Goal: Task Accomplishment & Management: Manage account settings

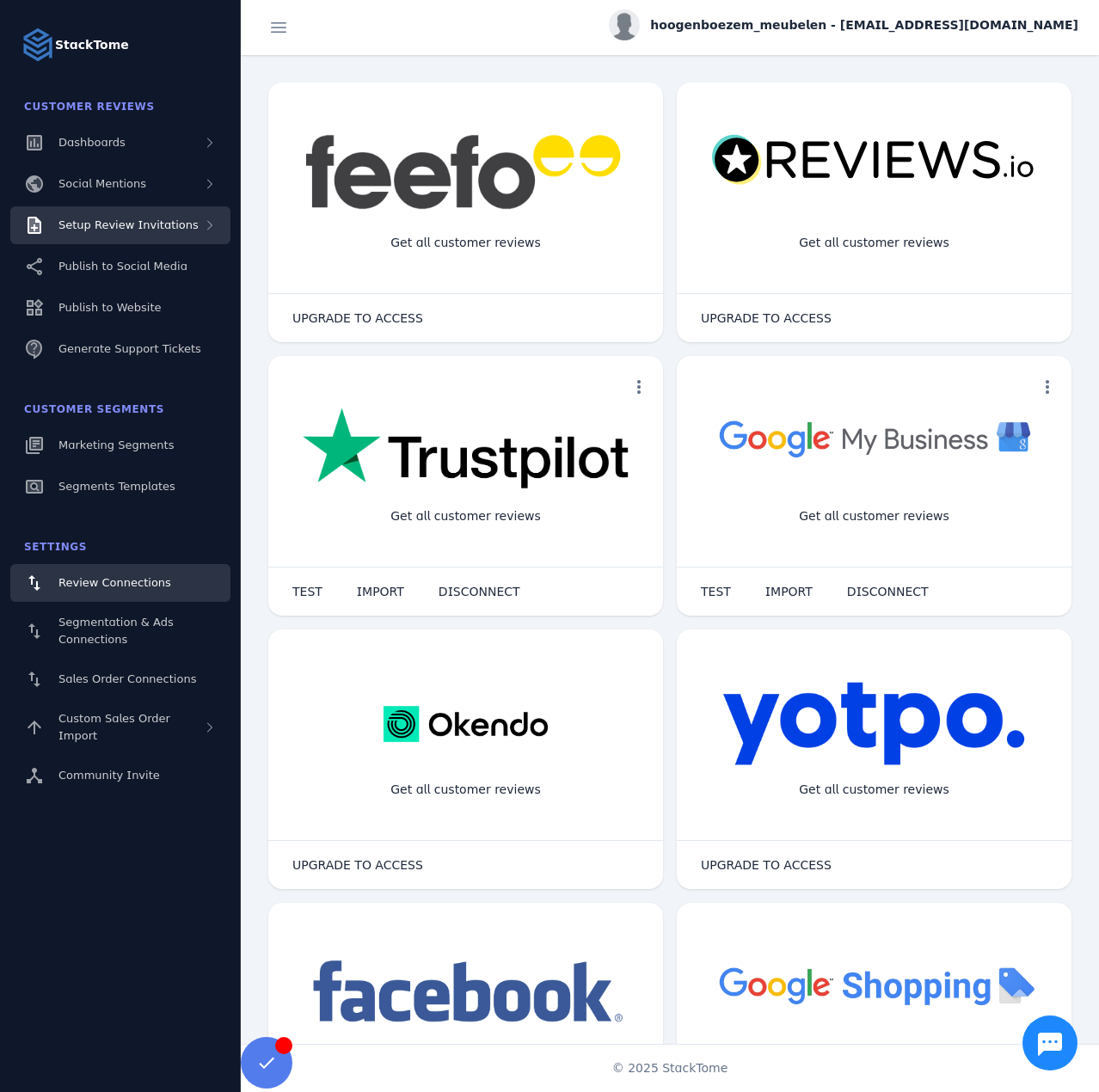
click at [168, 227] on span "Setup Review Invitations" at bounding box center [128, 225] width 141 height 13
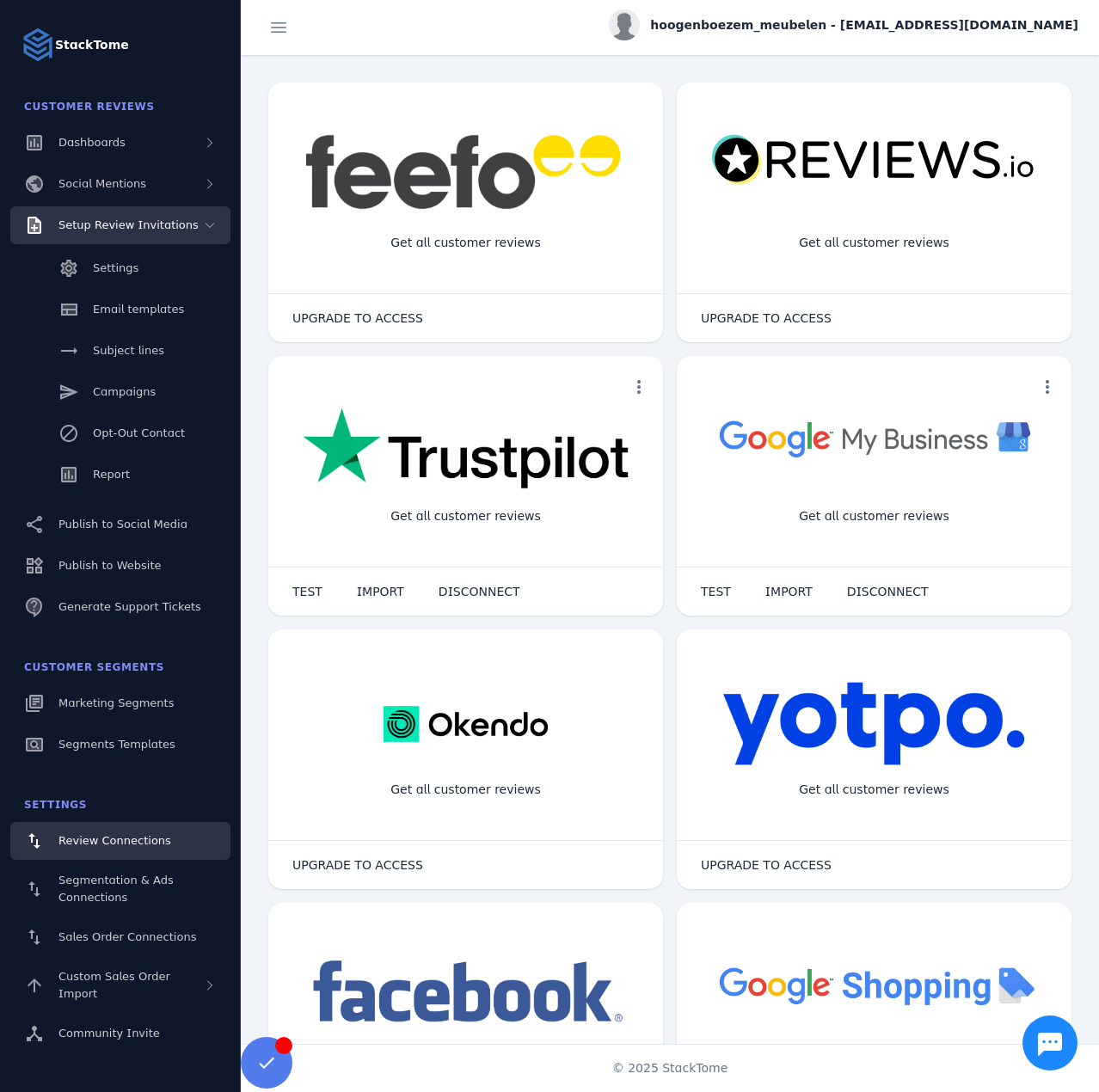
click at [168, 227] on span "Setup Review Invitations" at bounding box center [128, 225] width 141 height 13
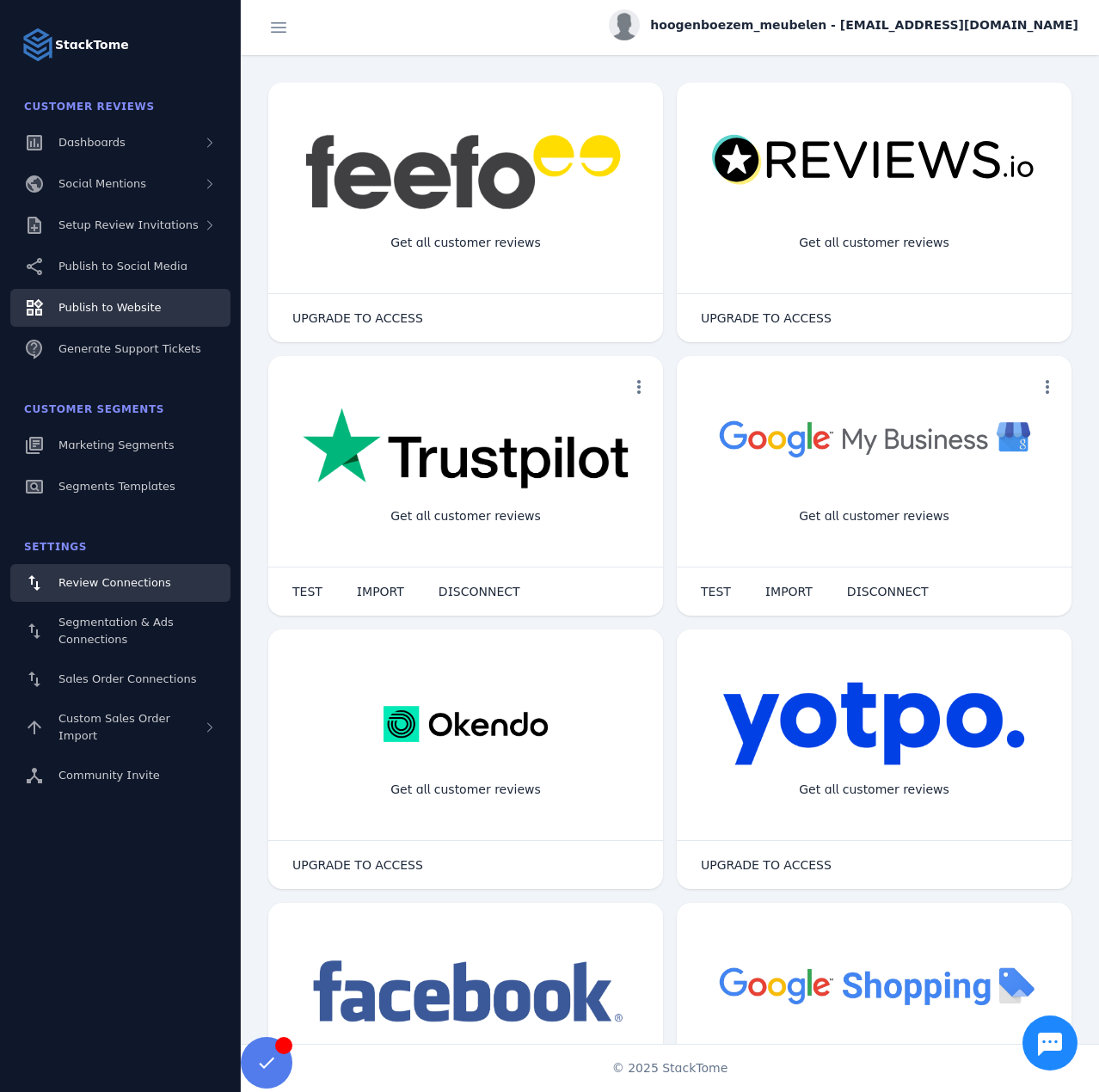
click at [106, 308] on span "Publish to Website" at bounding box center [109, 307] width 102 height 13
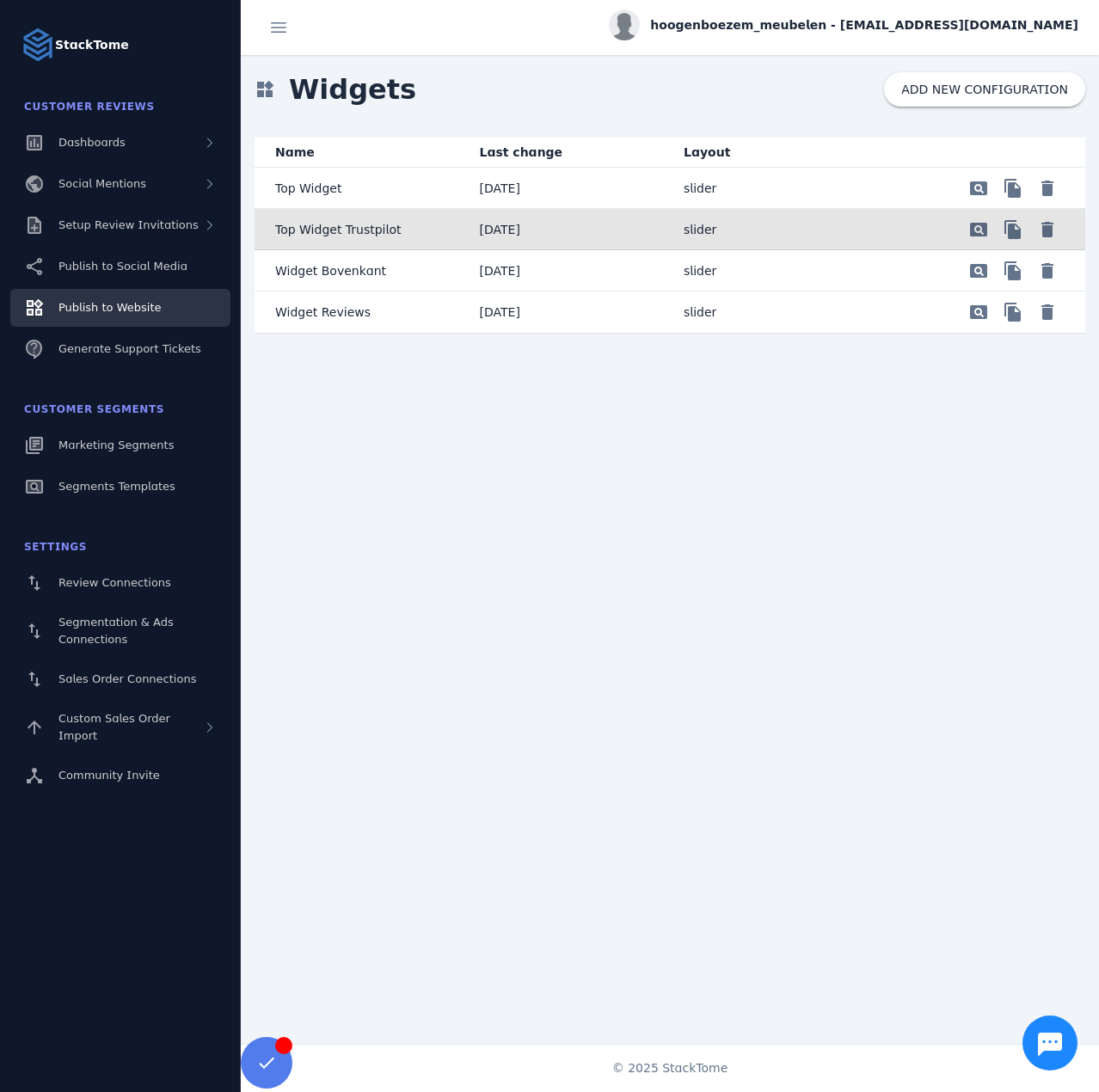
click at [392, 226] on mat-cell "Top Widget Trustpilot" at bounding box center [360, 229] width 211 height 41
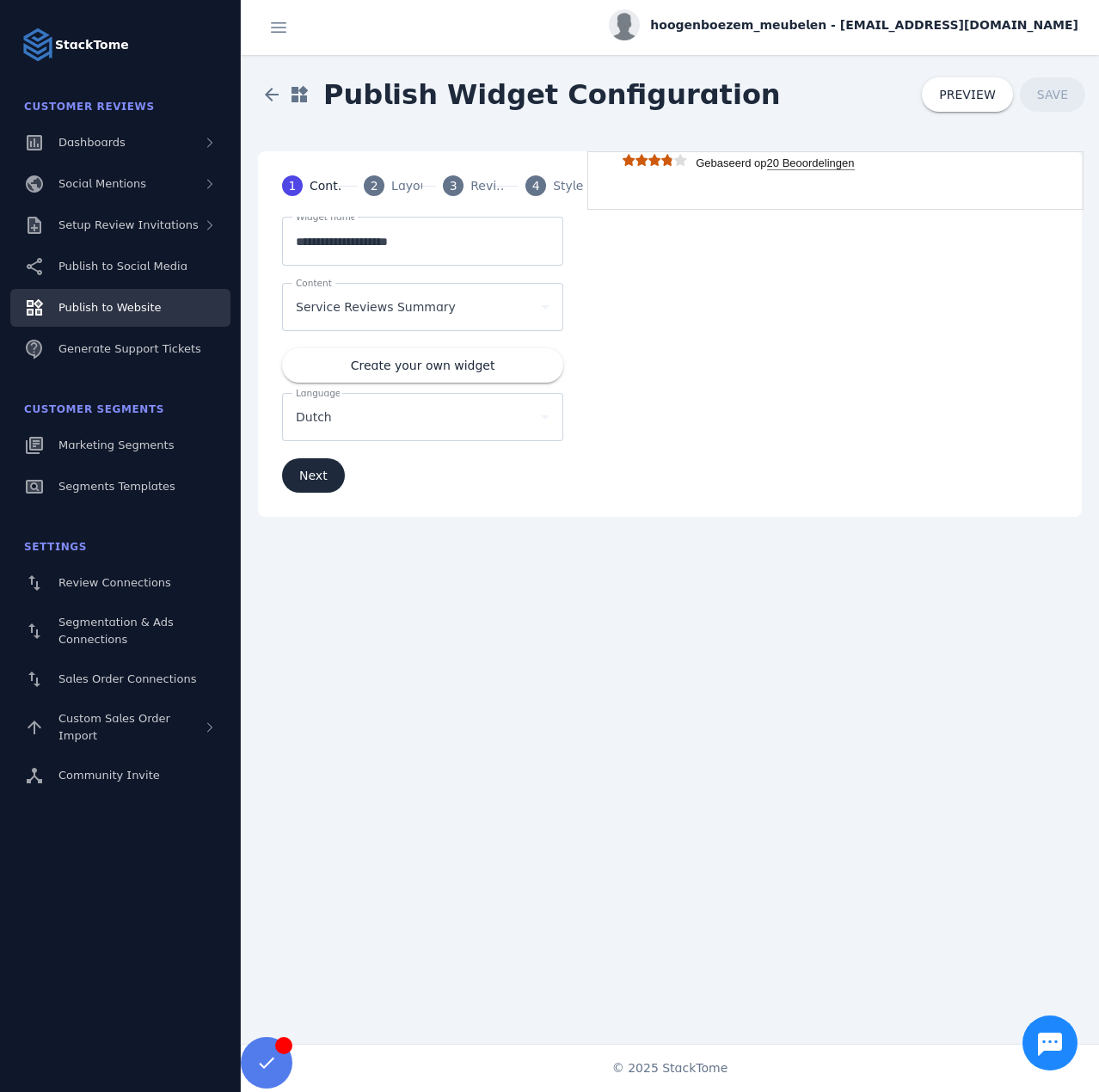
click at [530, 192] on div "4" at bounding box center [535, 185] width 21 height 21
click at [383, 184] on div "2" at bounding box center [373, 185] width 21 height 21
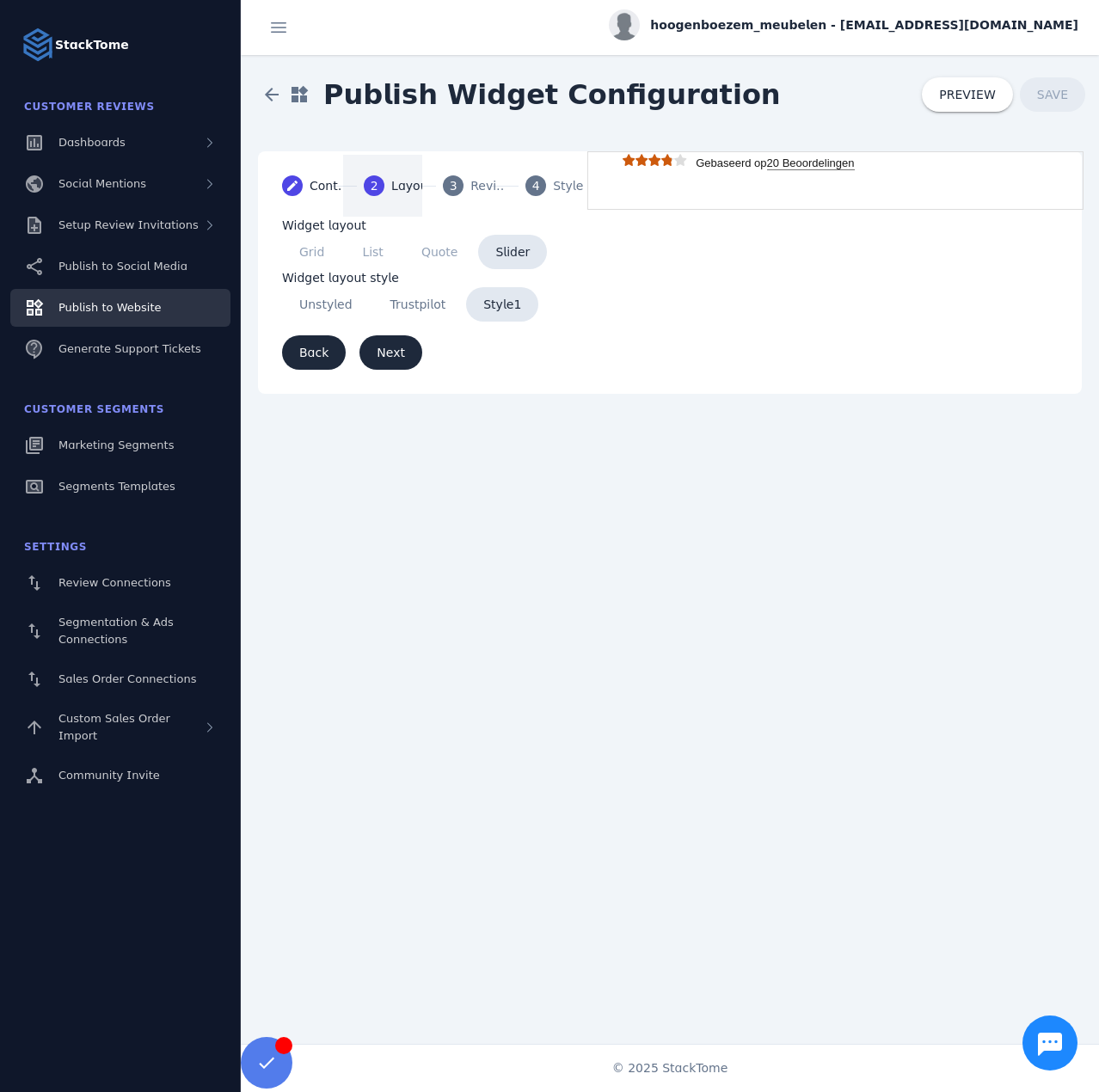
click at [475, 185] on div "Reviews" at bounding box center [492, 186] width 43 height 18
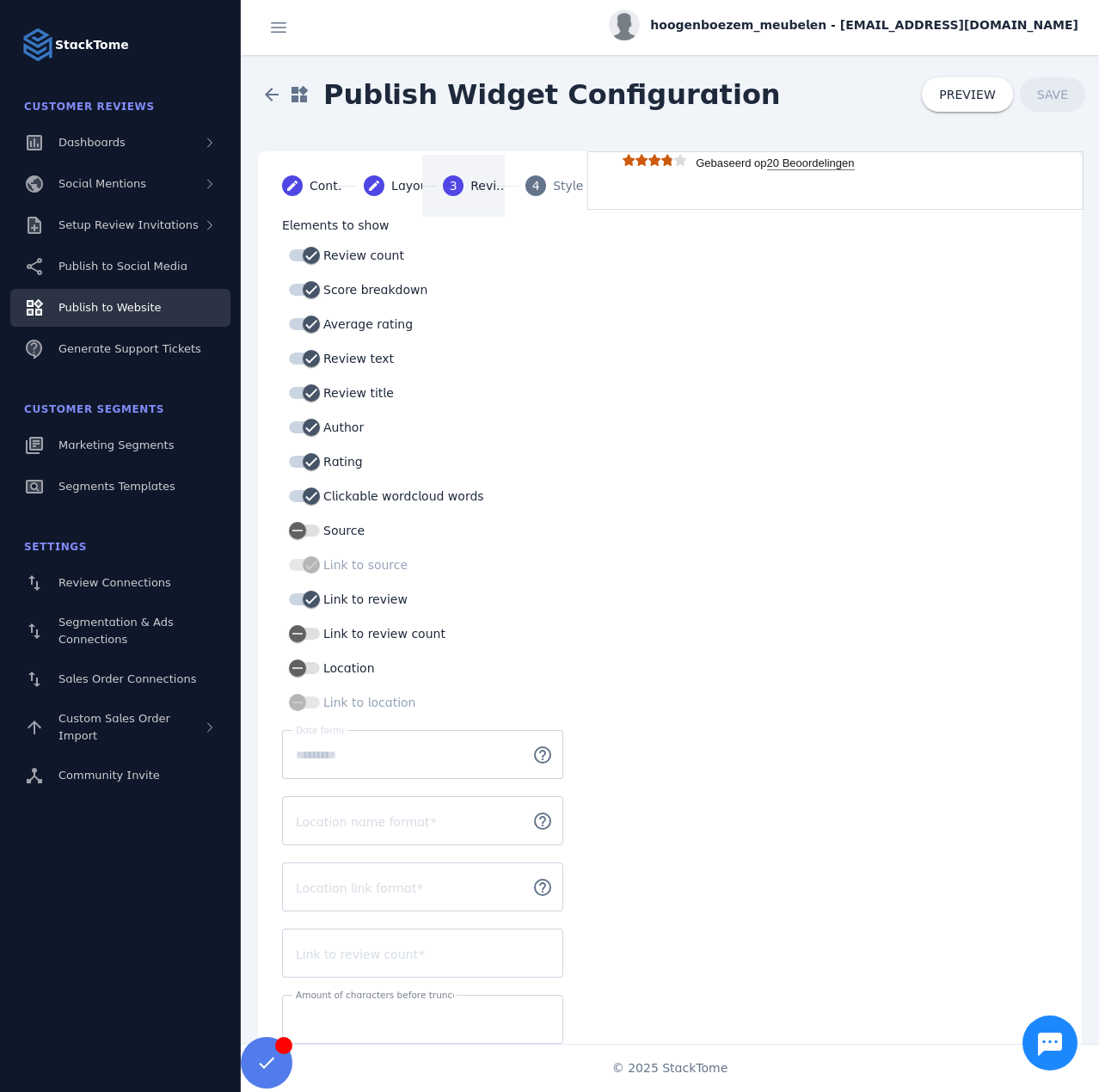
click at [544, 185] on mat-step-header "4 Styles" at bounding box center [544, 185] width 79 height 62
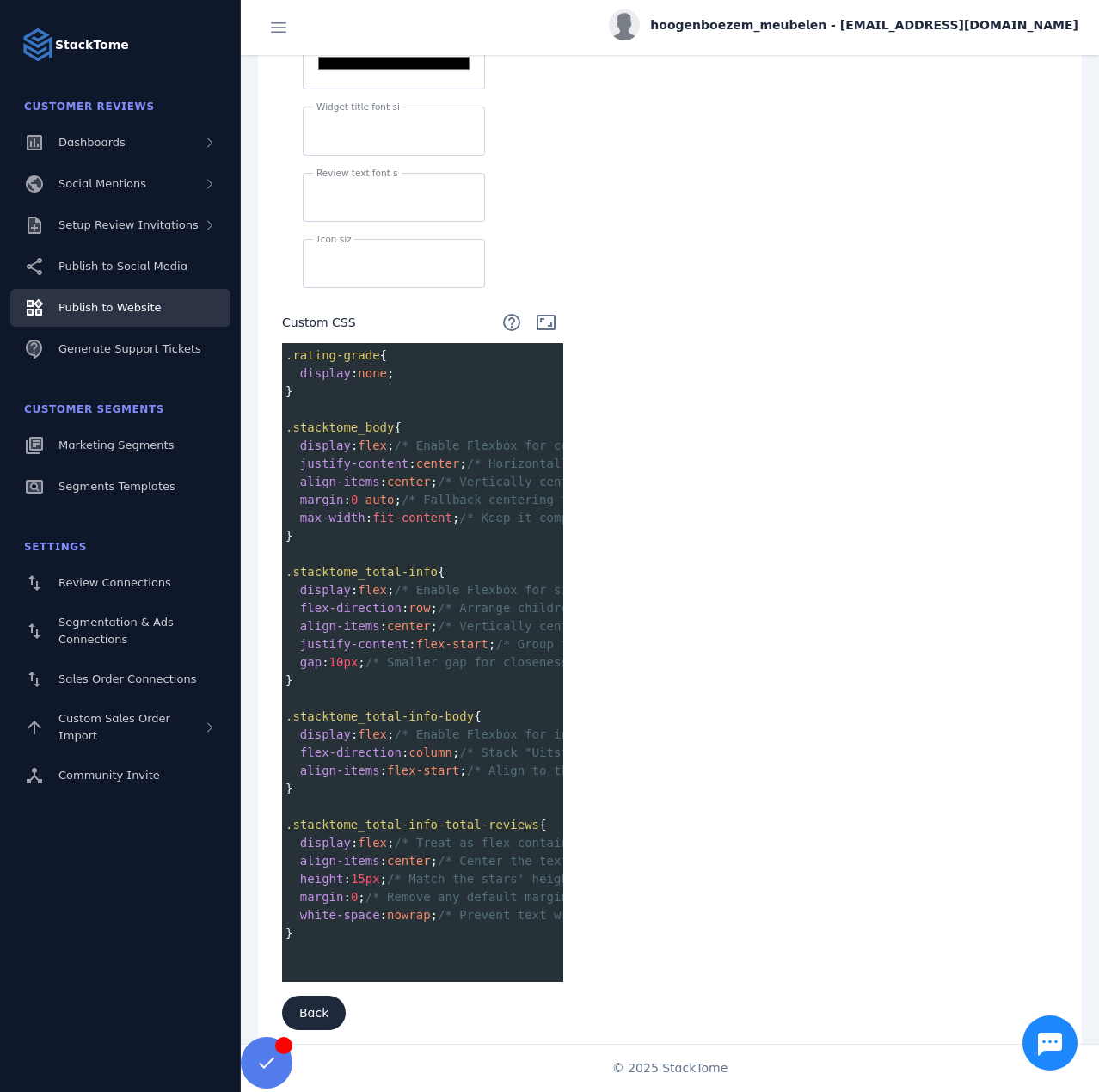
scroll to position [584, 0]
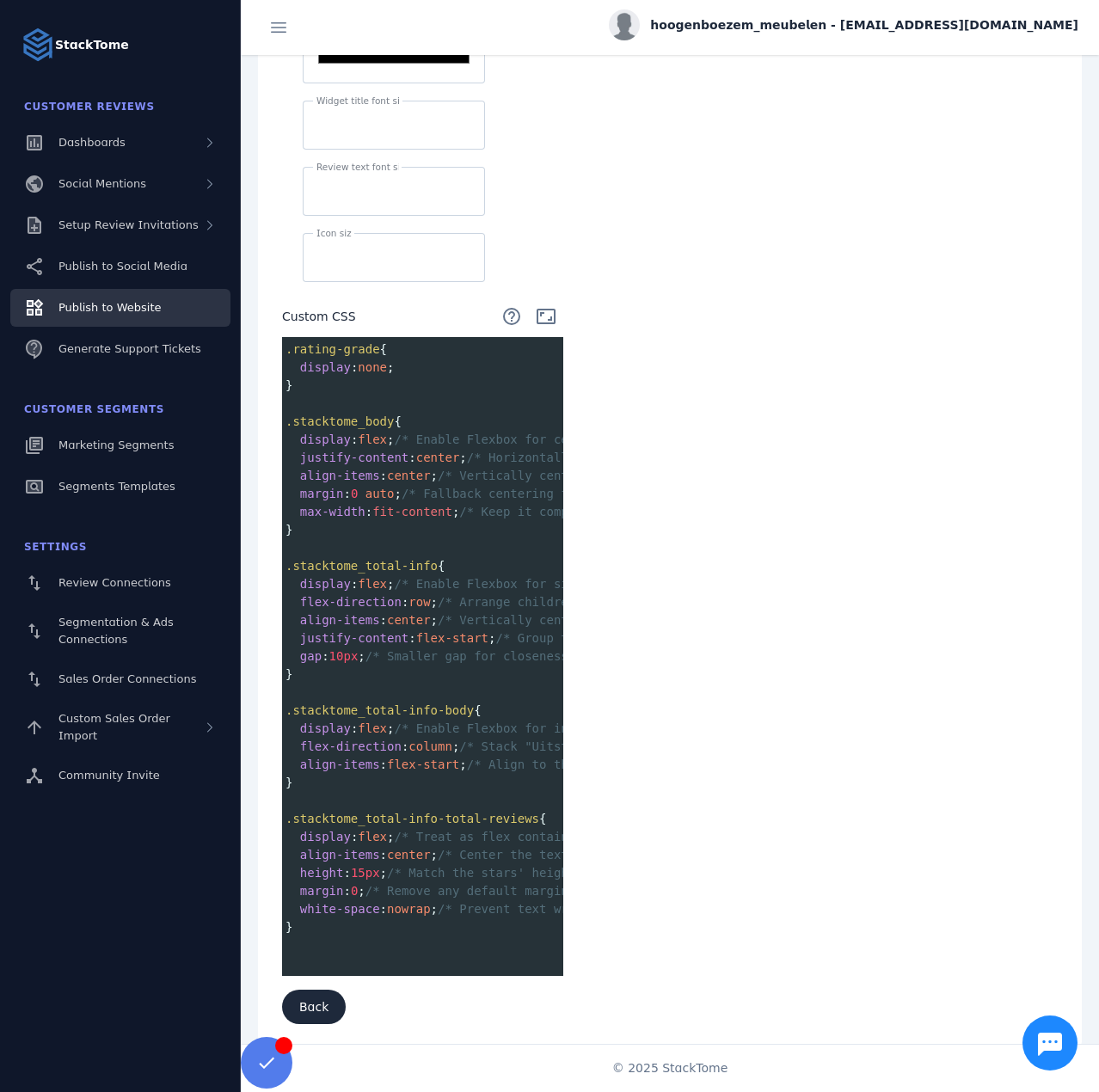
click at [672, 541] on div "**********" at bounding box center [669, 308] width 824 height 1481
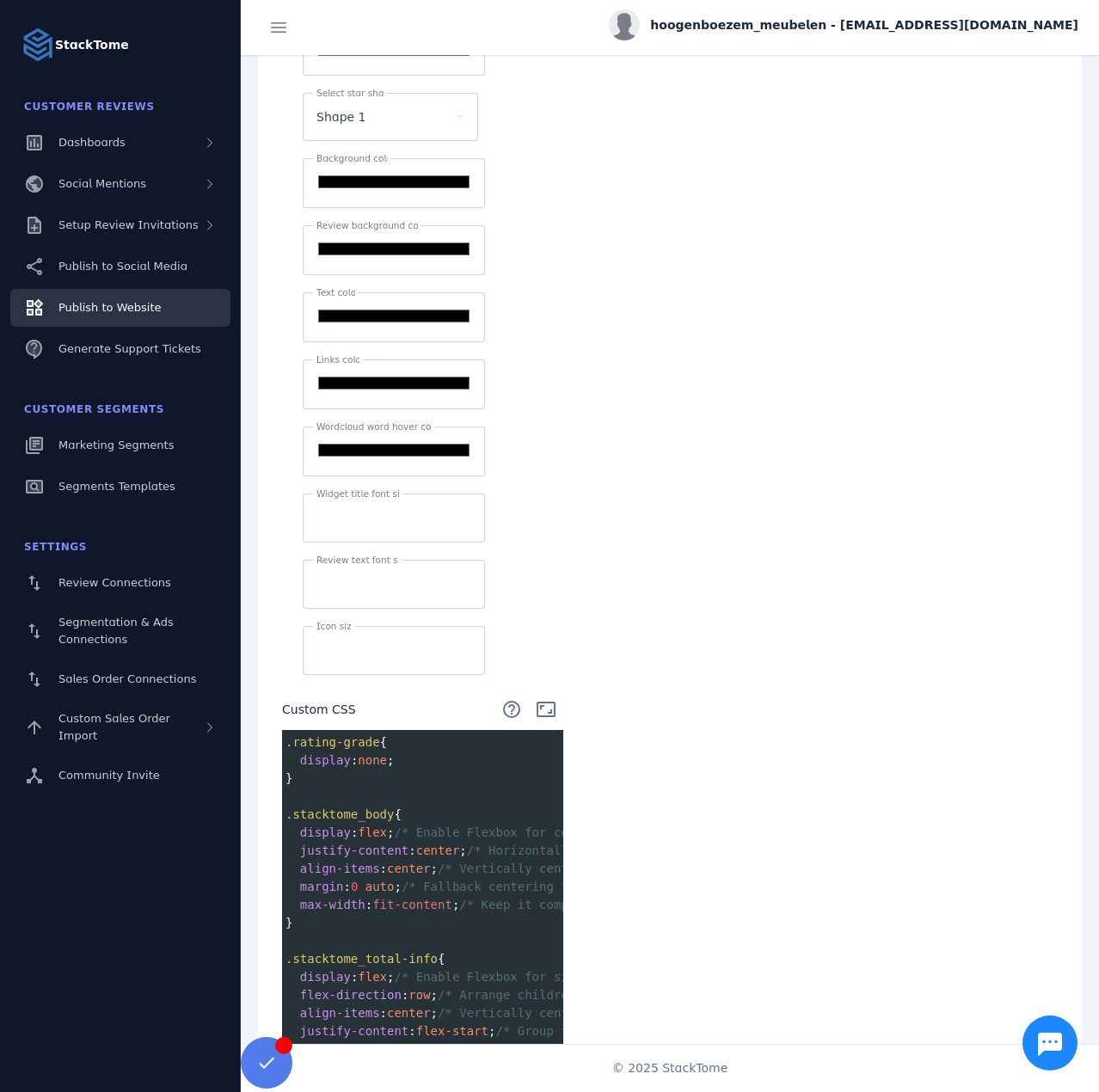
scroll to position [154, 0]
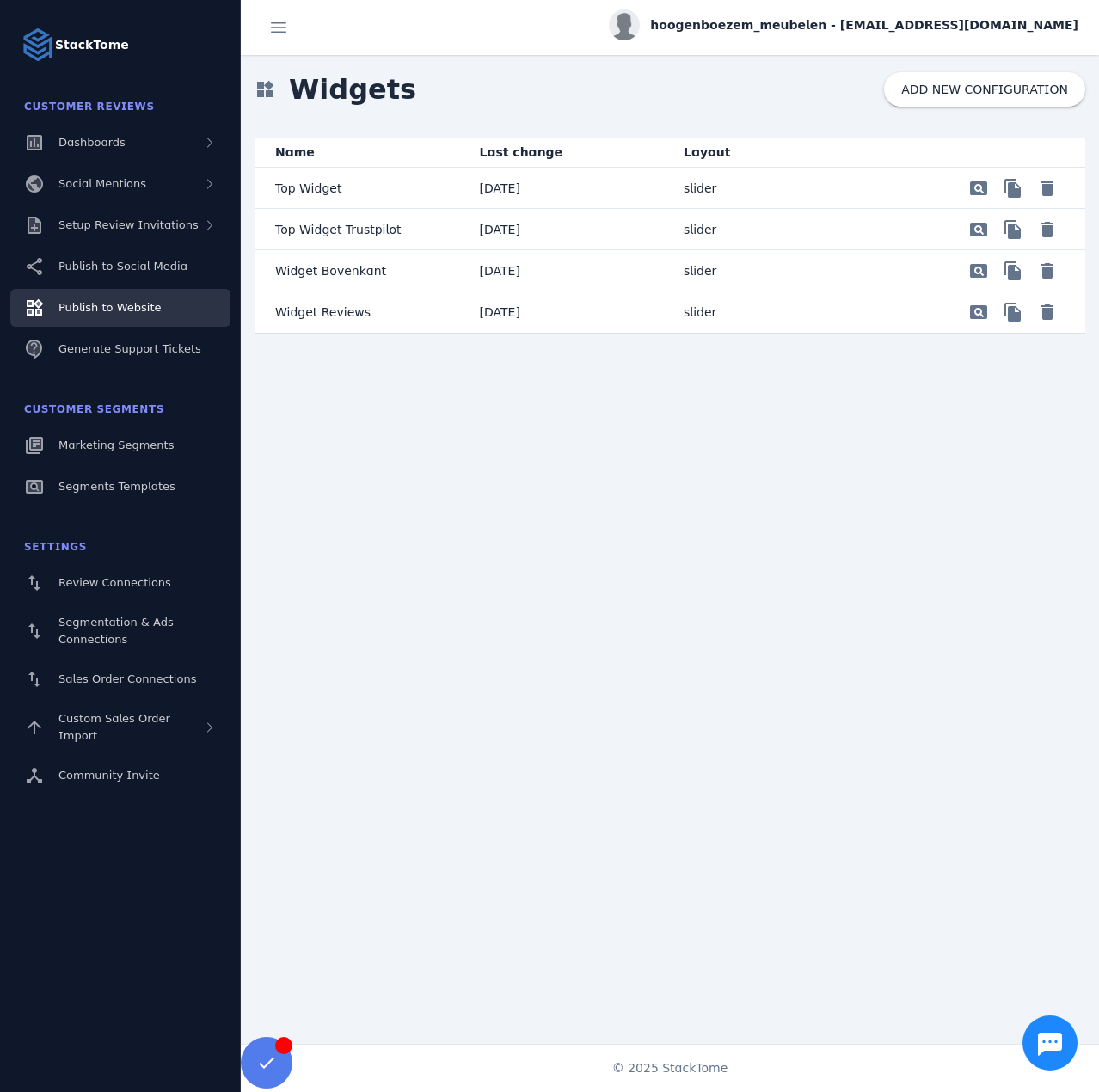
click at [357, 227] on p "Top Widget Trustpilot" at bounding box center [337, 229] width 125 height 21
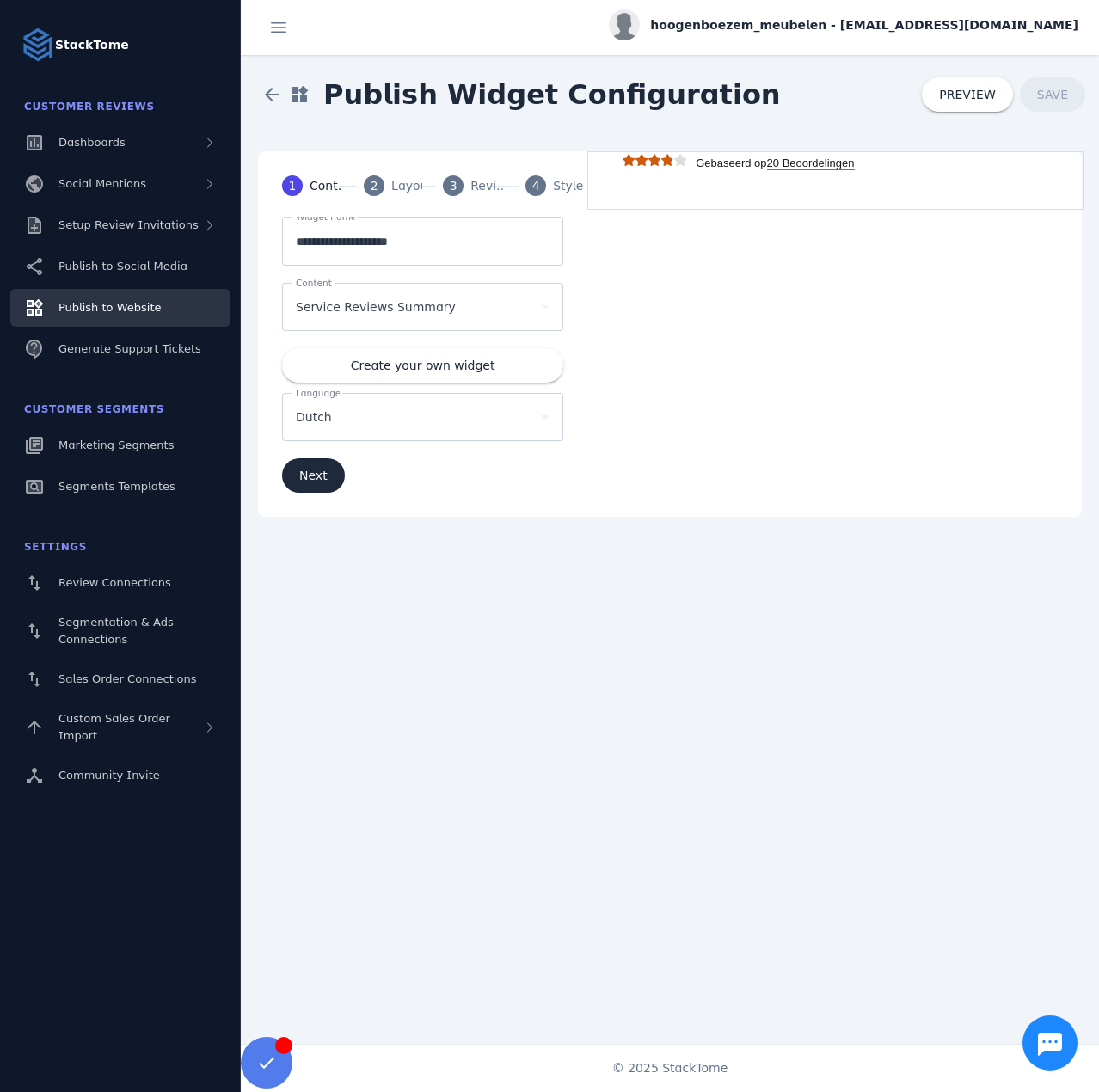
click at [371, 186] on span "2" at bounding box center [374, 186] width 8 height 18
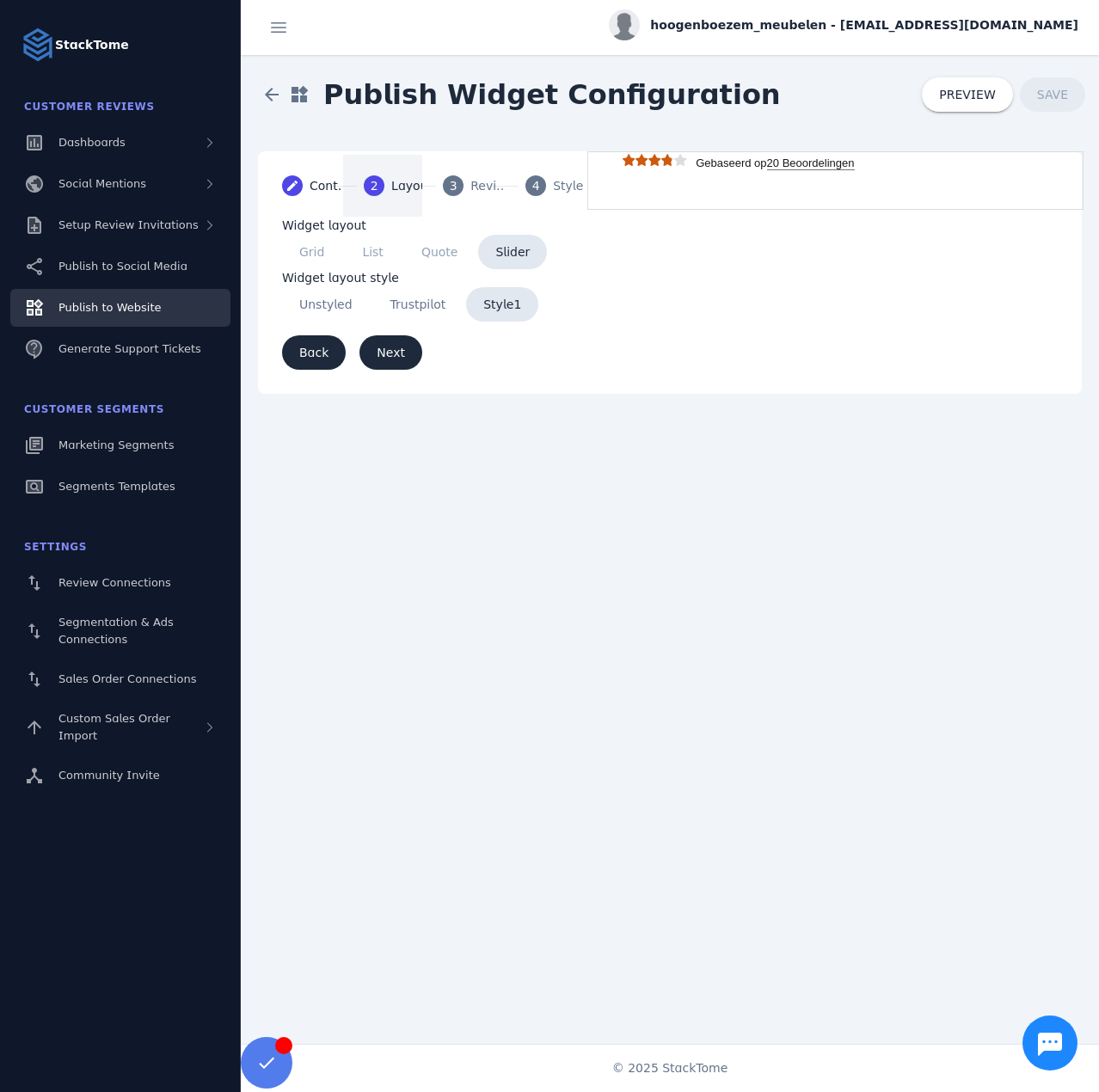
click at [469, 192] on mat-step-header "3 Reviews" at bounding box center [464, 185] width 82 height 62
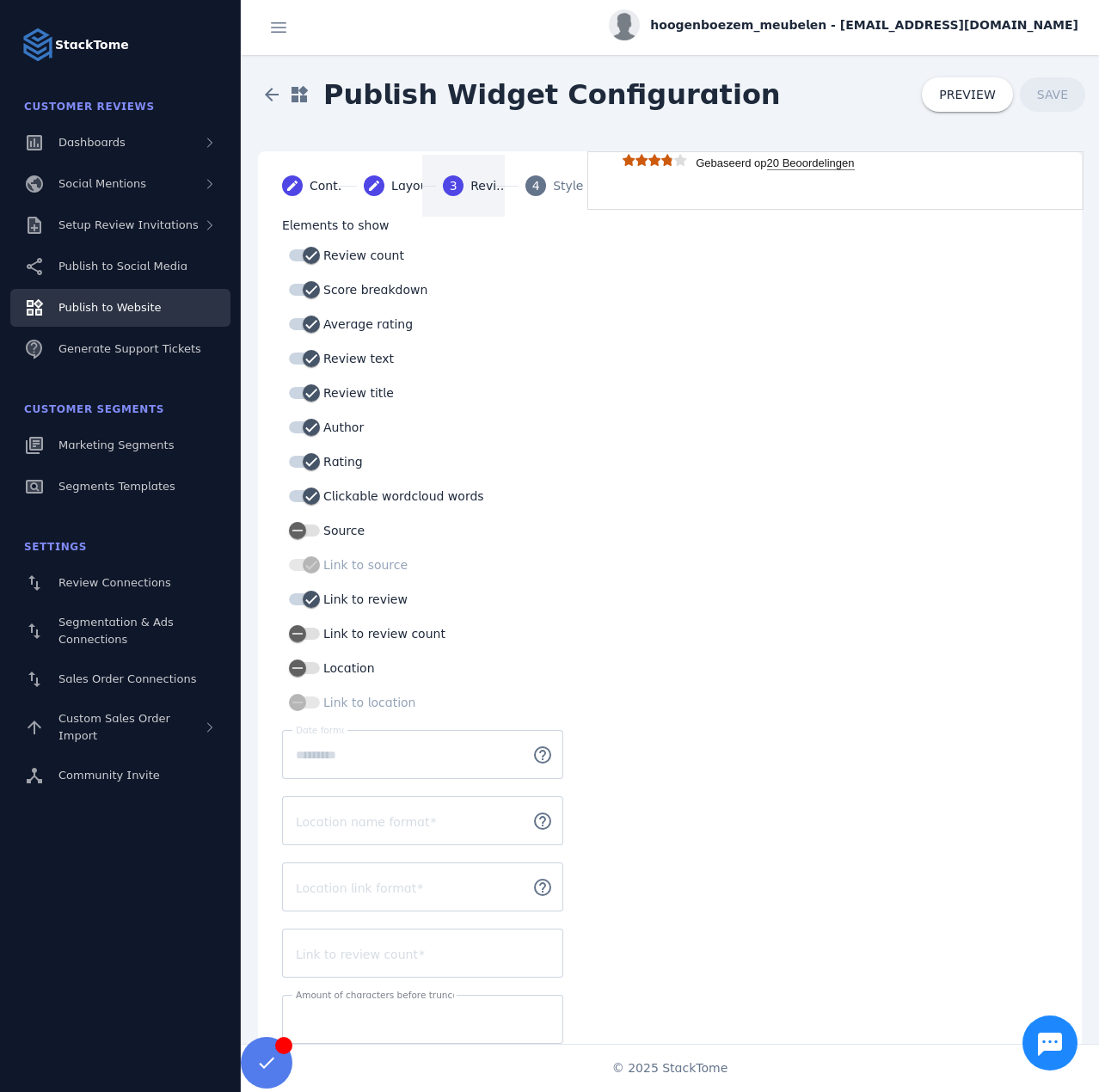
click at [556, 183] on div "Styles" at bounding box center [575, 186] width 43 height 18
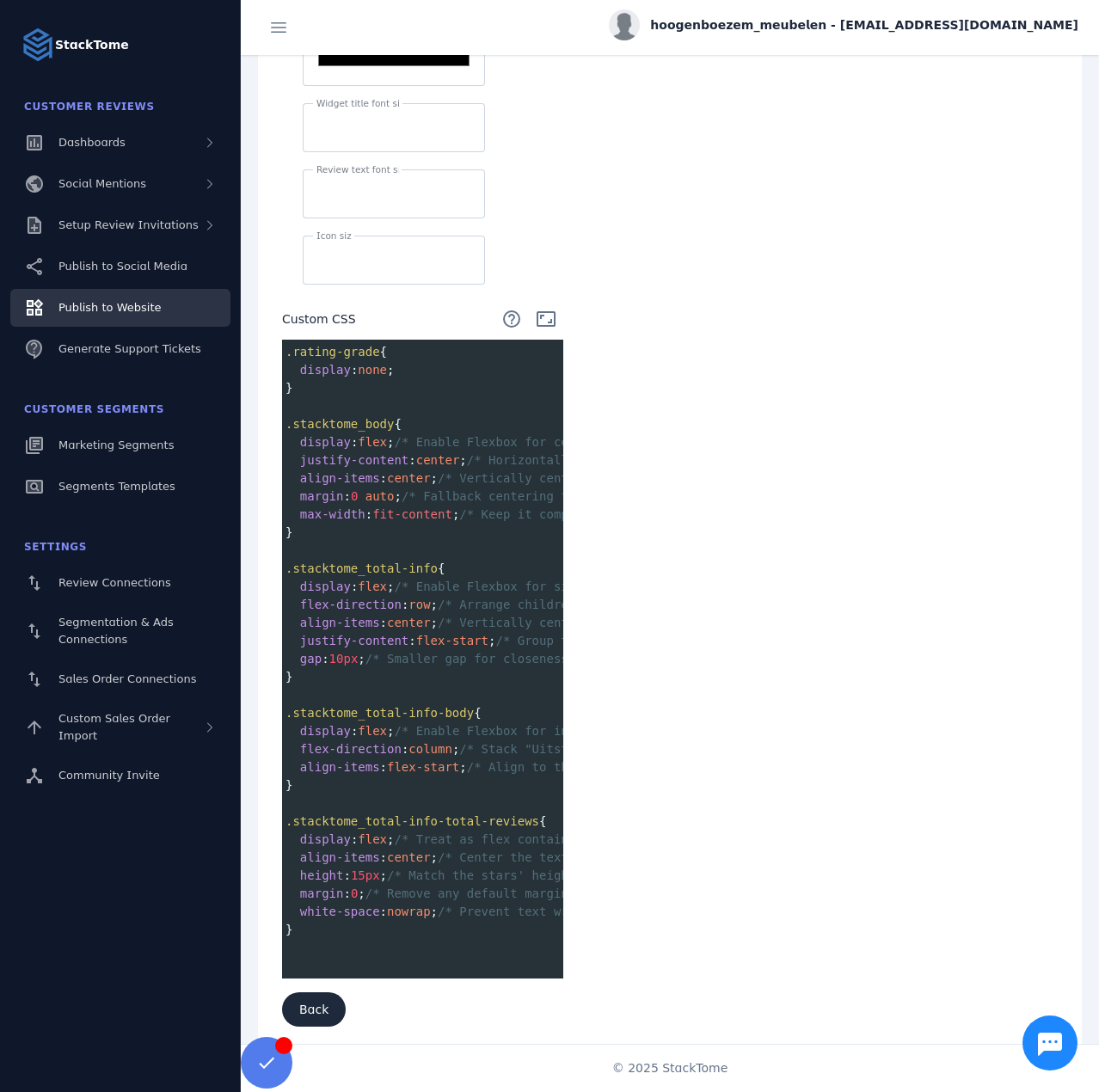
scroll to position [584, 0]
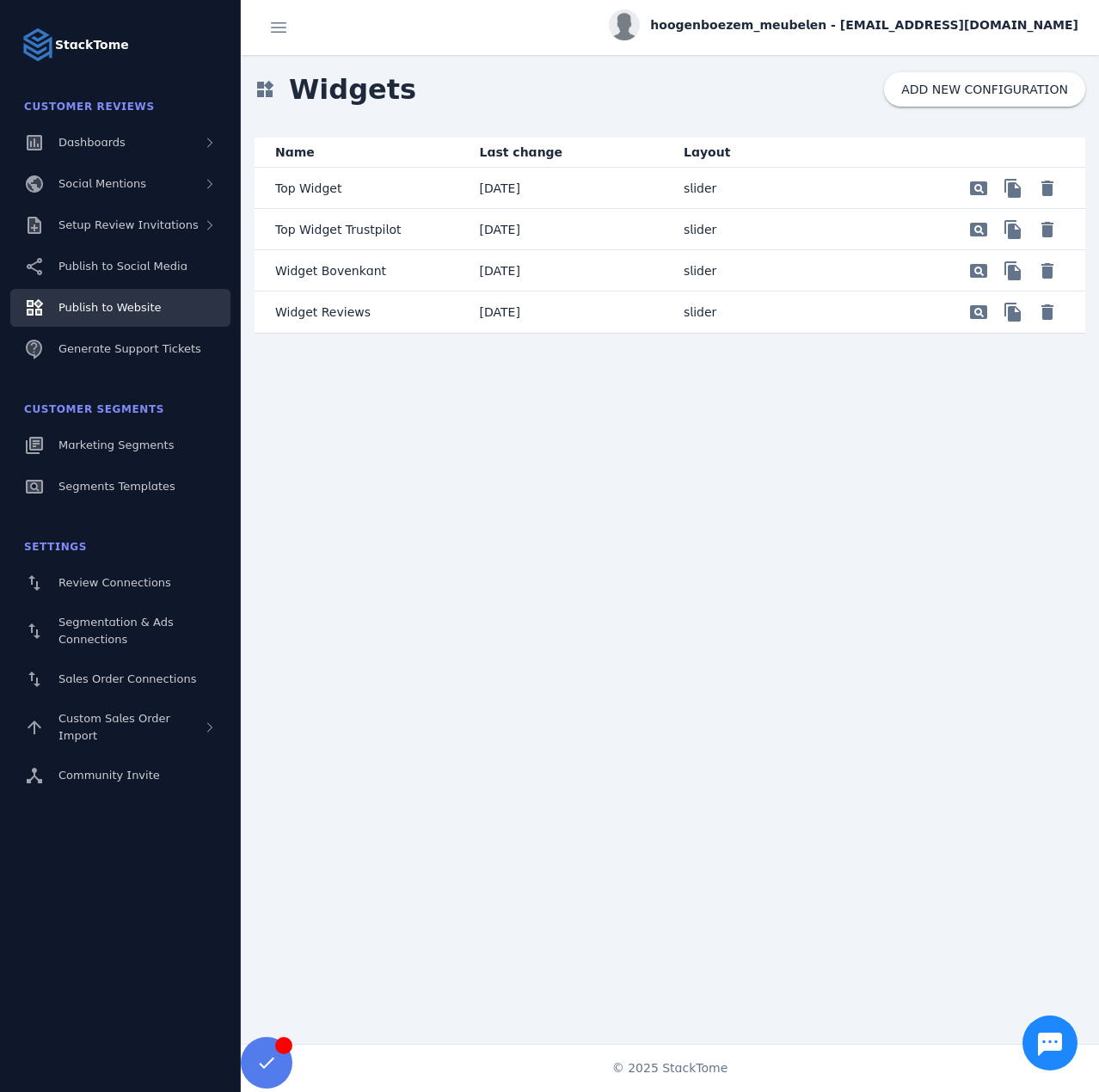
click at [353, 183] on mat-cell "Top Widget" at bounding box center [360, 188] width 211 height 41
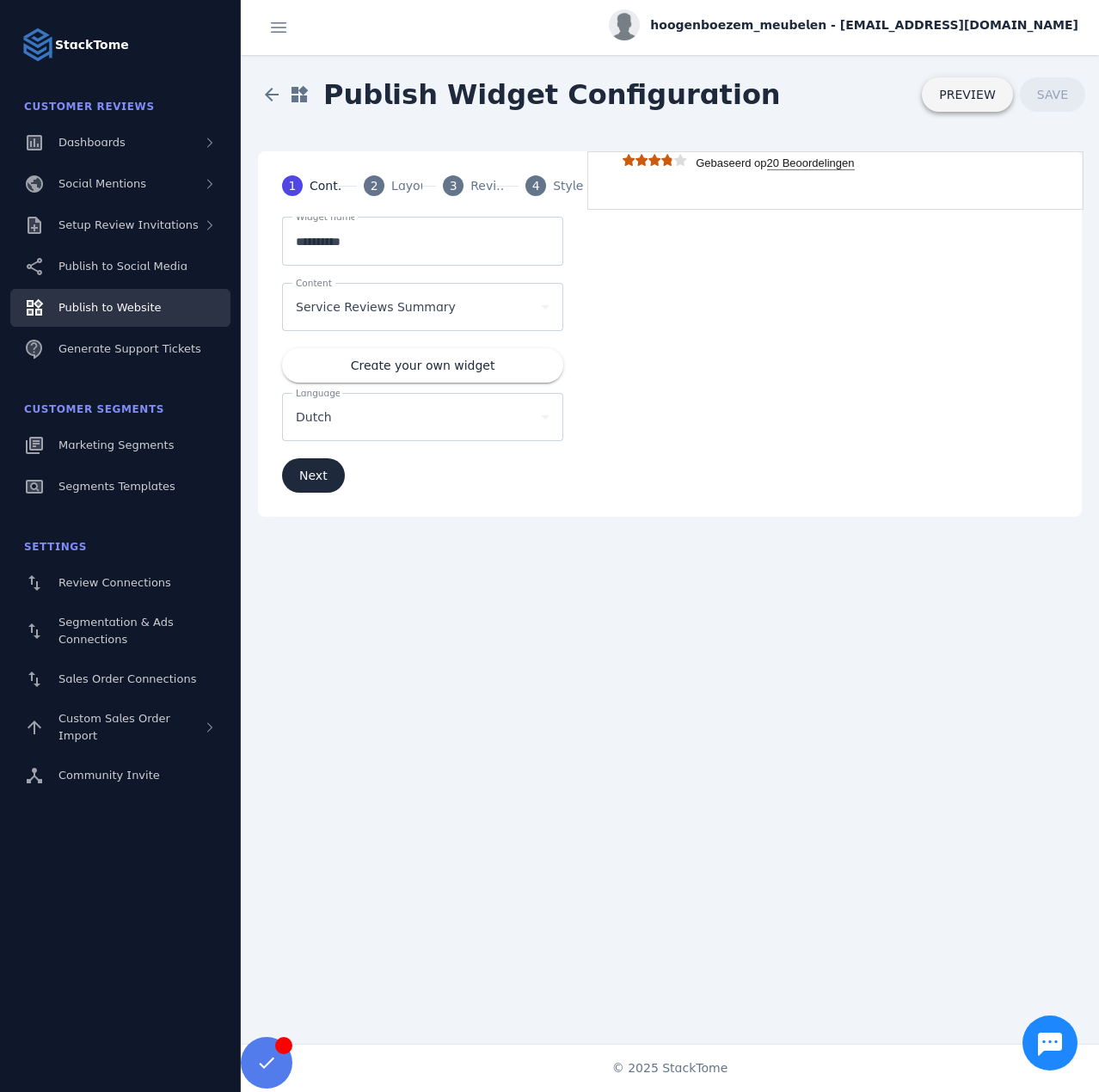
click at [951, 102] on span at bounding box center [967, 95] width 91 height 41
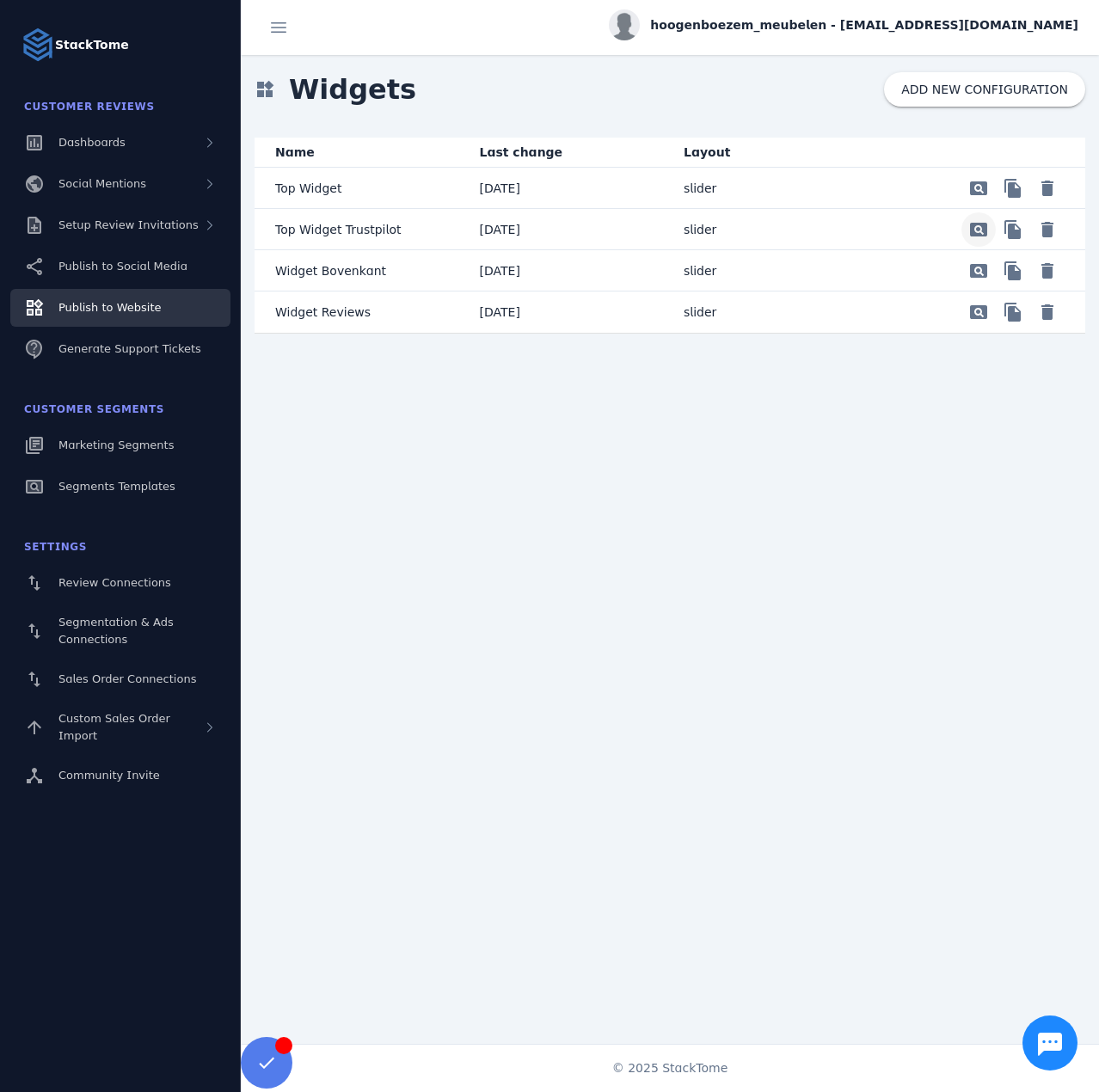
click at [982, 209] on span "Preview" at bounding box center [978, 188] width 41 height 41
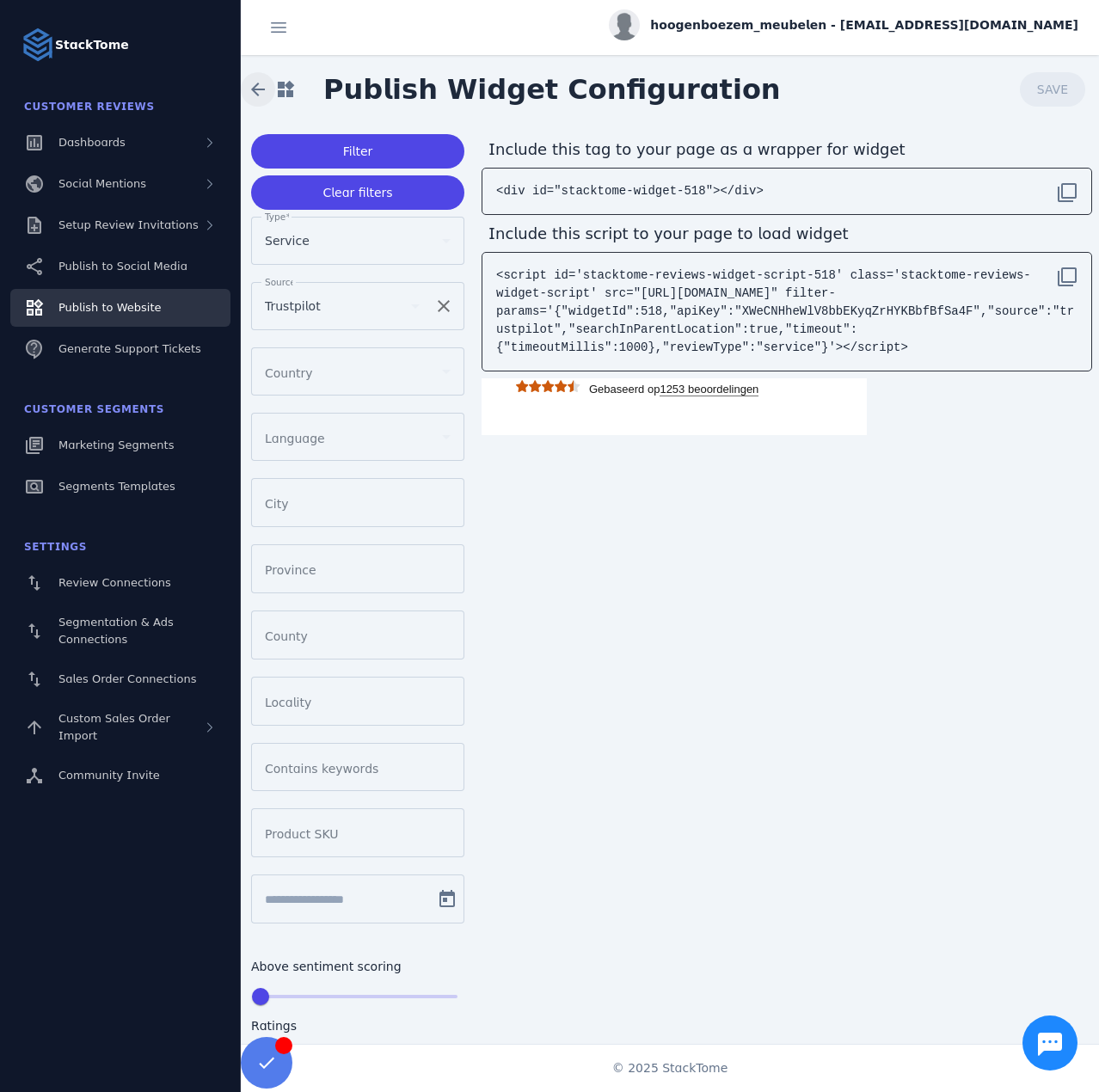
click at [251, 98] on span at bounding box center [258, 90] width 41 height 41
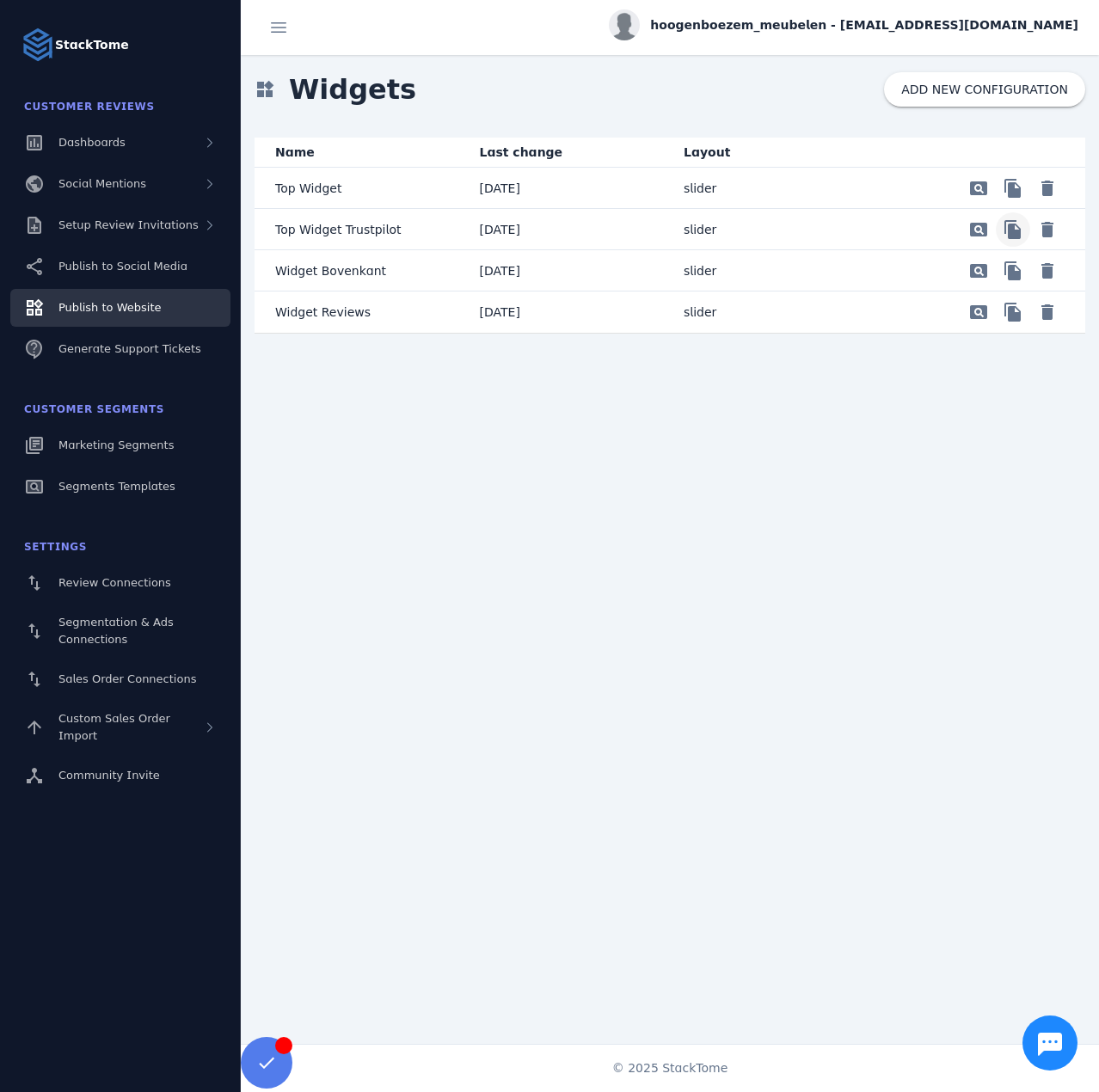
click at [1014, 209] on span "Preview" at bounding box center [1013, 188] width 41 height 41
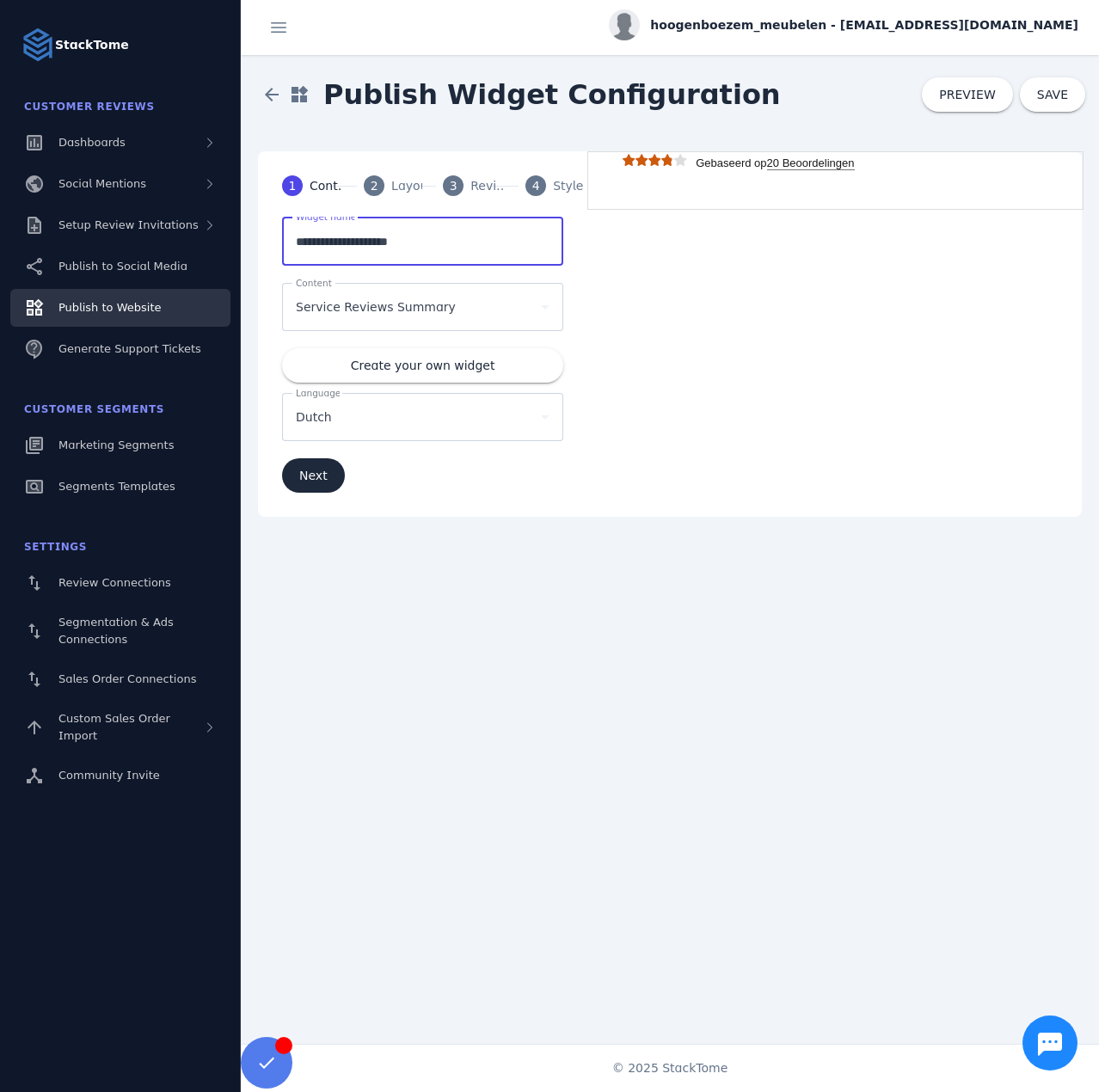
click at [367, 240] on input "**********" at bounding box center [422, 241] width 253 height 21
type input "****"
click at [388, 187] on mat-step-header "2 Layout" at bounding box center [382, 185] width 79 height 62
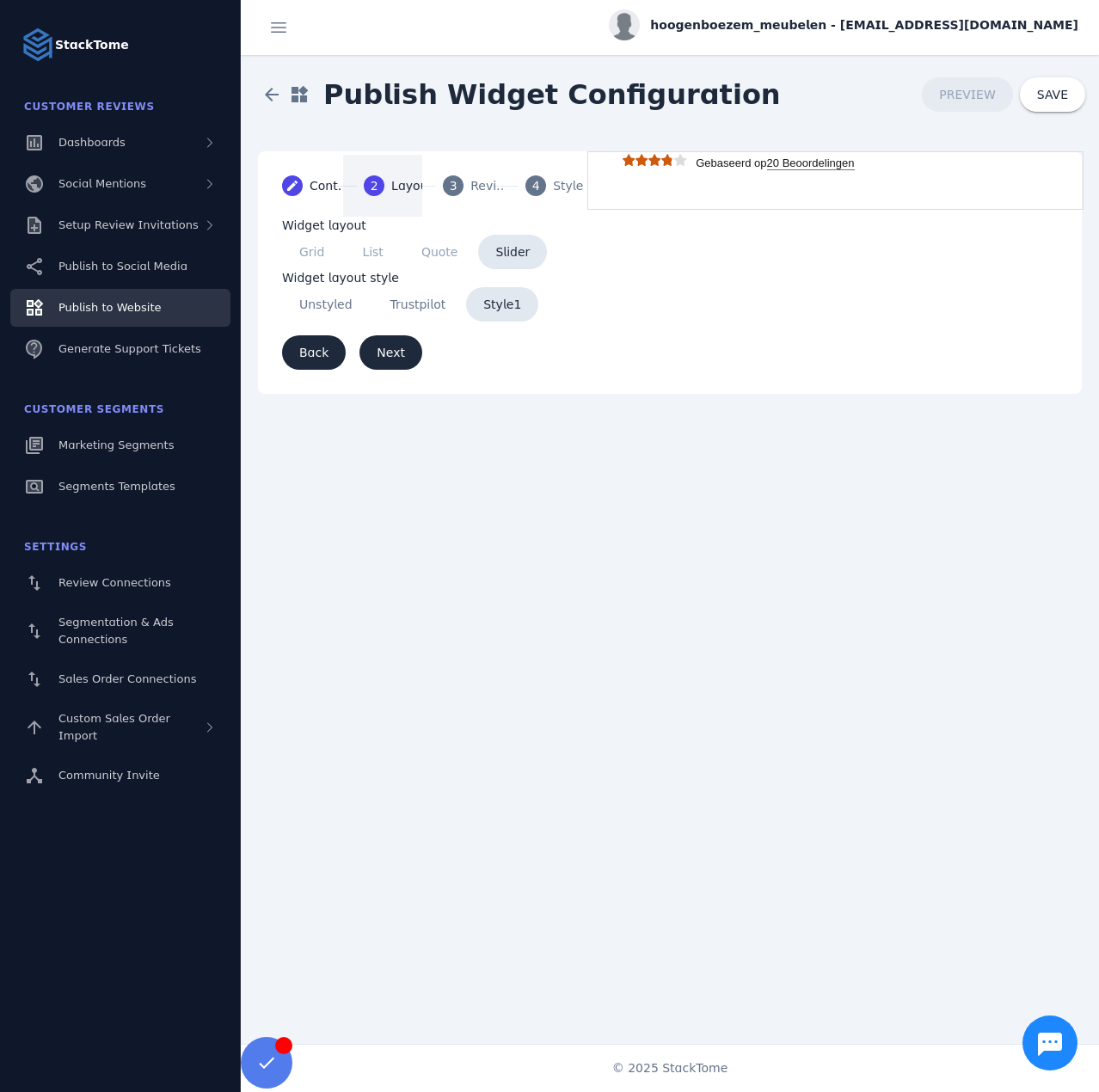
click at [451, 187] on span "3" at bounding box center [454, 186] width 8 height 18
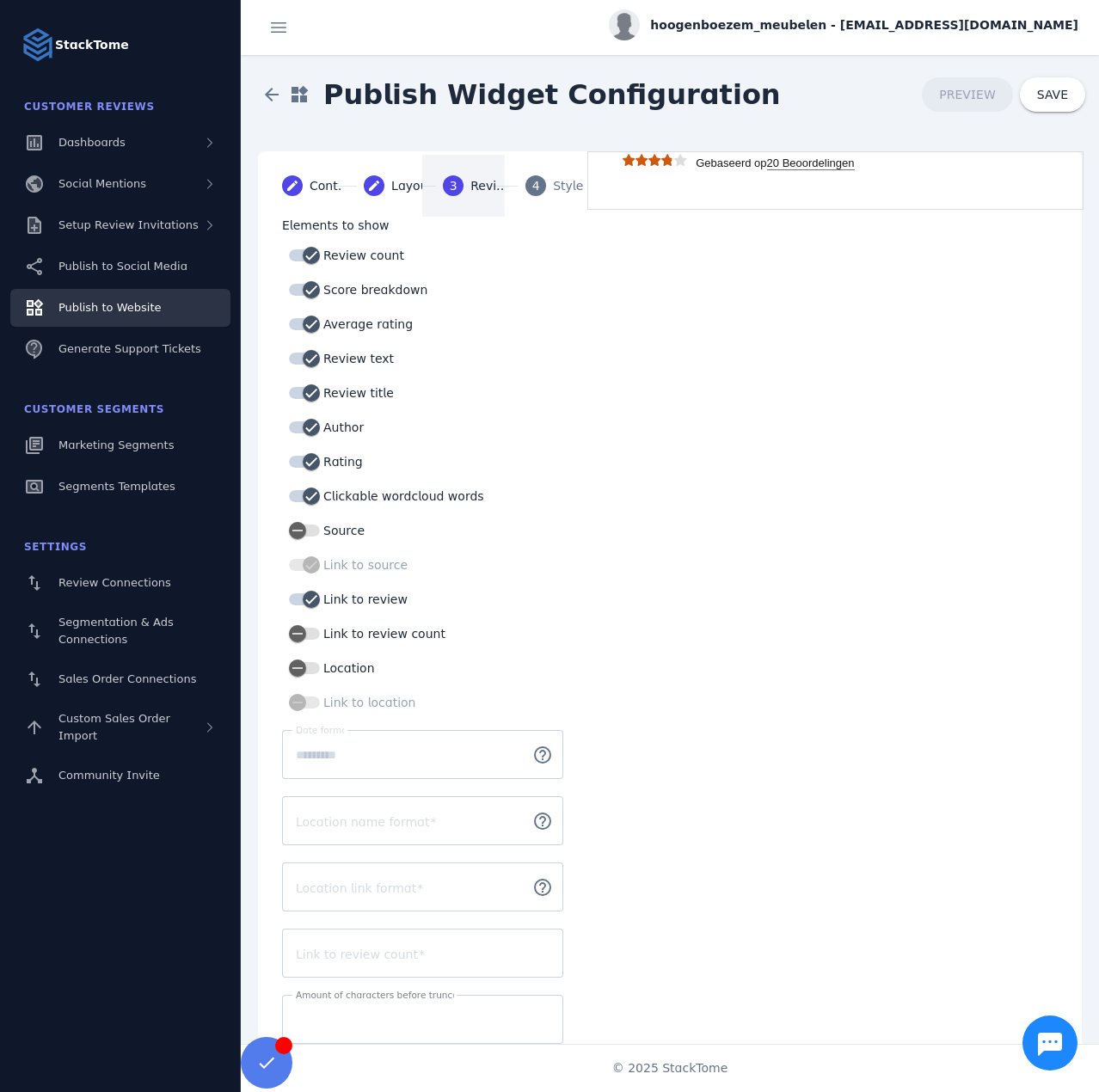
click at [577, 183] on div "Styles" at bounding box center [575, 186] width 43 height 18
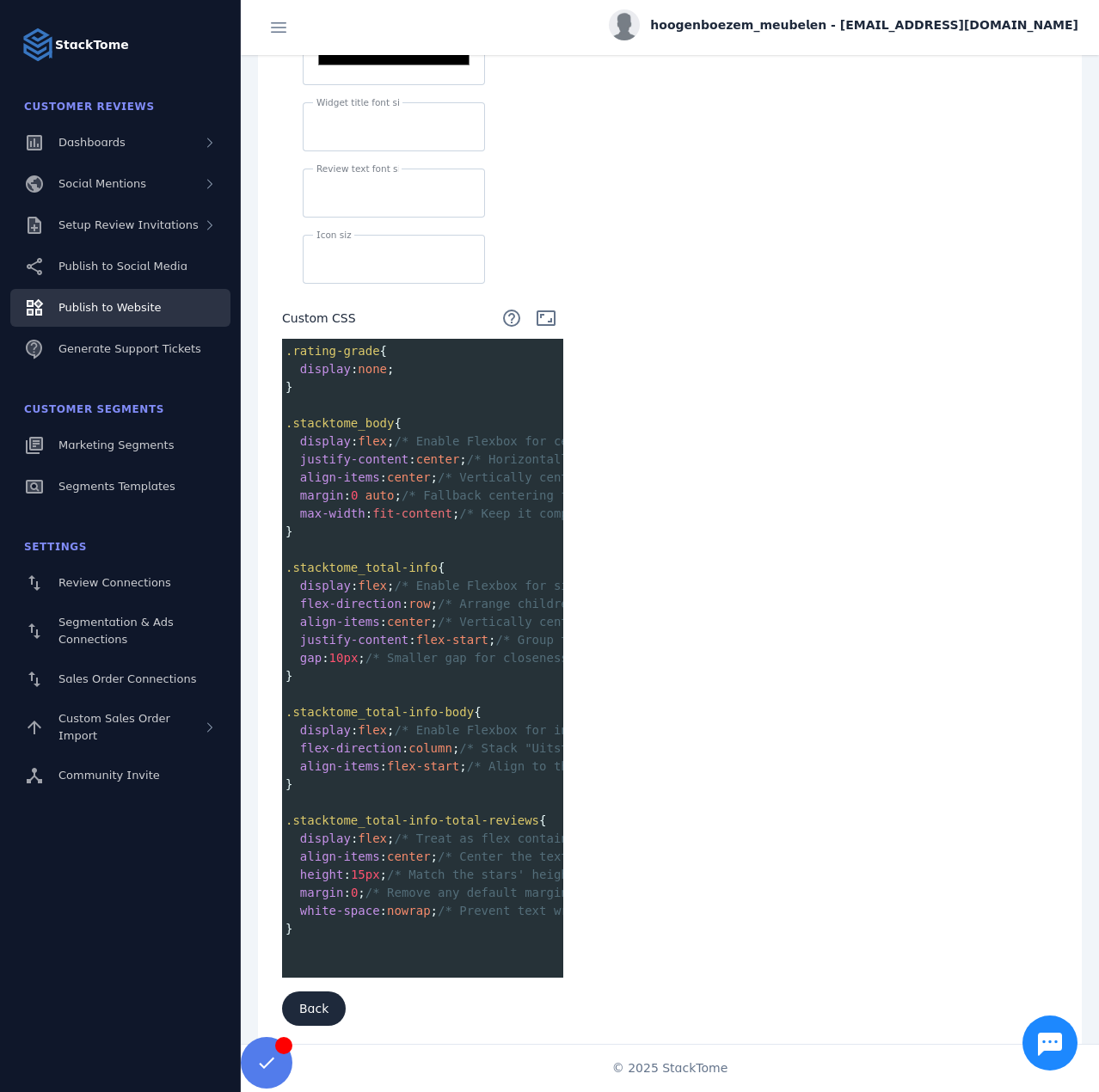
scroll to position [584, 0]
click at [308, 936] on pre "​" at bounding box center [721, 945] width 880 height 18
paste textarea
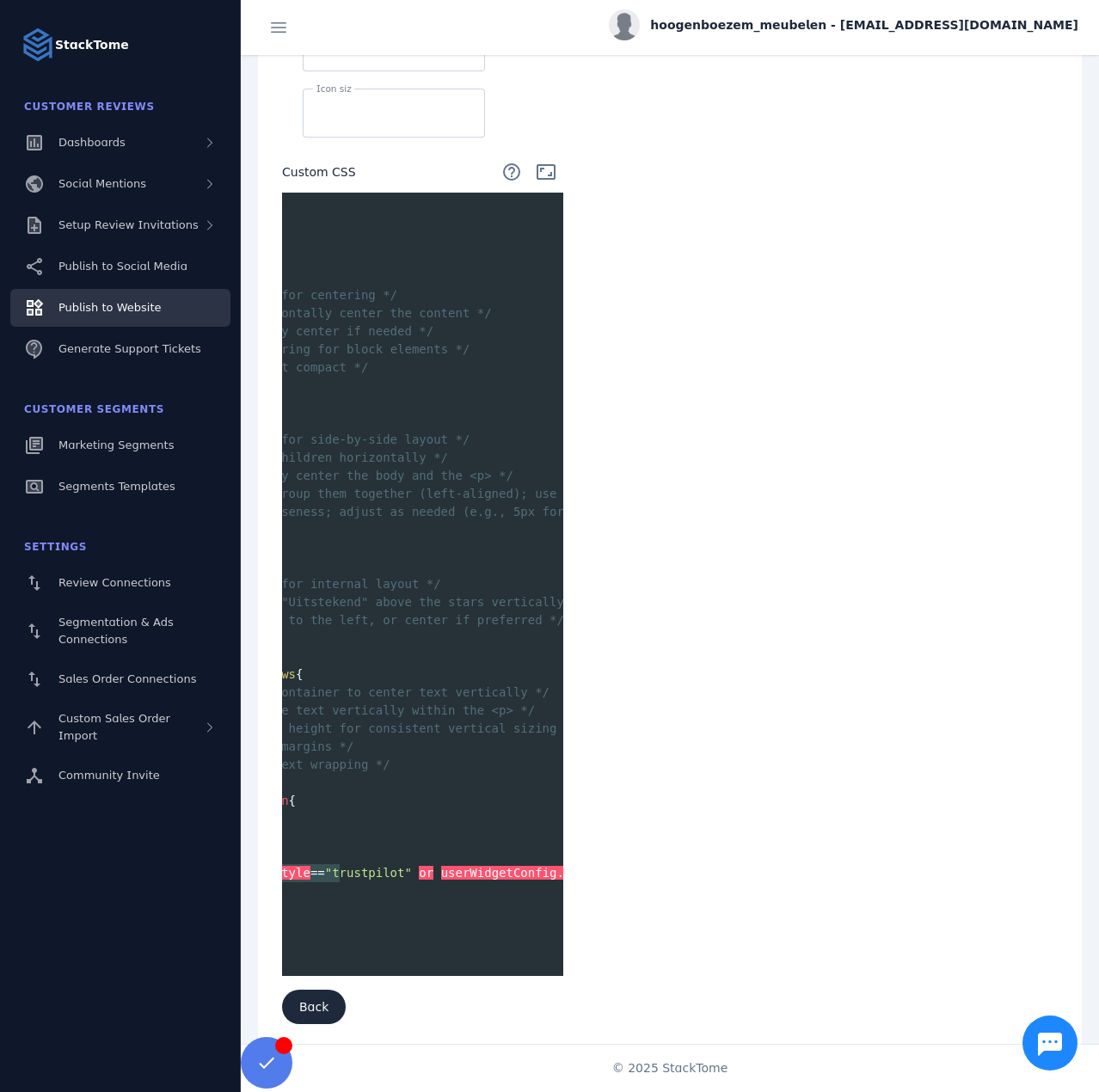
scroll to position [0, 403]
type textarea "**********"
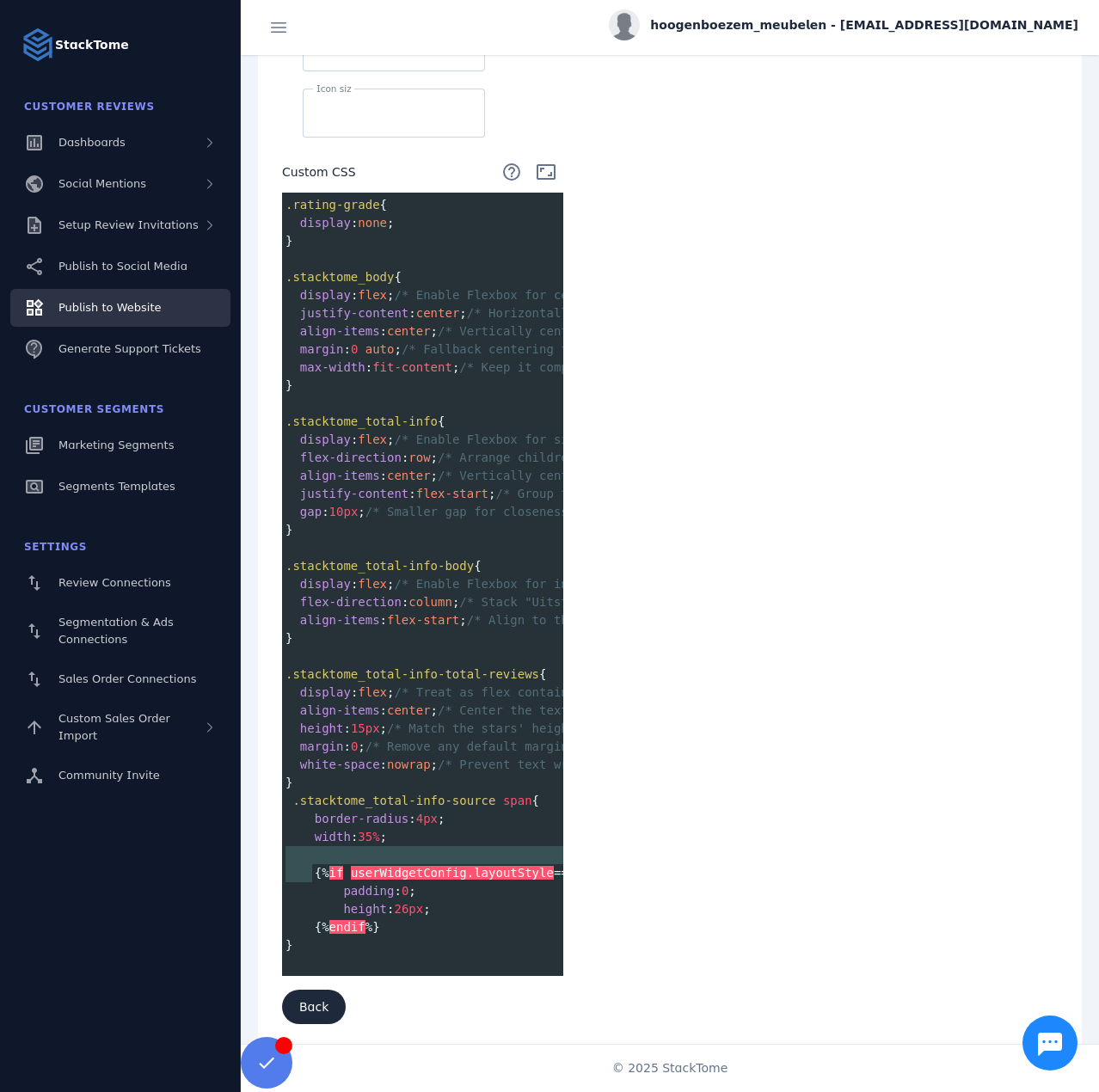
type textarea "********"
drag, startPoint x: 312, startPoint y: 861, endPoint x: 367, endPoint y: 860, distance: 55.0
click at [367, 866] on span "{% if userWidgetConfig .layoutStyle == "trustpilot" or userWidgetConfig .layout…" at bounding box center [630, 873] width 689 height 13
click at [337, 883] on span at bounding box center [329, 892] width 30 height 18
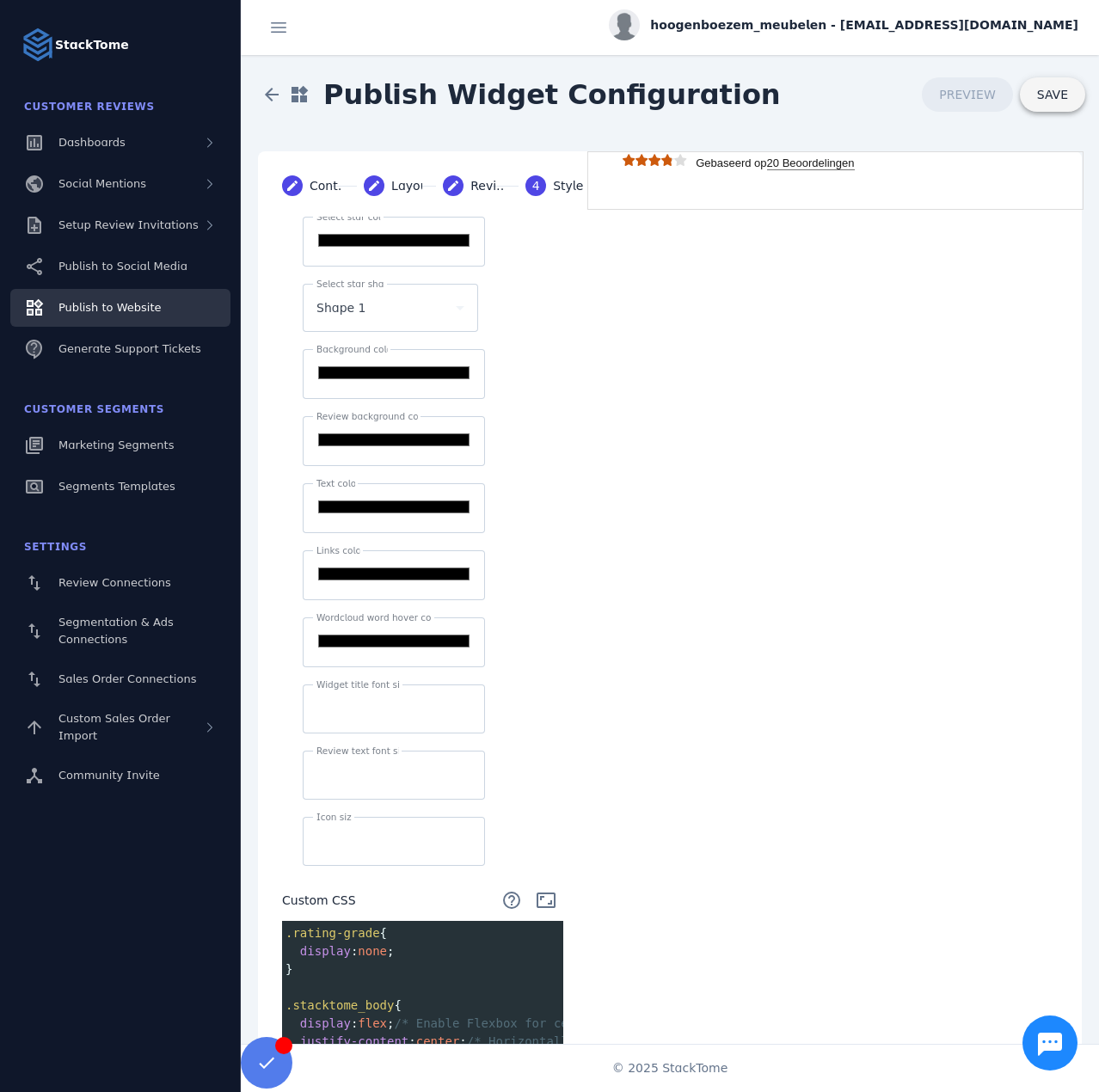
click at [1041, 98] on span "SAVE" at bounding box center [1052, 94] width 31 height 13
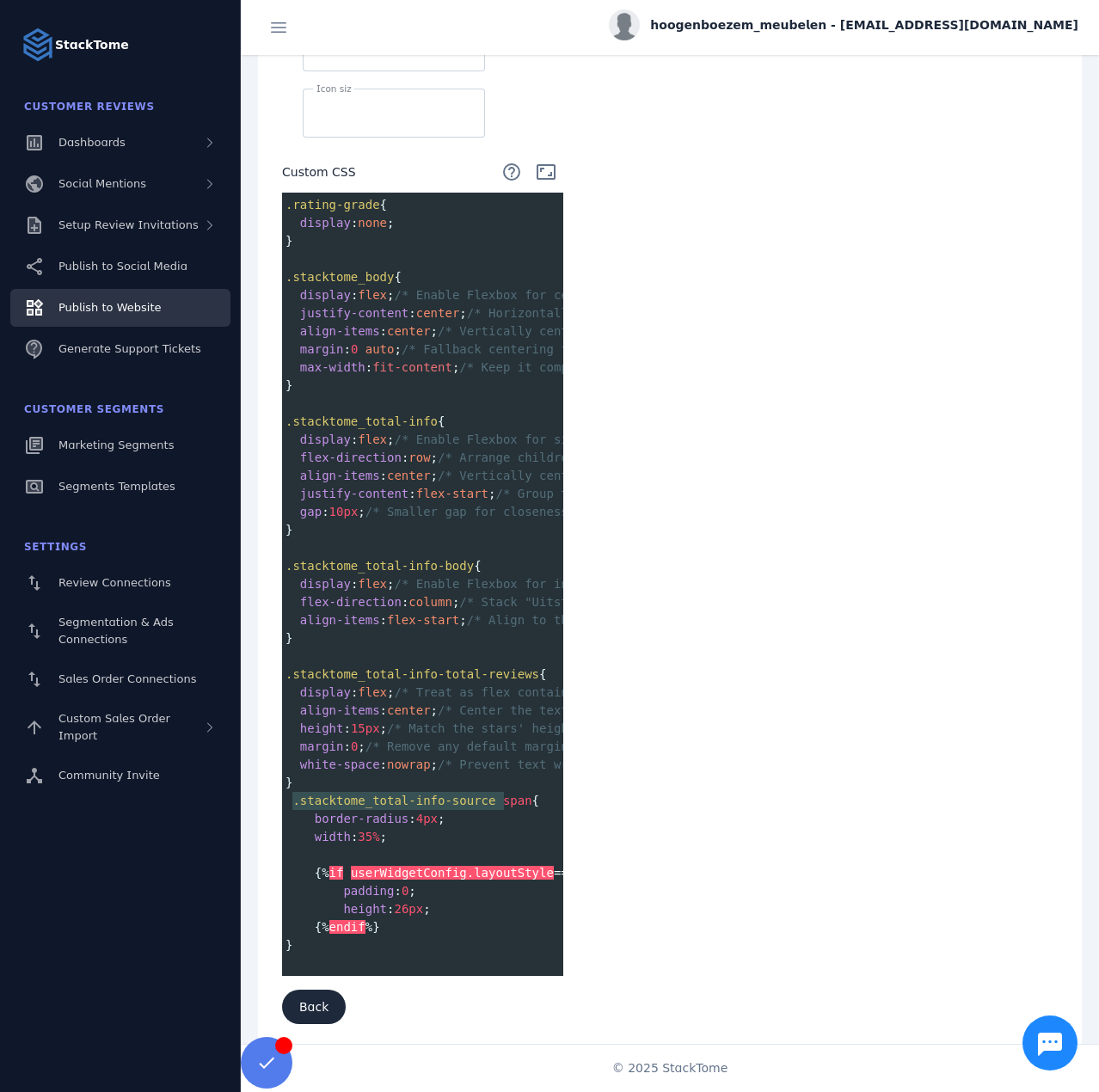
type textarea "**********"
drag, startPoint x: 292, startPoint y: 792, endPoint x: 509, endPoint y: 791, distance: 217.0
click at [509, 794] on span ".stacktome_total-info-source span {" at bounding box center [412, 800] width 253 height 13
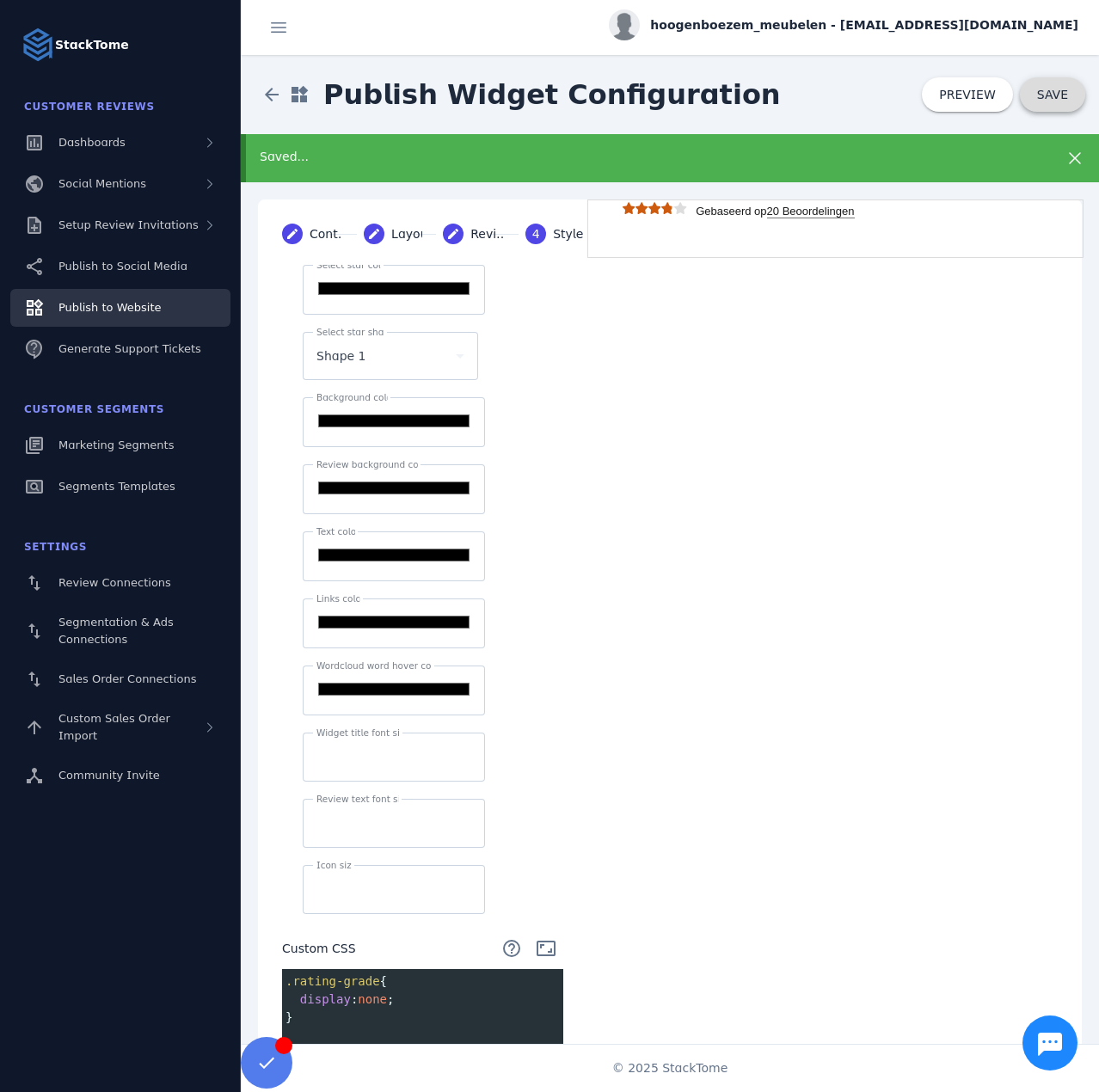
click at [1041, 95] on span "SAVE" at bounding box center [1052, 94] width 31 height 13
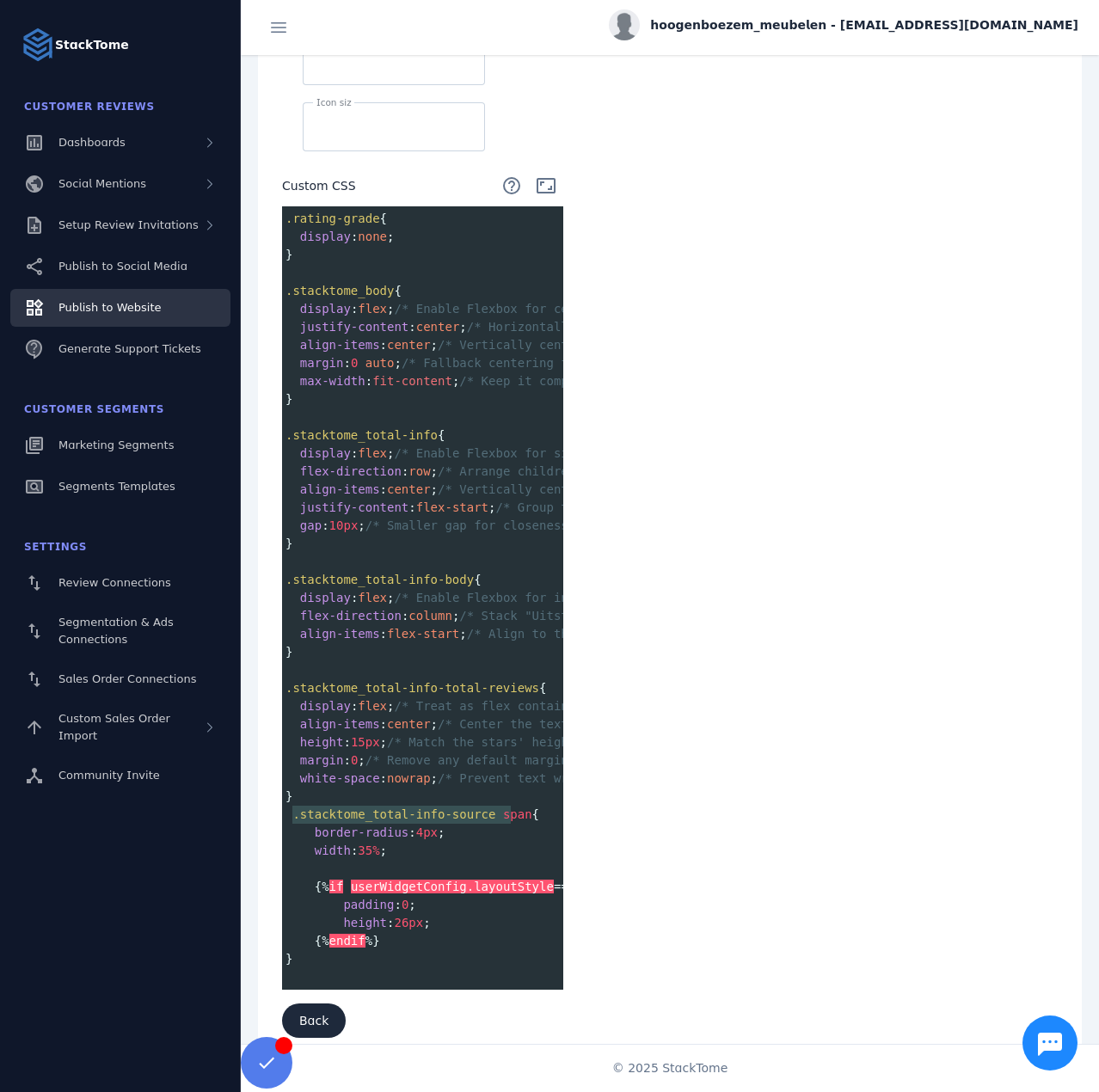
scroll to position [777, 0]
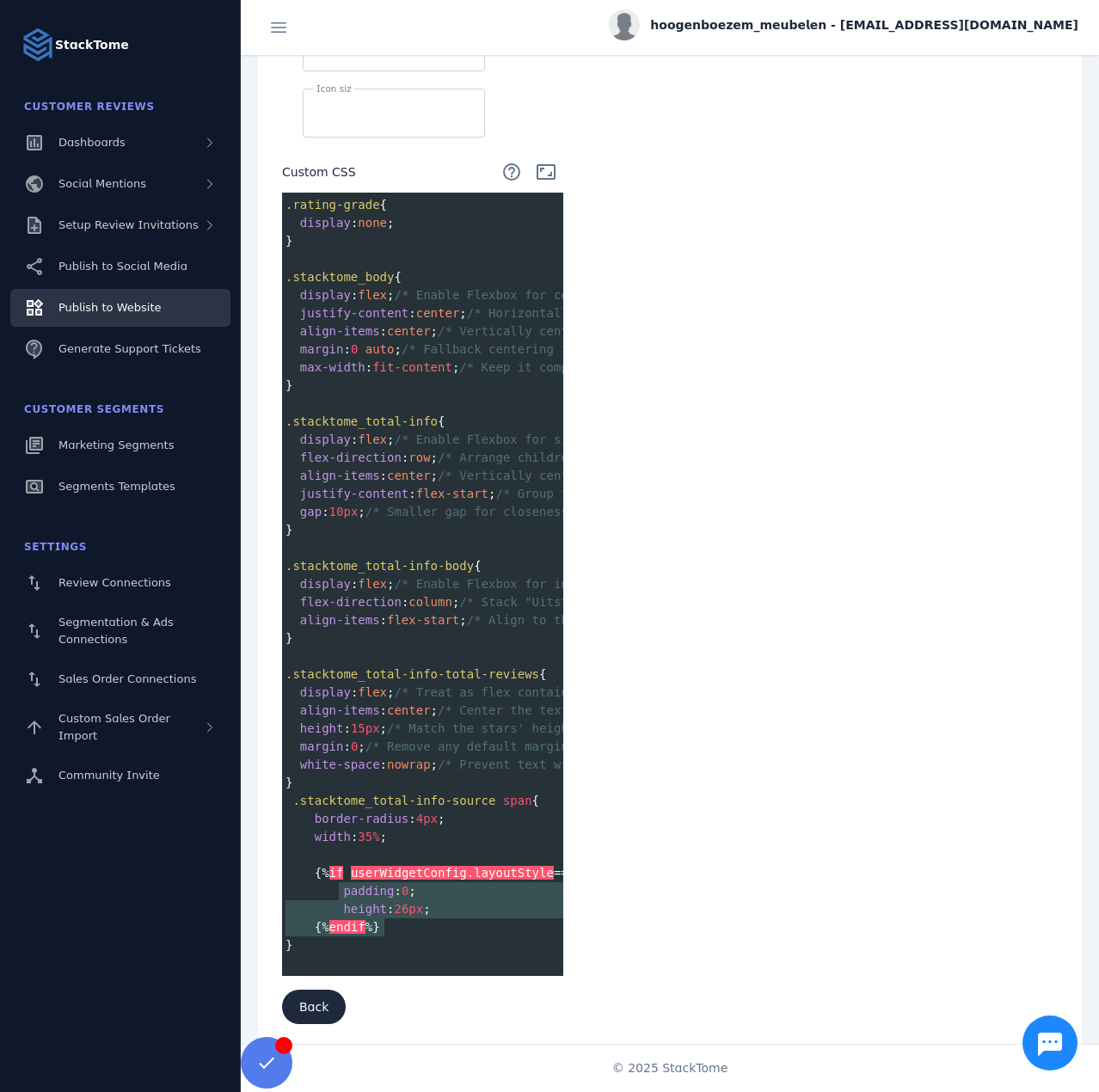
type textarea "**********"
drag, startPoint x: 389, startPoint y: 918, endPoint x: 311, endPoint y: 863, distance: 95.4
click at [311, 863] on div ".rating-grade { display : none ; } ​ .stacktome_body { display : flex ; /* Enab…" at bounding box center [721, 584] width 880 height 777
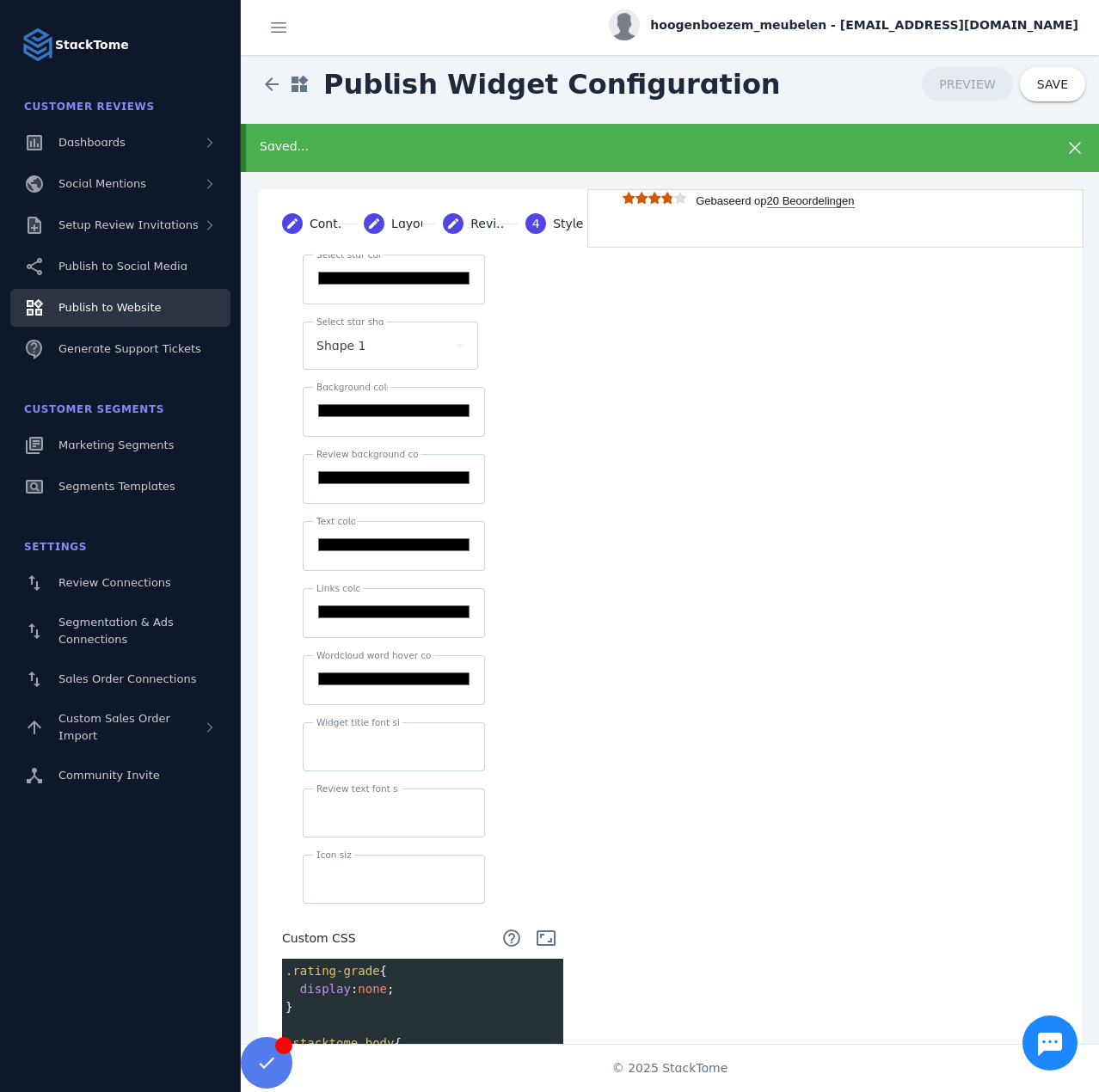
scroll to position [0, 0]
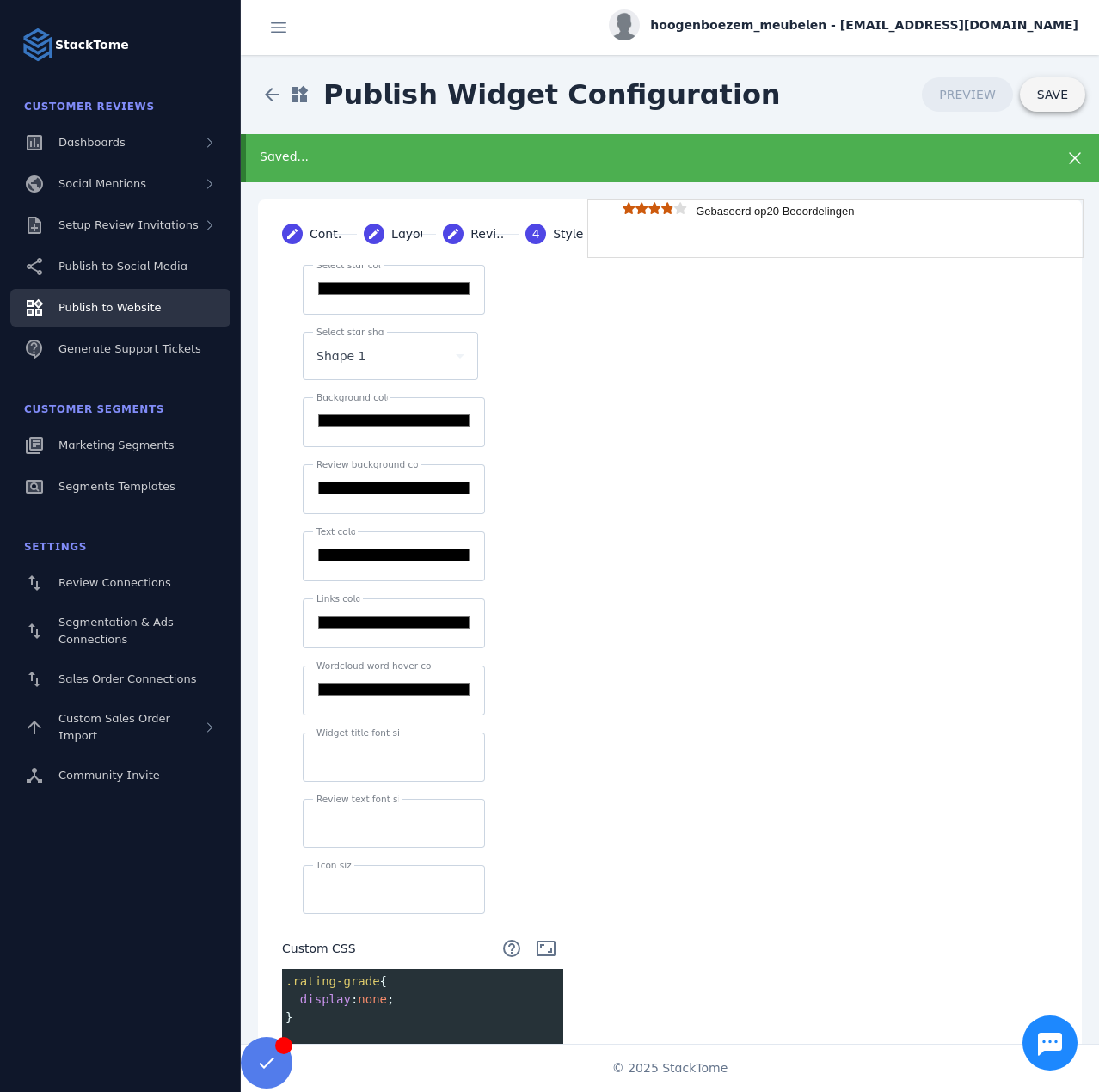
click at [1041, 102] on span at bounding box center [1052, 95] width 65 height 41
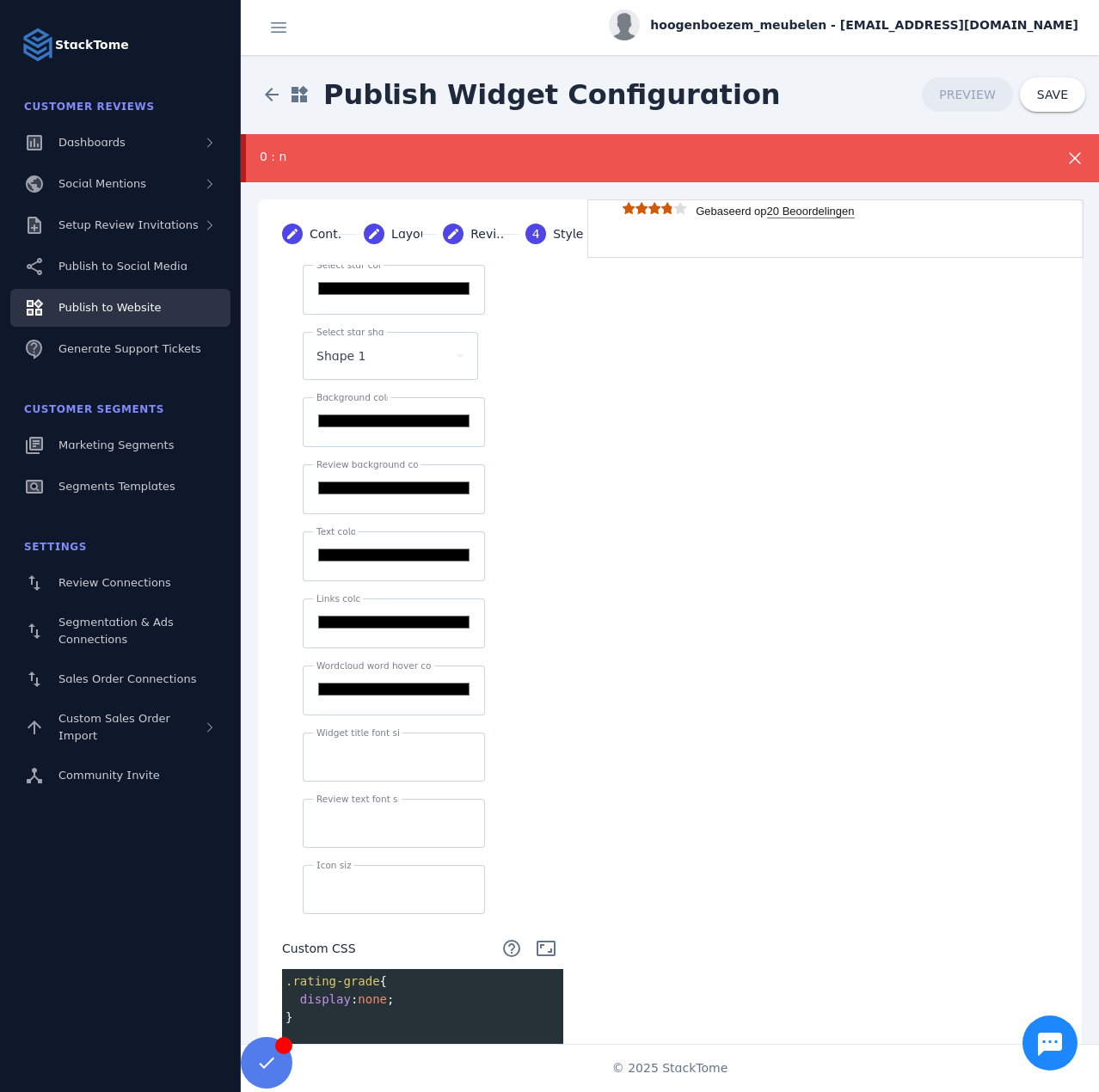
click at [587, 147] on div "0 : n" at bounding box center [669, 158] width 858 height 48
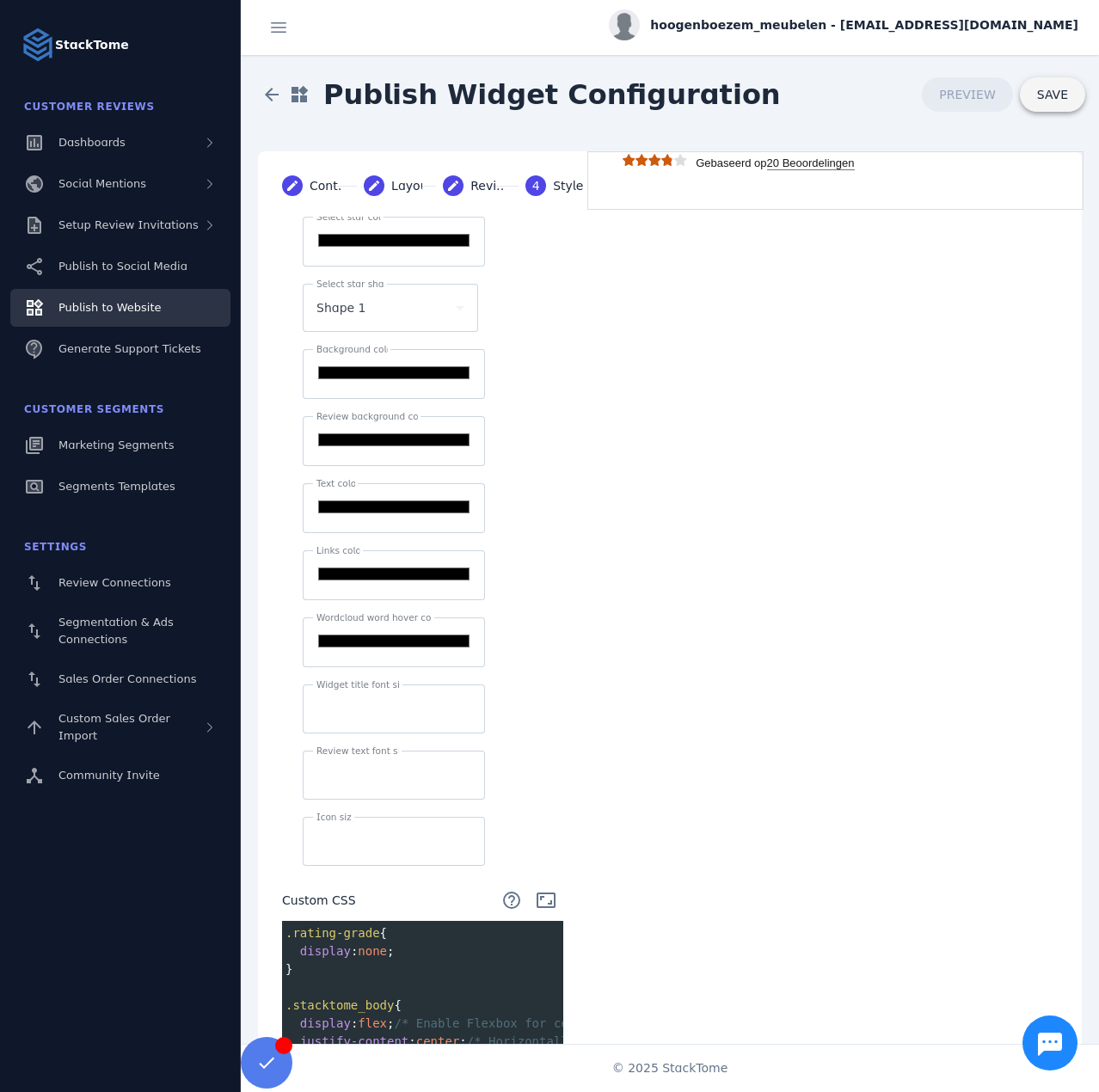
click at [1037, 98] on span "SAVE" at bounding box center [1052, 94] width 31 height 13
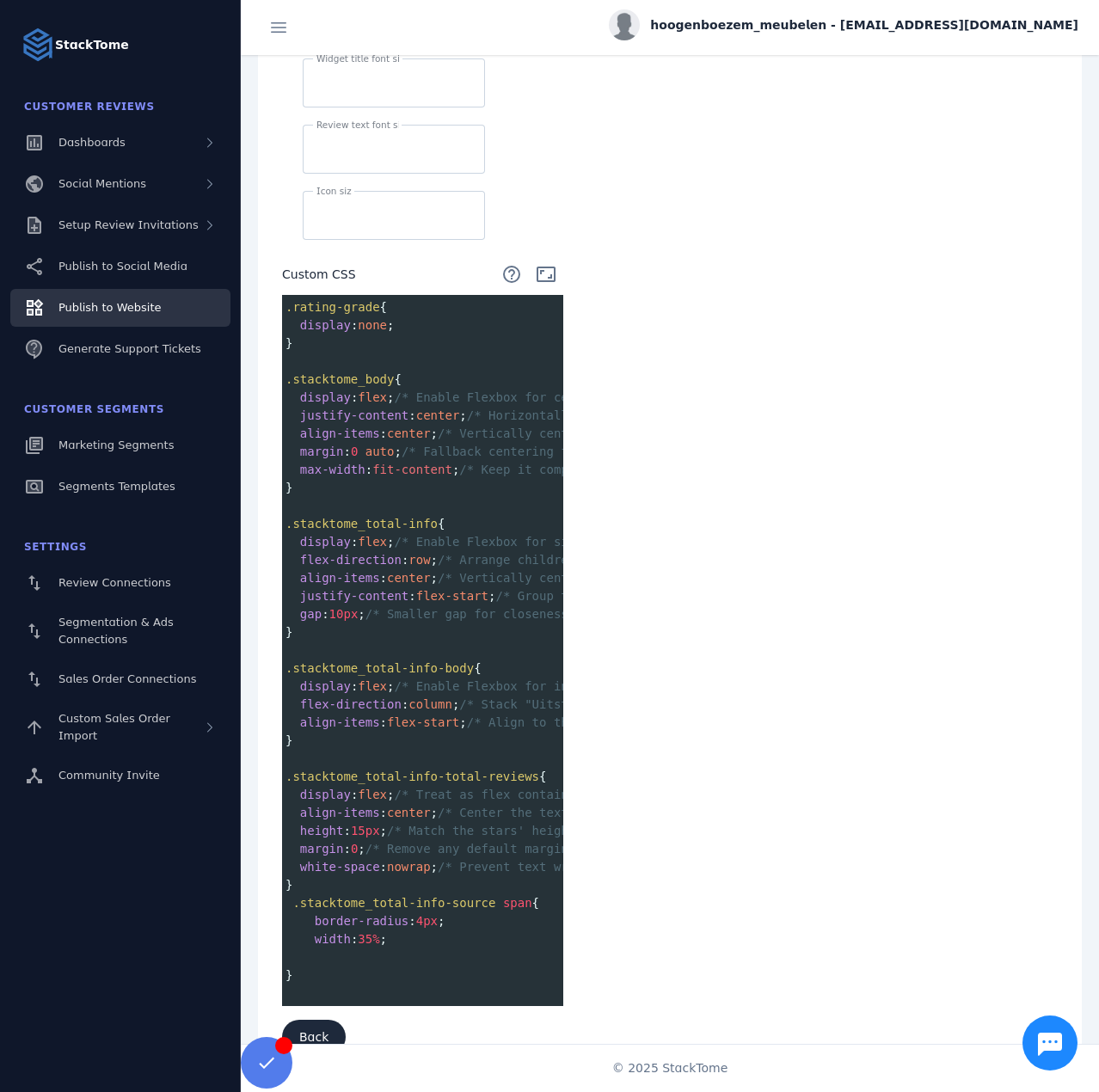
scroll to position [704, 0]
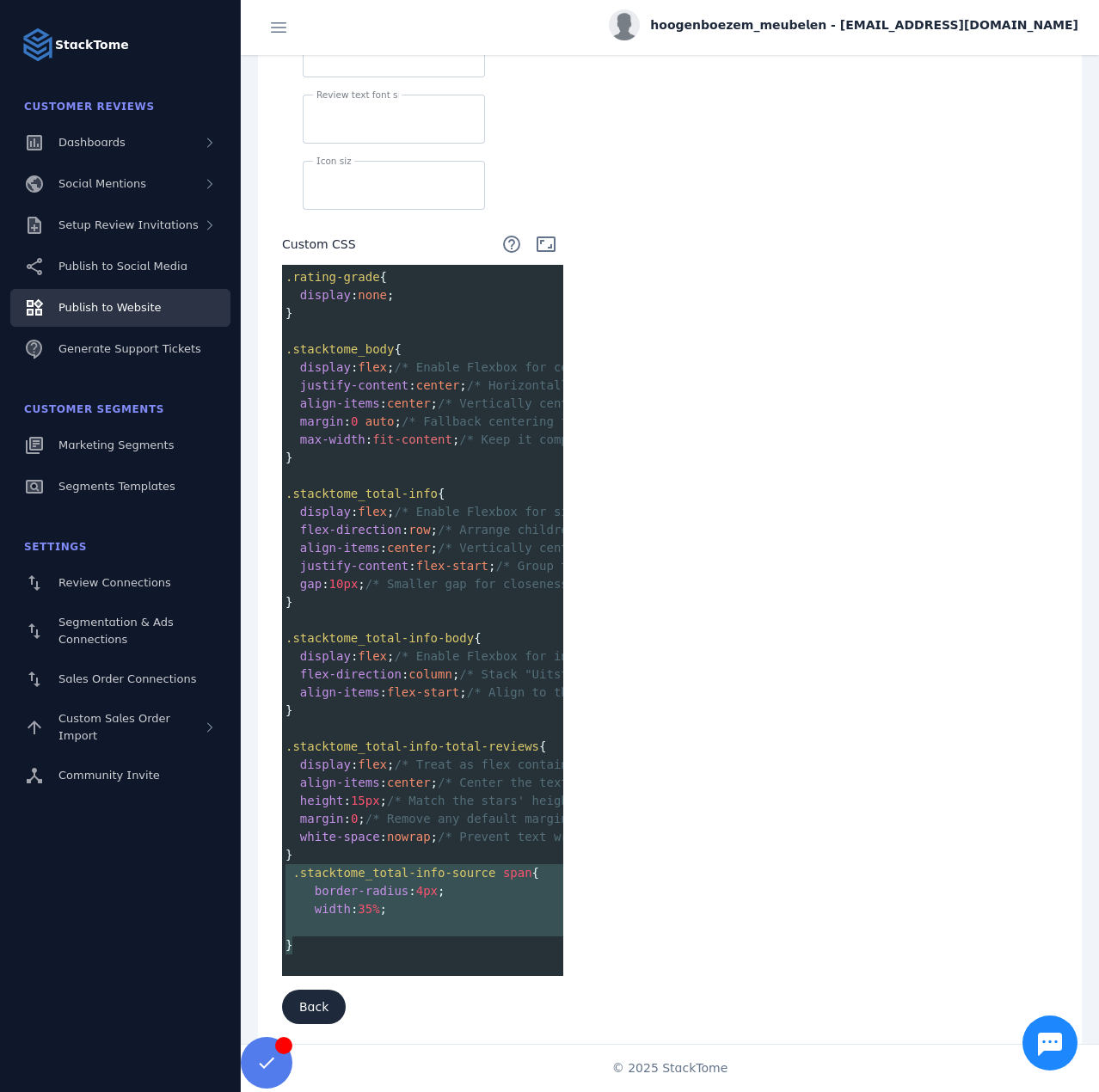
type textarea "**********"
drag, startPoint x: 304, startPoint y: 932, endPoint x: 292, endPoint y: 865, distance: 68.1
click at [292, 865] on div ".rating-grade { display : none ; } ​ .stacktome_body { display : flex ; /* Enab…" at bounding box center [721, 620] width 880 height 704
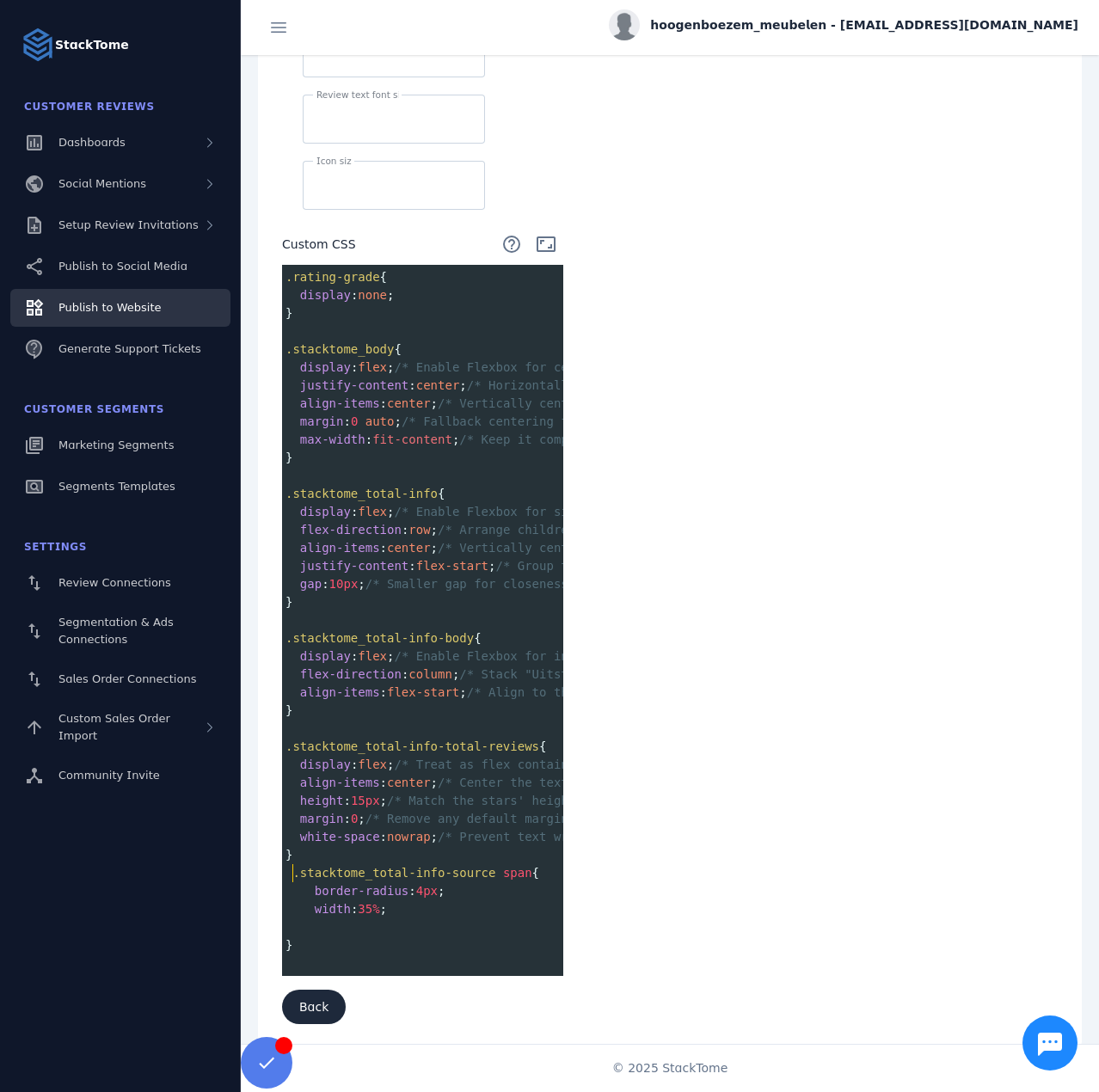
click at [293, 866] on span ".stacktome_total-info-source" at bounding box center [394, 873] width 203 height 13
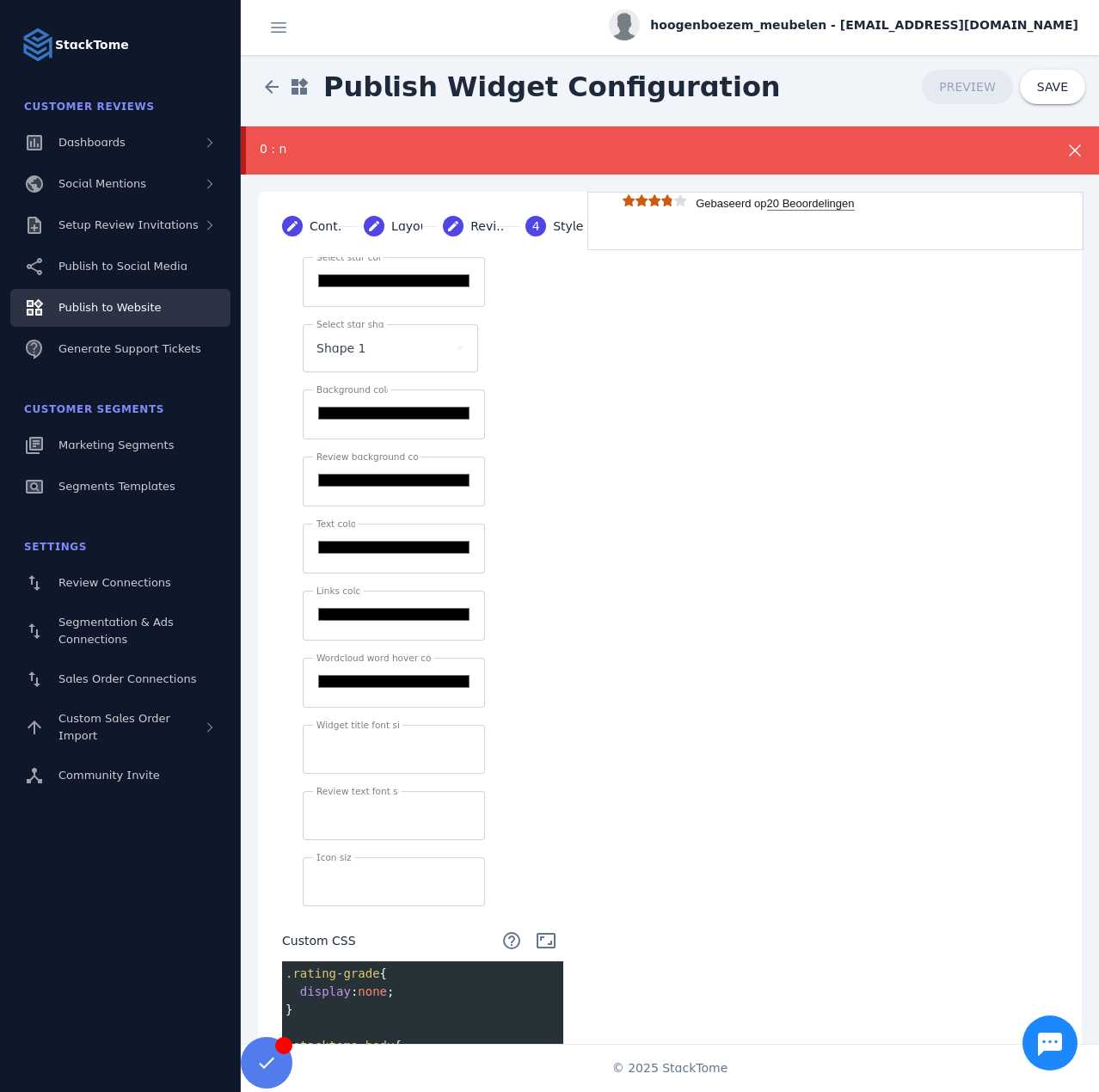
scroll to position [0, 0]
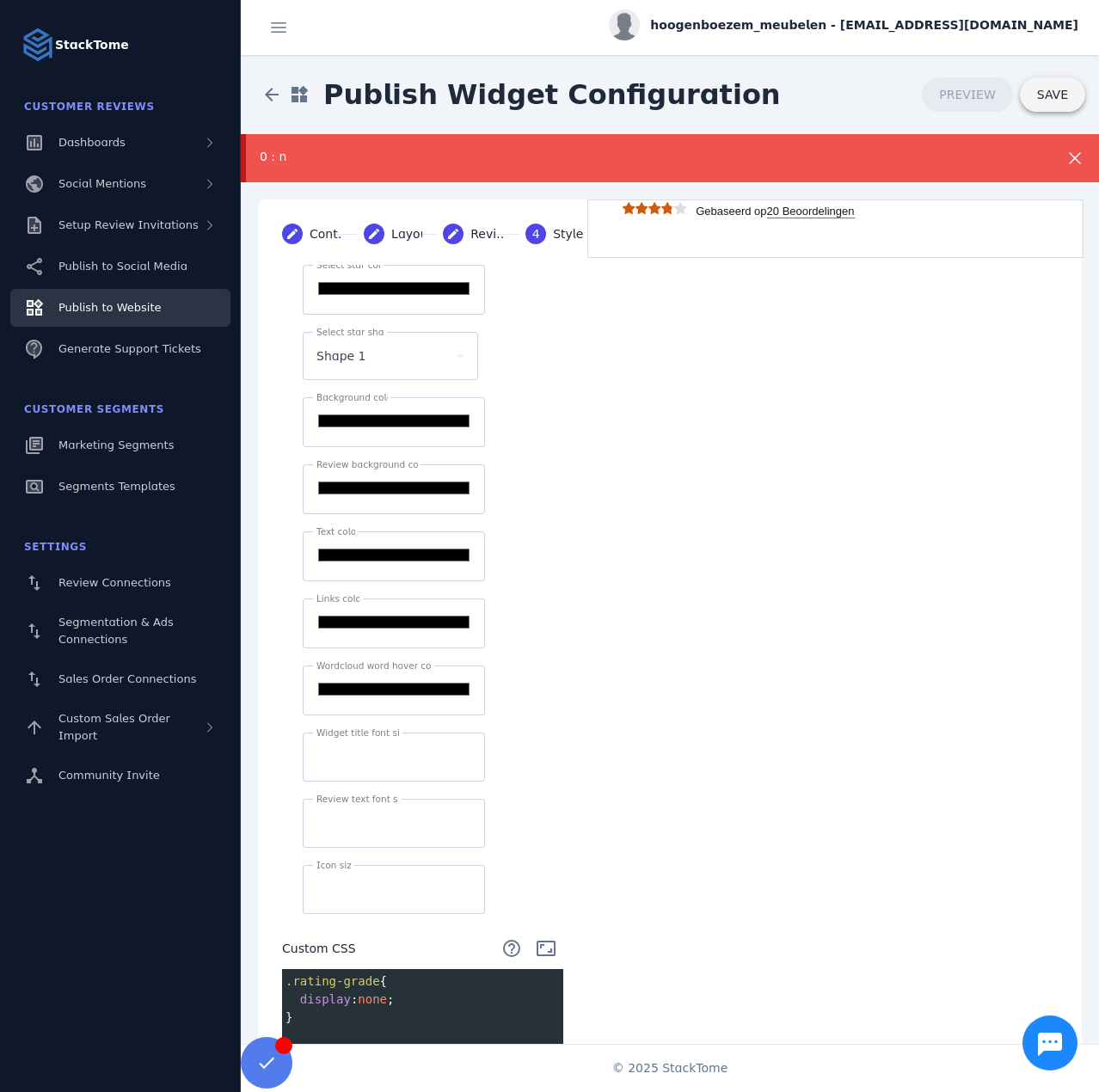
click at [1063, 96] on span at bounding box center [1052, 95] width 65 height 41
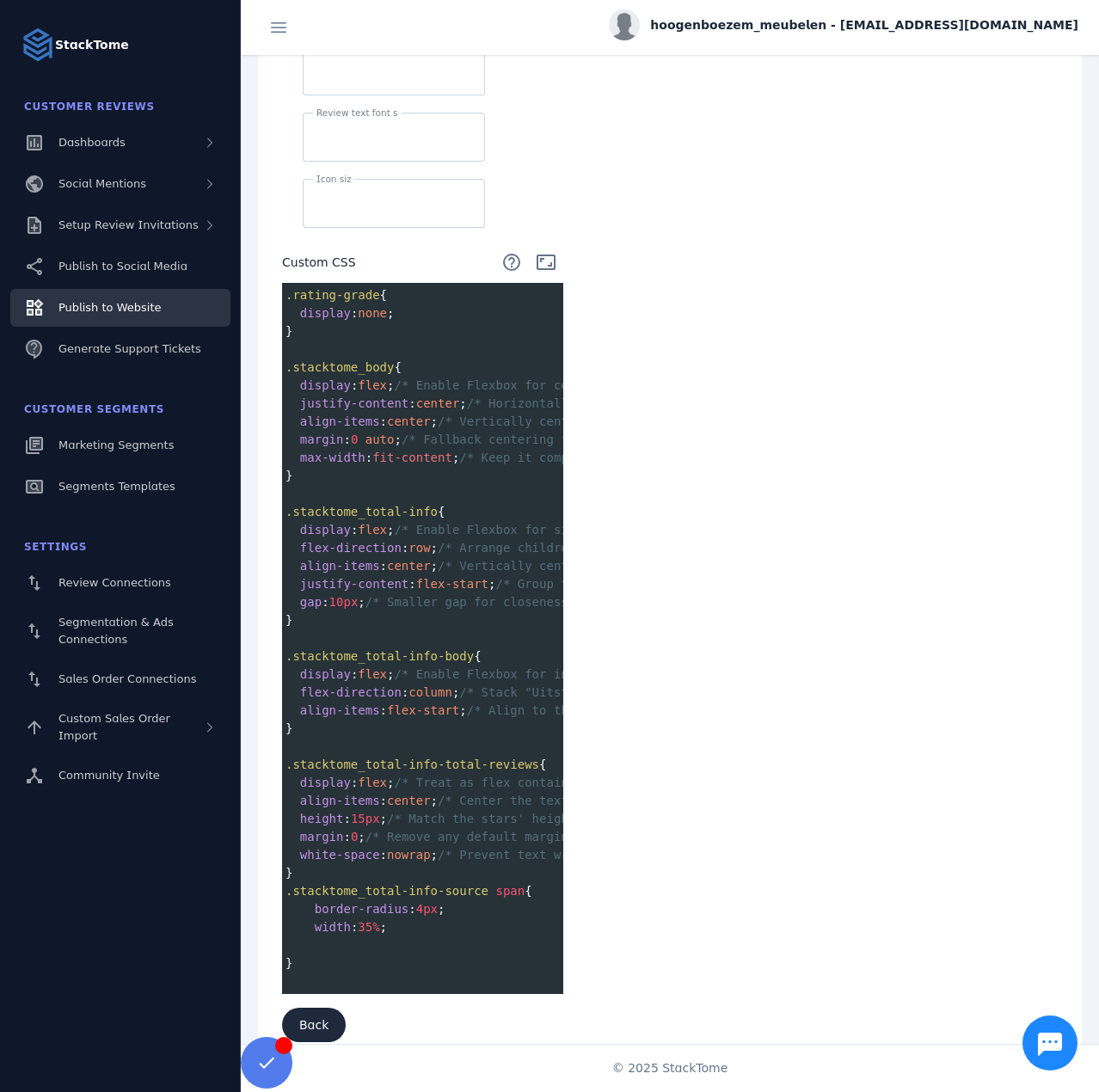
scroll to position [704, 0]
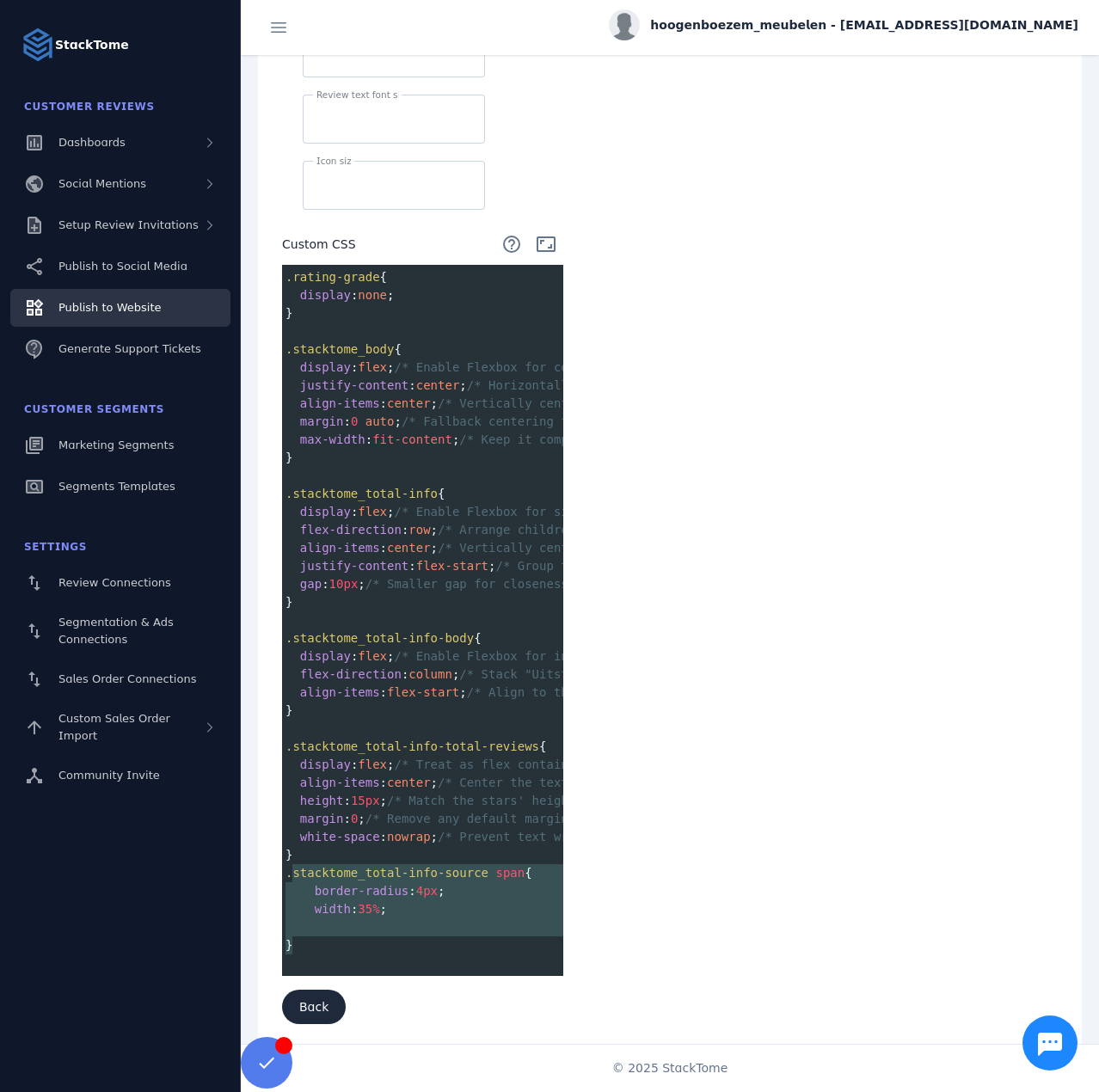
type textarea "**********"
drag, startPoint x: 306, startPoint y: 943, endPoint x: 286, endPoint y: 866, distance: 79.6
click at [286, 866] on div ".rating-grade { display : none ; } ​ .stacktome_body { display : flex ; /* Enab…" at bounding box center [721, 620] width 880 height 704
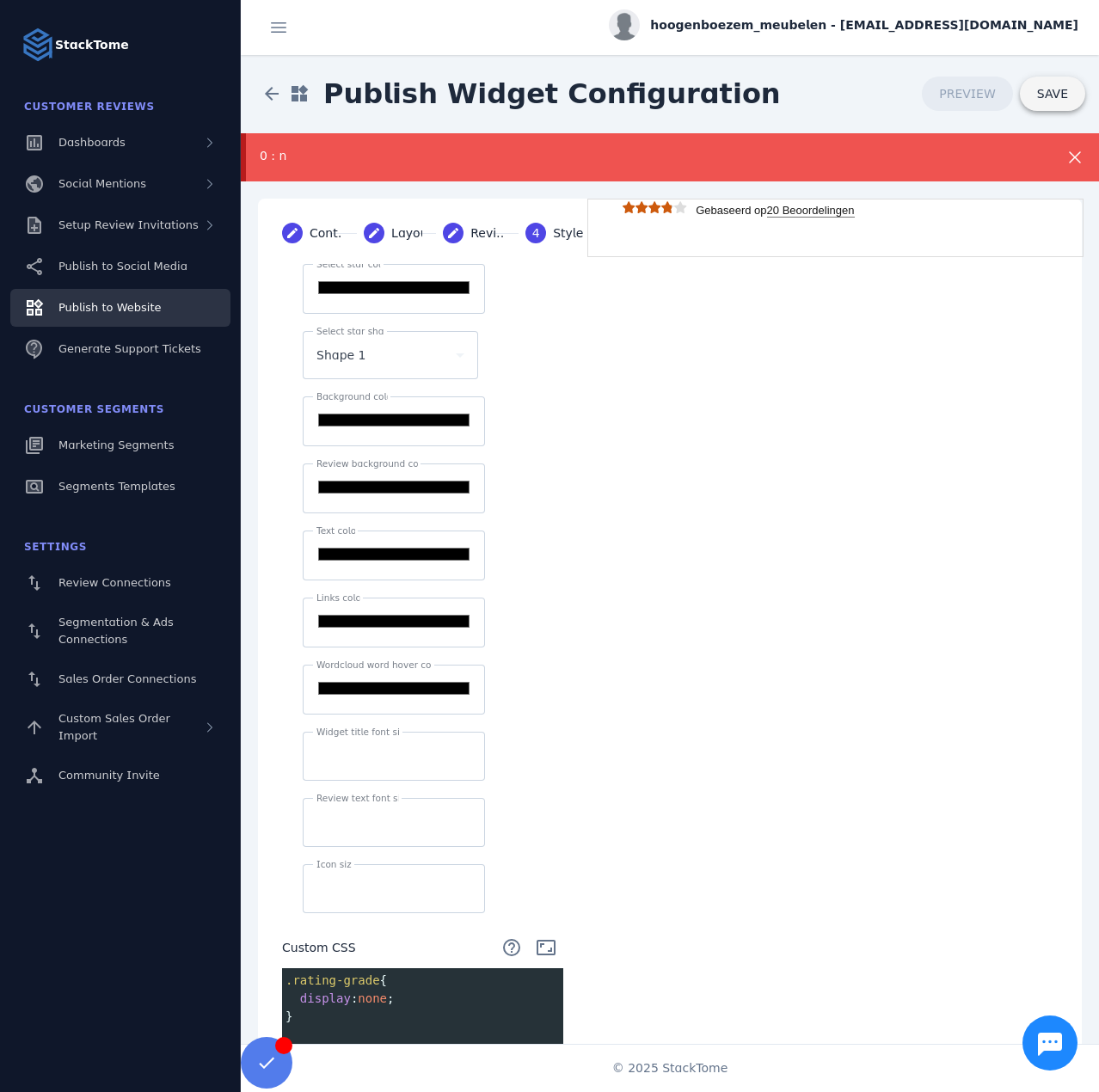
scroll to position [0, 0]
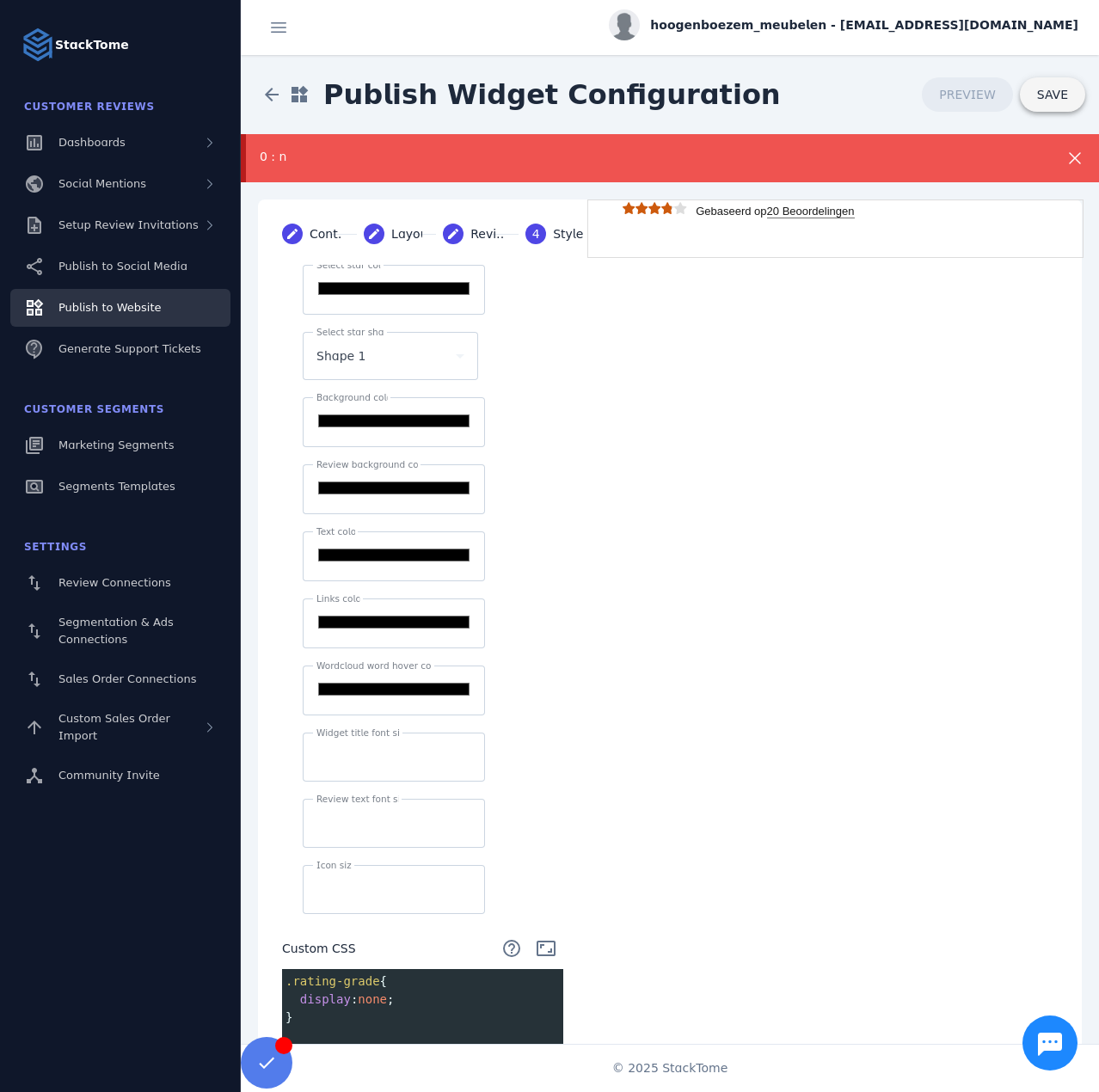
click at [1047, 90] on span "SAVE" at bounding box center [1052, 94] width 31 height 13
click at [907, 156] on div "0 : n" at bounding box center [631, 157] width 743 height 18
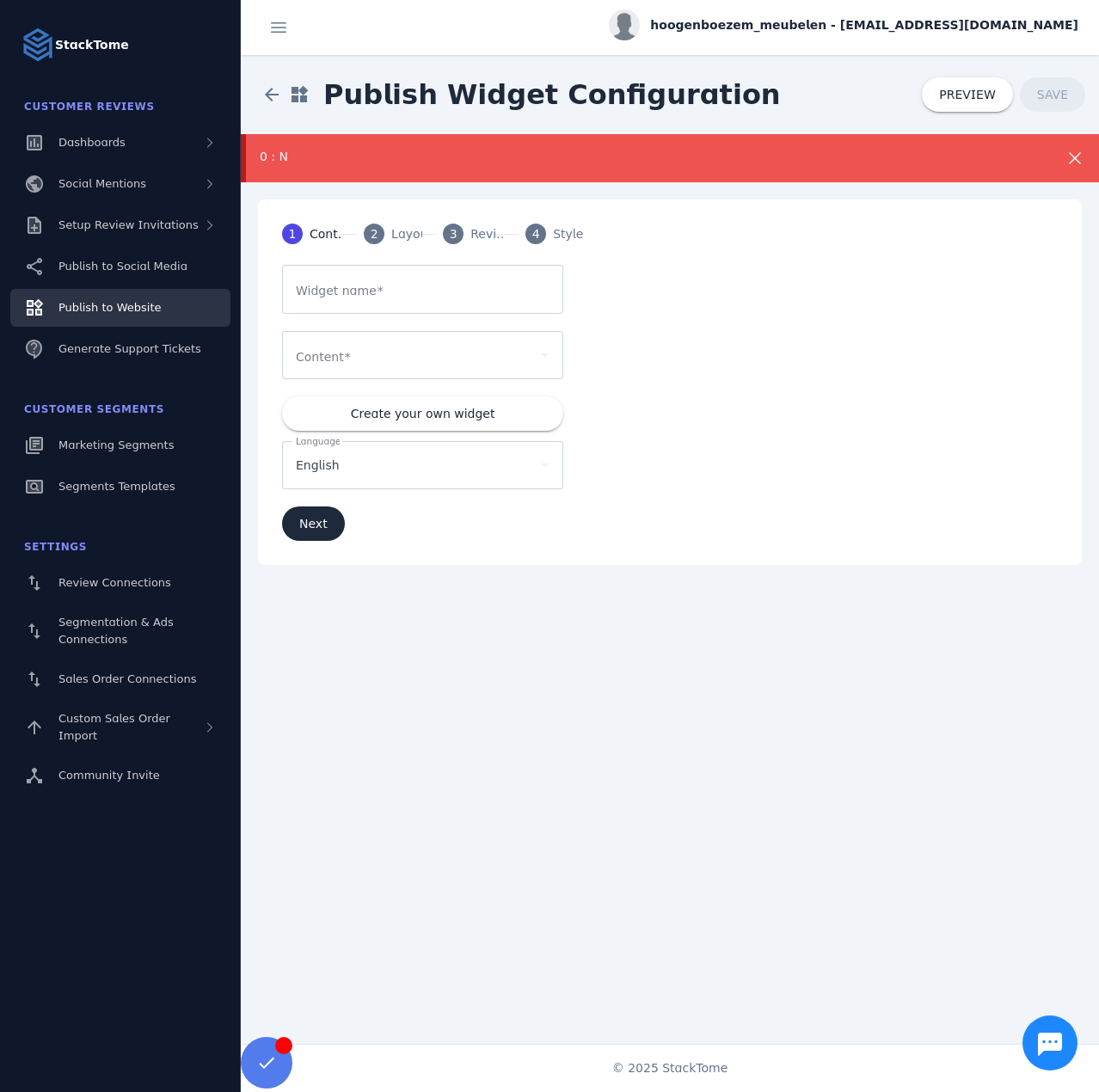
click at [138, 302] on span "Publish to Website" at bounding box center [109, 307] width 102 height 13
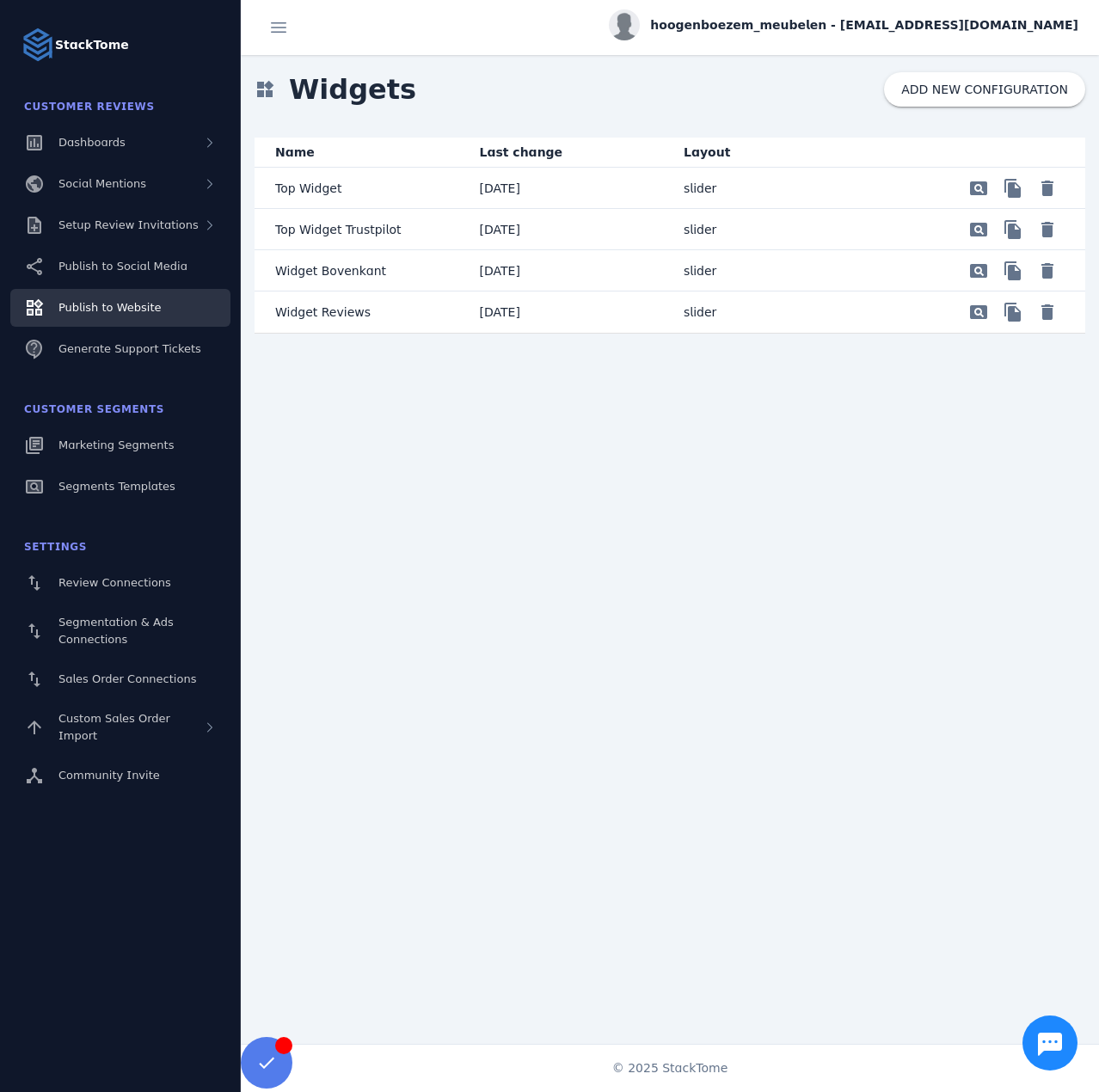
drag, startPoint x: 837, startPoint y: 227, endPoint x: 893, endPoint y: 223, distance: 56.1
click at [893, 223] on mat-row "Top Widget Trustpilot [DATE] slider pageview file_copy delete" at bounding box center [669, 229] width 831 height 41
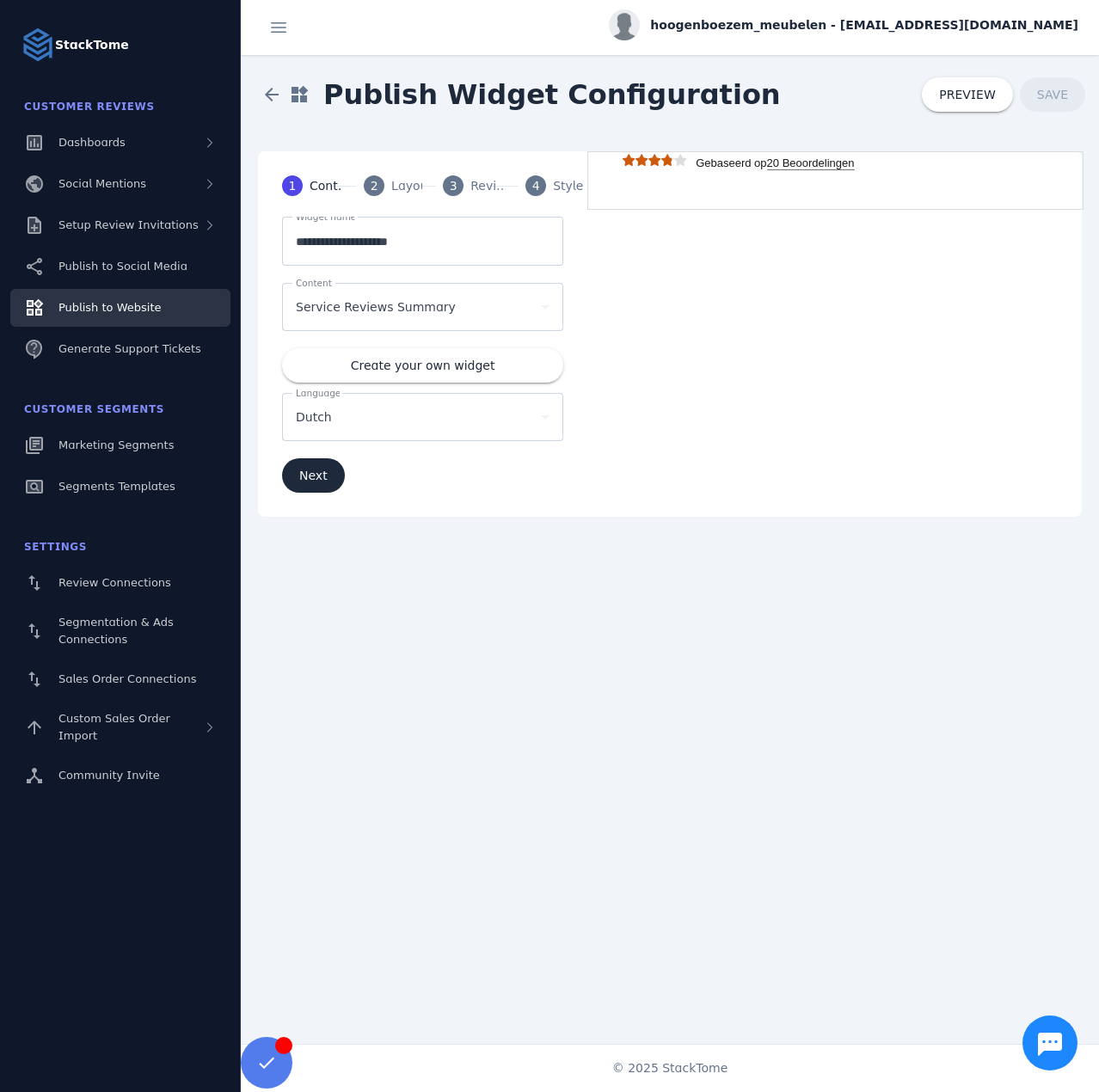
click at [380, 185] on div "2" at bounding box center [373, 185] width 21 height 21
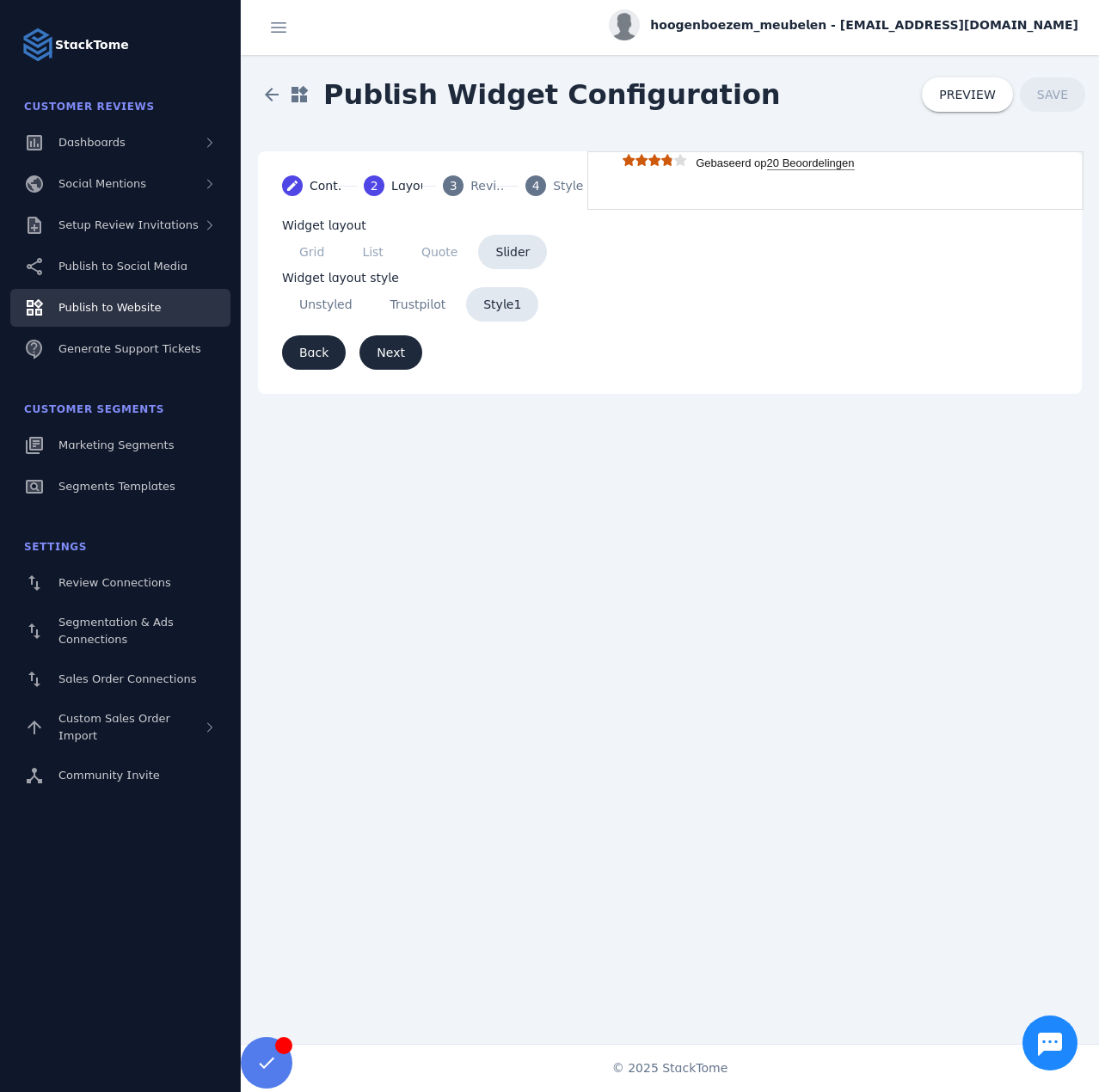
click at [475, 188] on div "Reviews" at bounding box center [492, 186] width 43 height 18
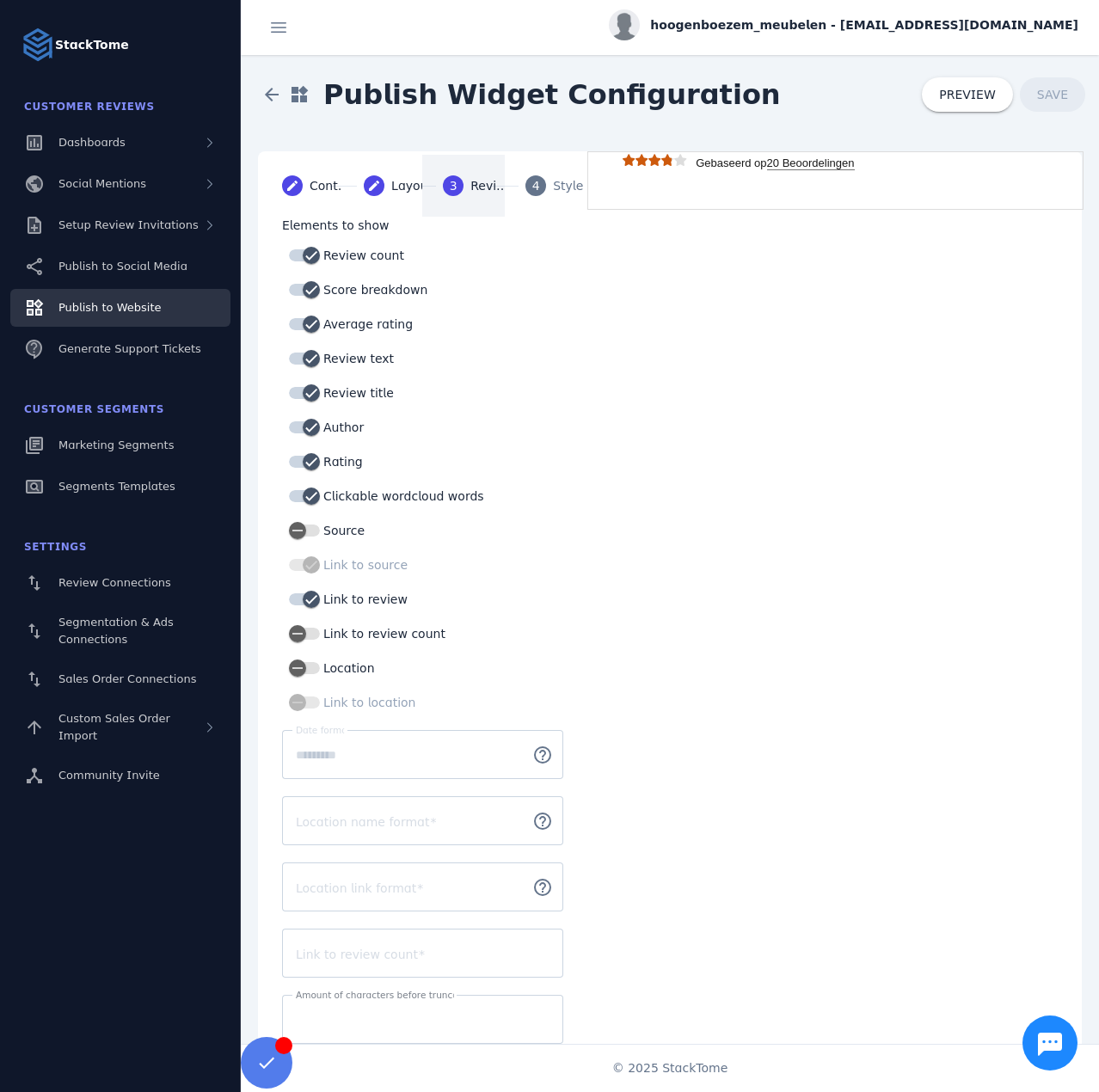
click at [557, 186] on div "Styles" at bounding box center [575, 186] width 43 height 18
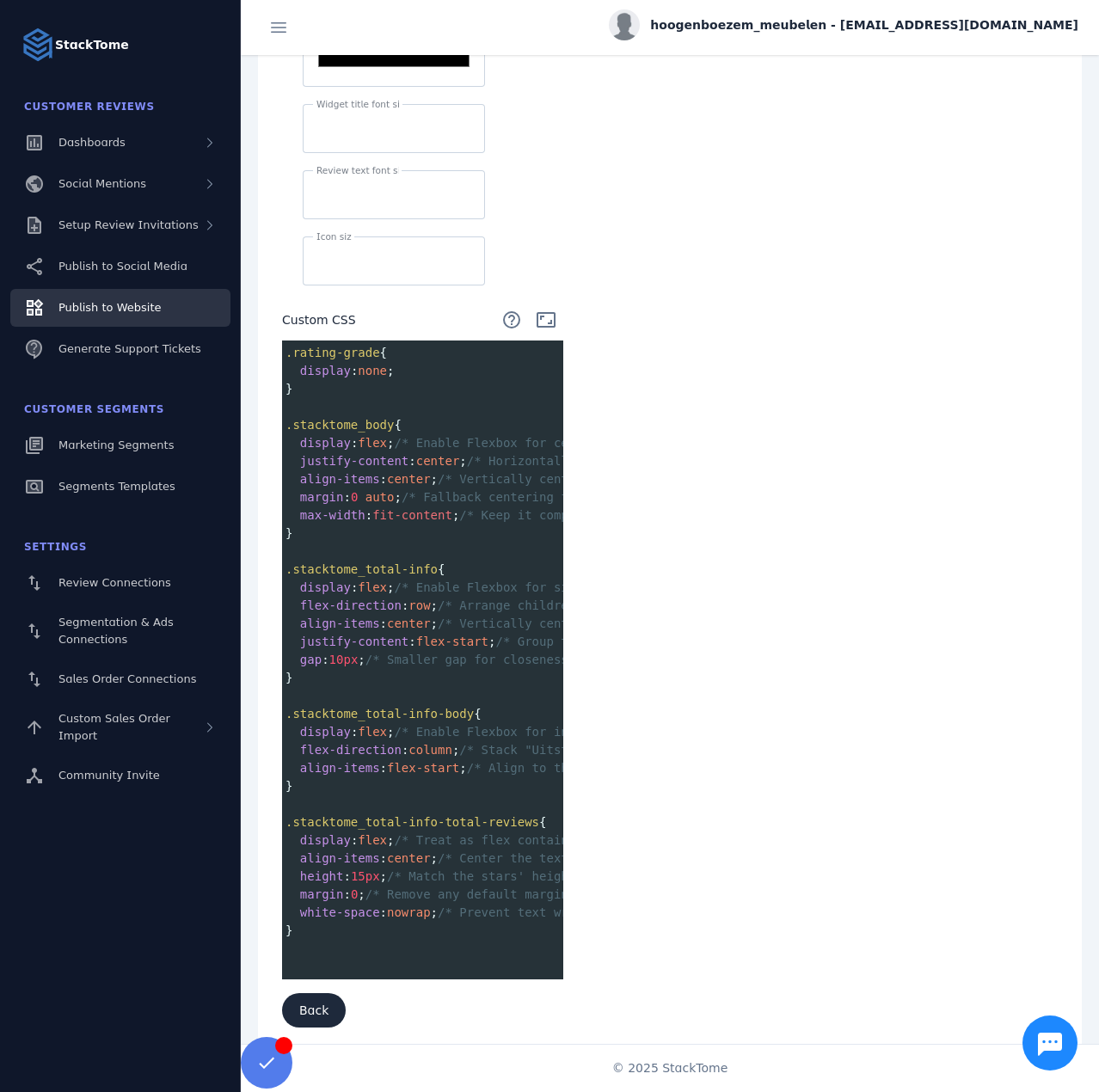
scroll to position [584, 0]
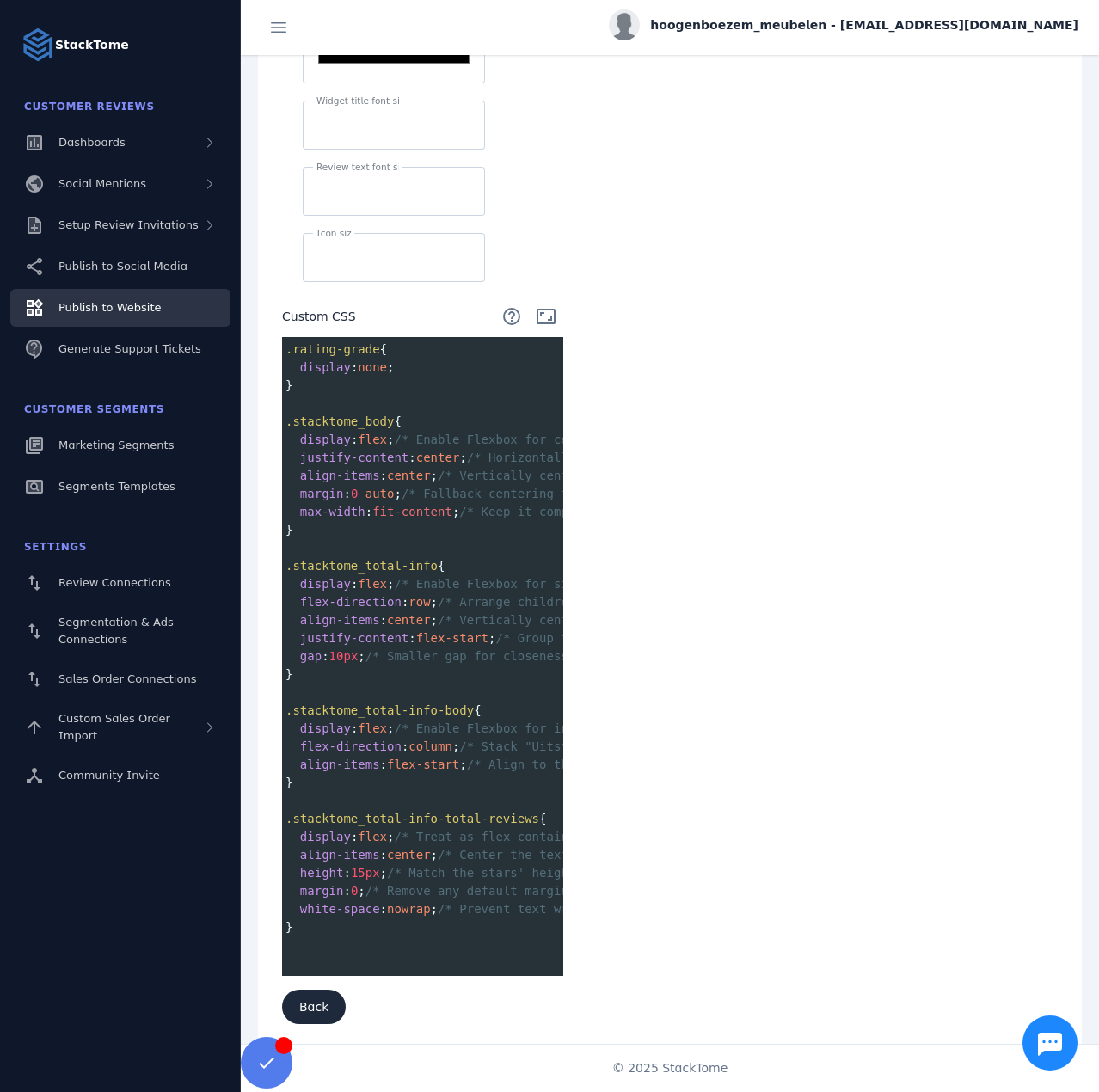
click at [309, 943] on pre "​" at bounding box center [721, 945] width 880 height 18
paste textarea
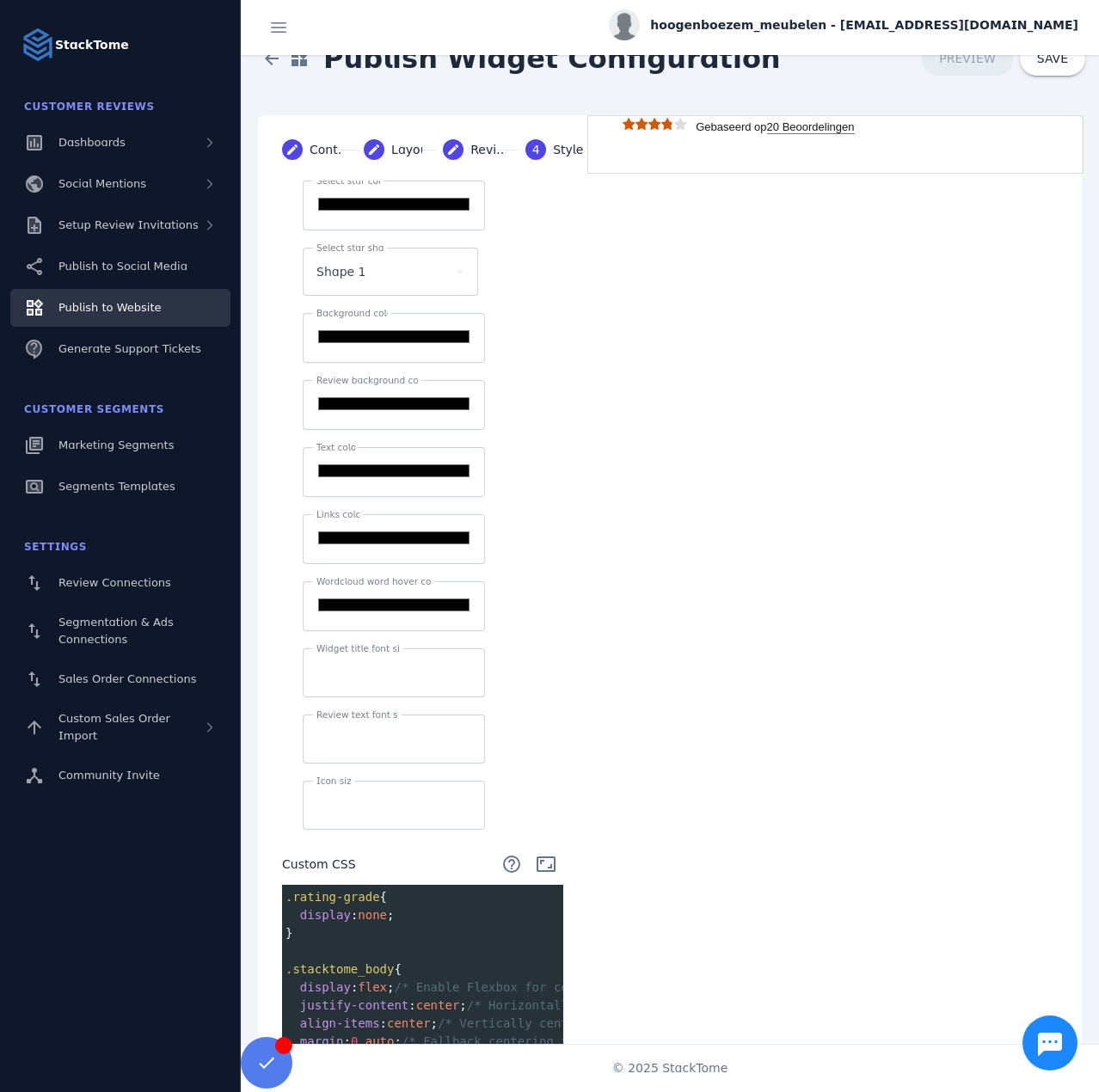
scroll to position [0, 0]
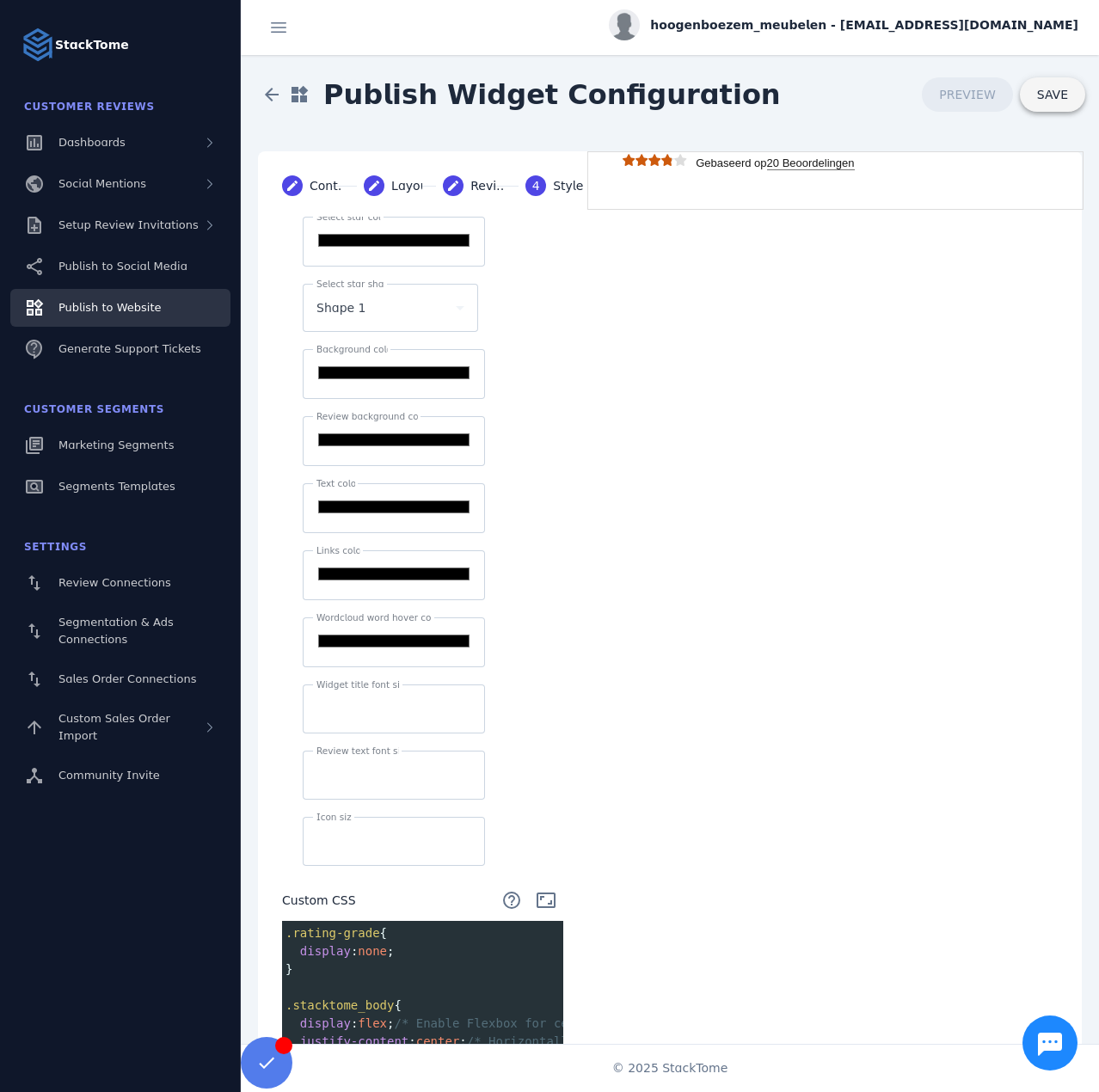
click at [1027, 88] on span at bounding box center [1052, 95] width 65 height 41
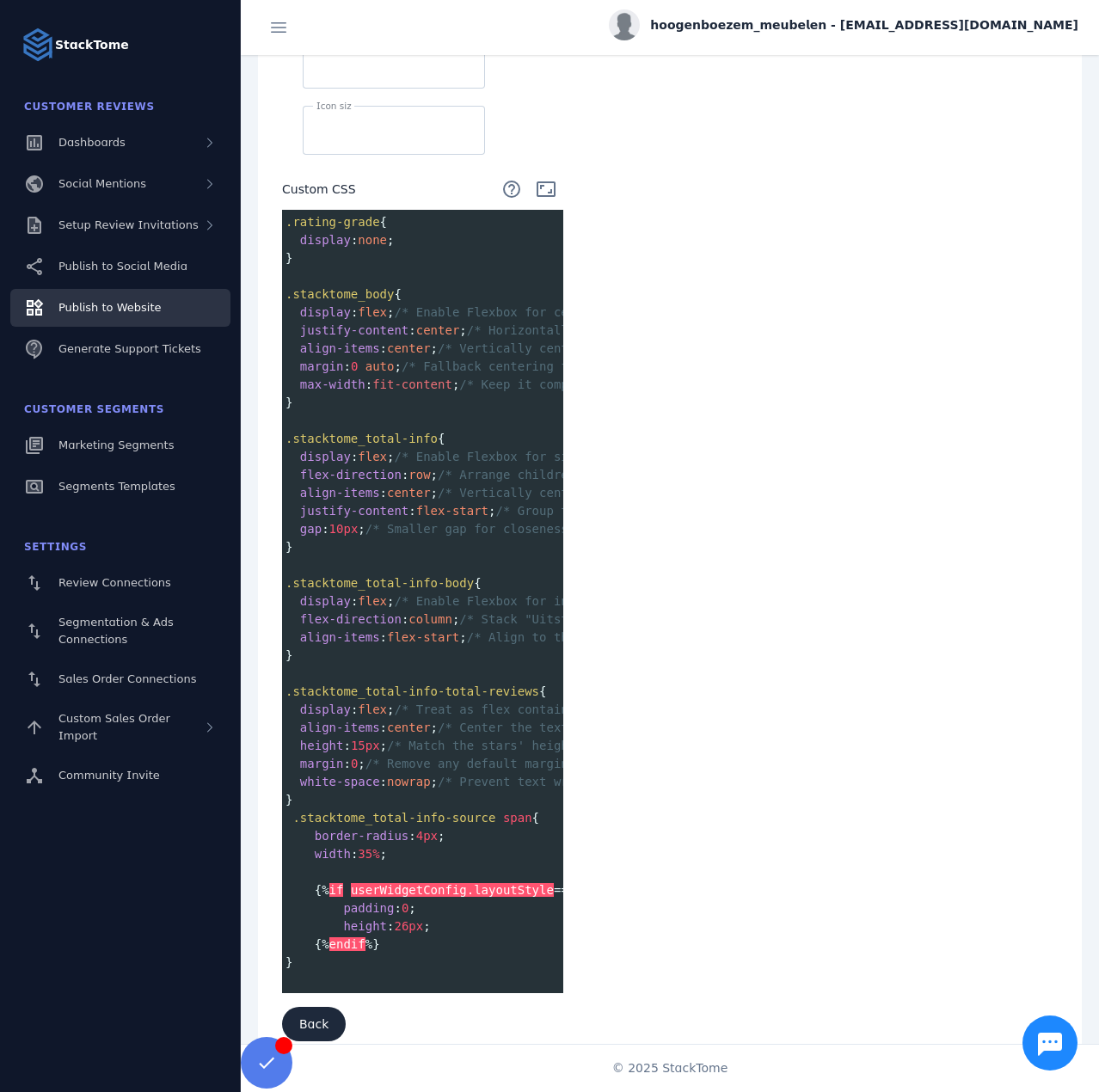
scroll to position [777, 0]
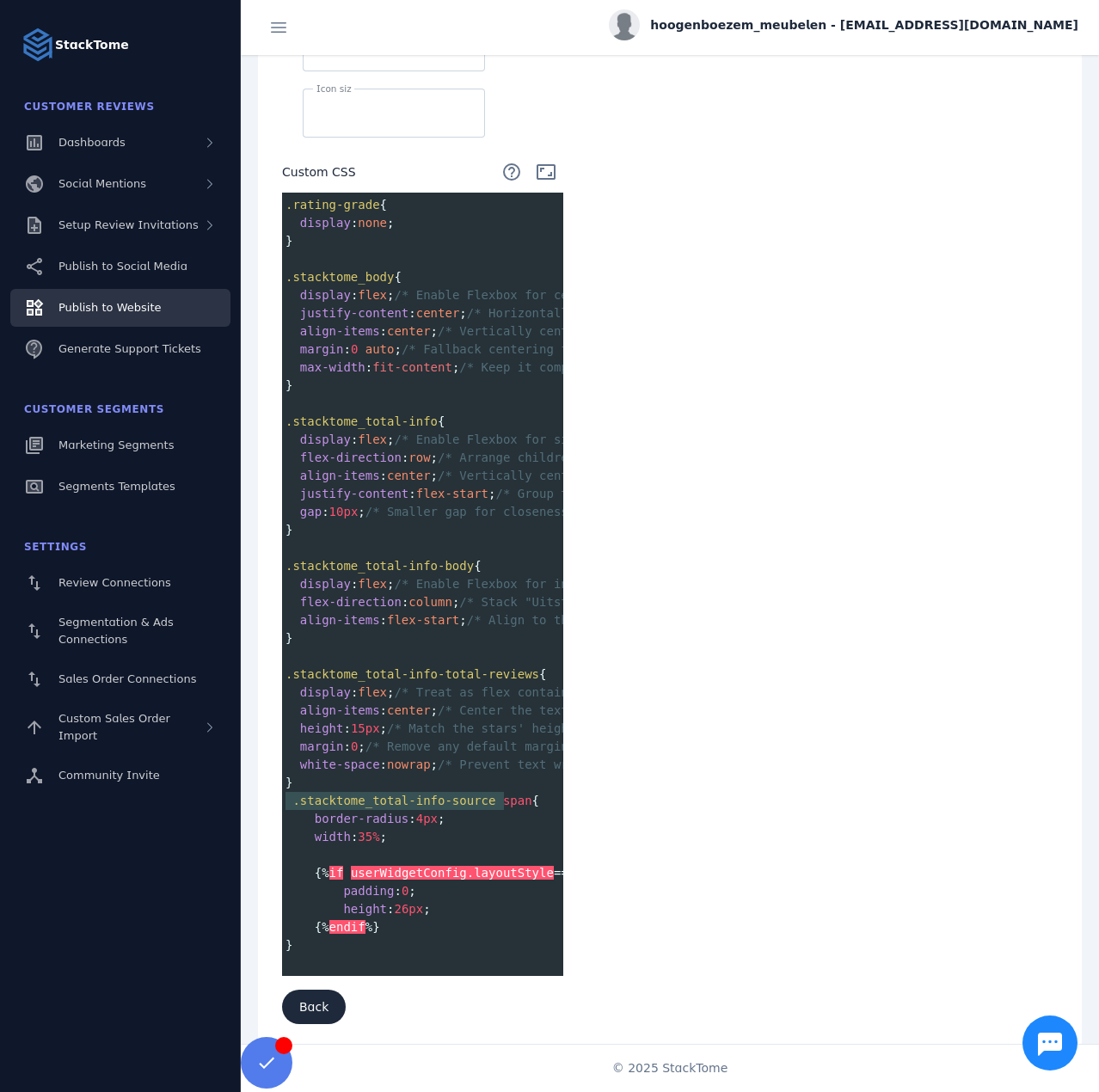
type textarea "**********"
drag, startPoint x: 288, startPoint y: 791, endPoint x: 508, endPoint y: 793, distance: 220.0
click at [508, 794] on span ".stacktome_total-info-source span {" at bounding box center [412, 800] width 253 height 13
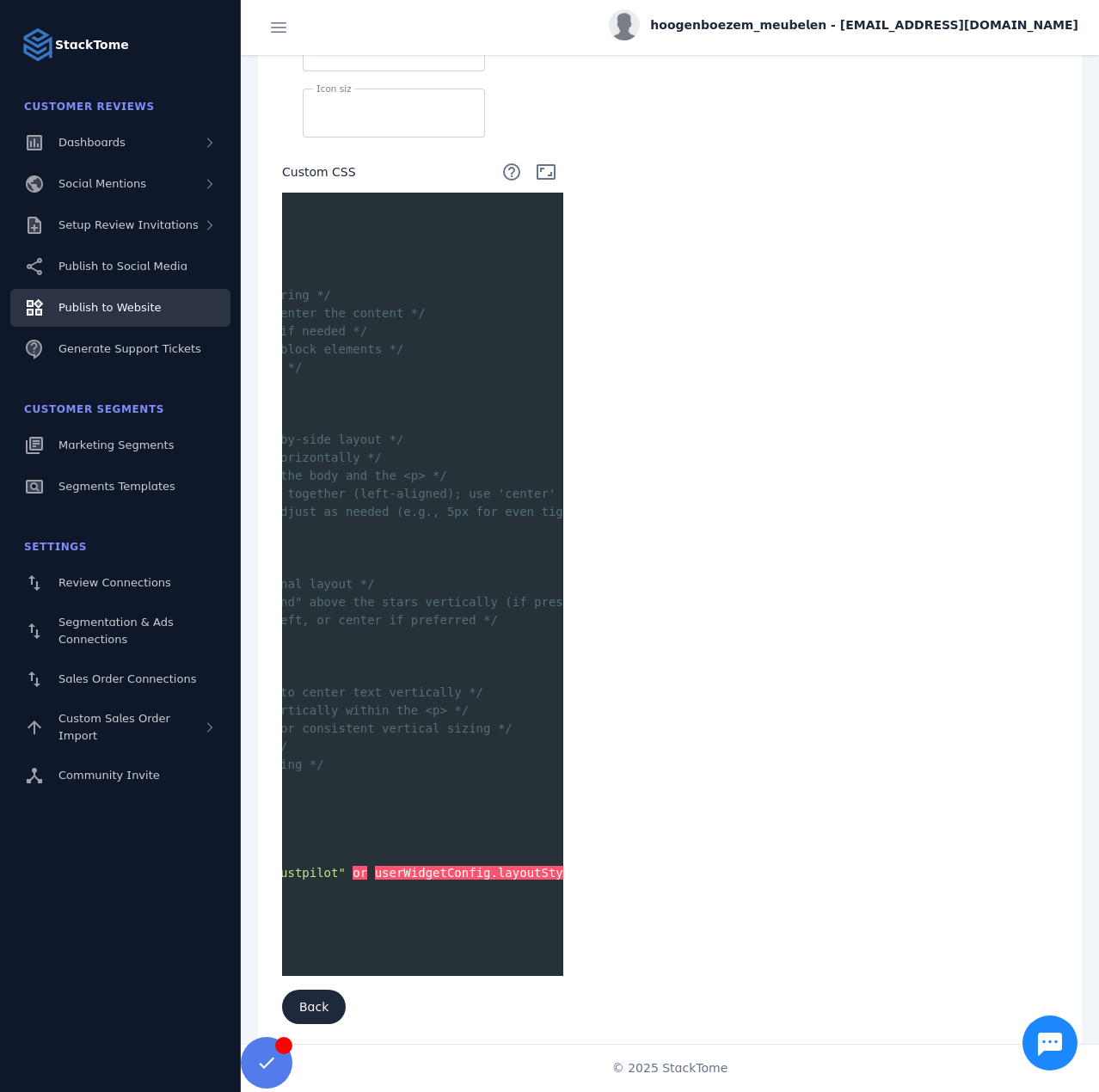
scroll to position [0, 310]
type textarea "**********"
drag, startPoint x: 311, startPoint y: 866, endPoint x: 572, endPoint y: 868, distance: 261.0
click at [572, 868] on div "**********" at bounding box center [422, 266] width 322 height 1557
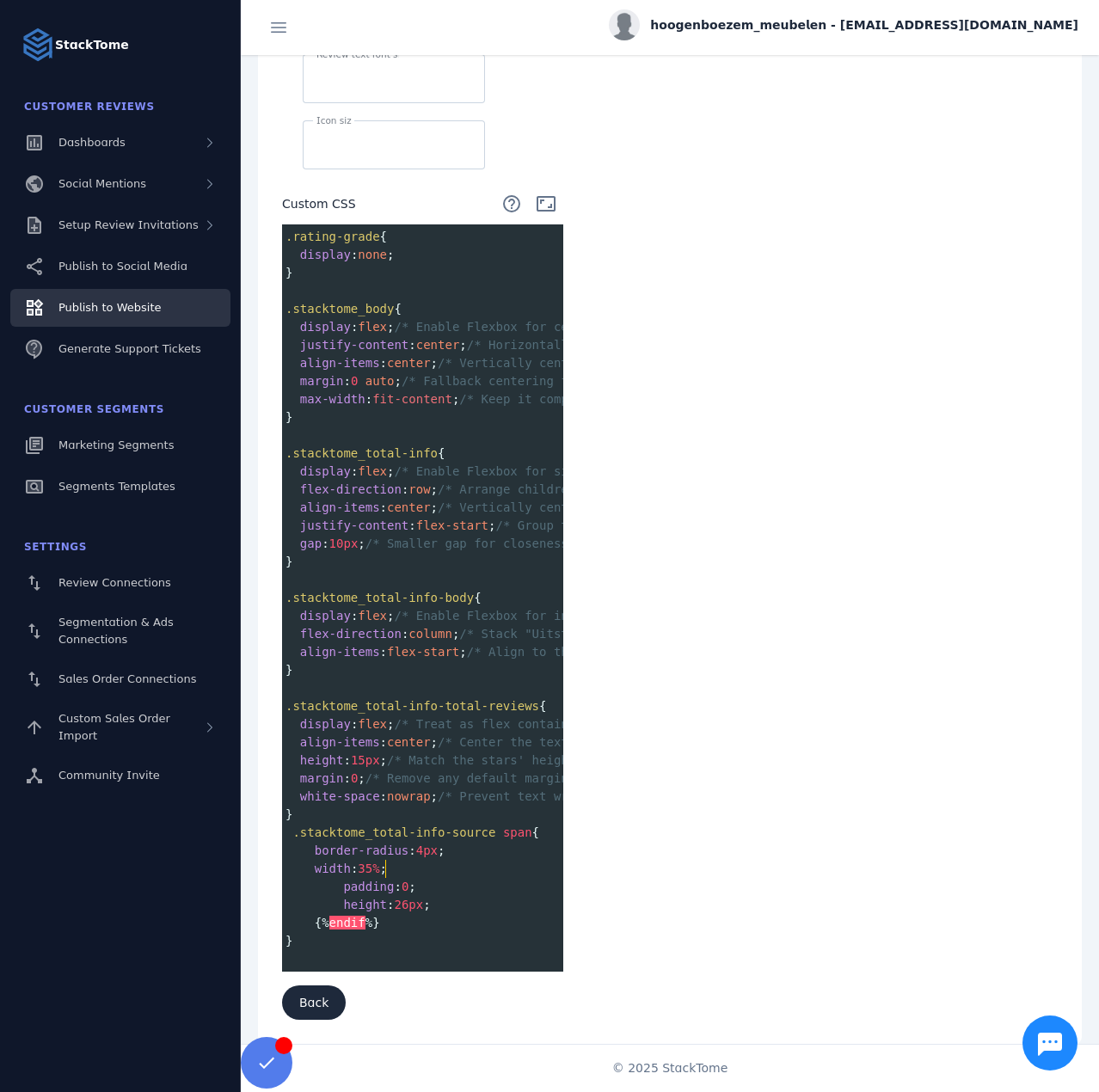
scroll to position [740, 0]
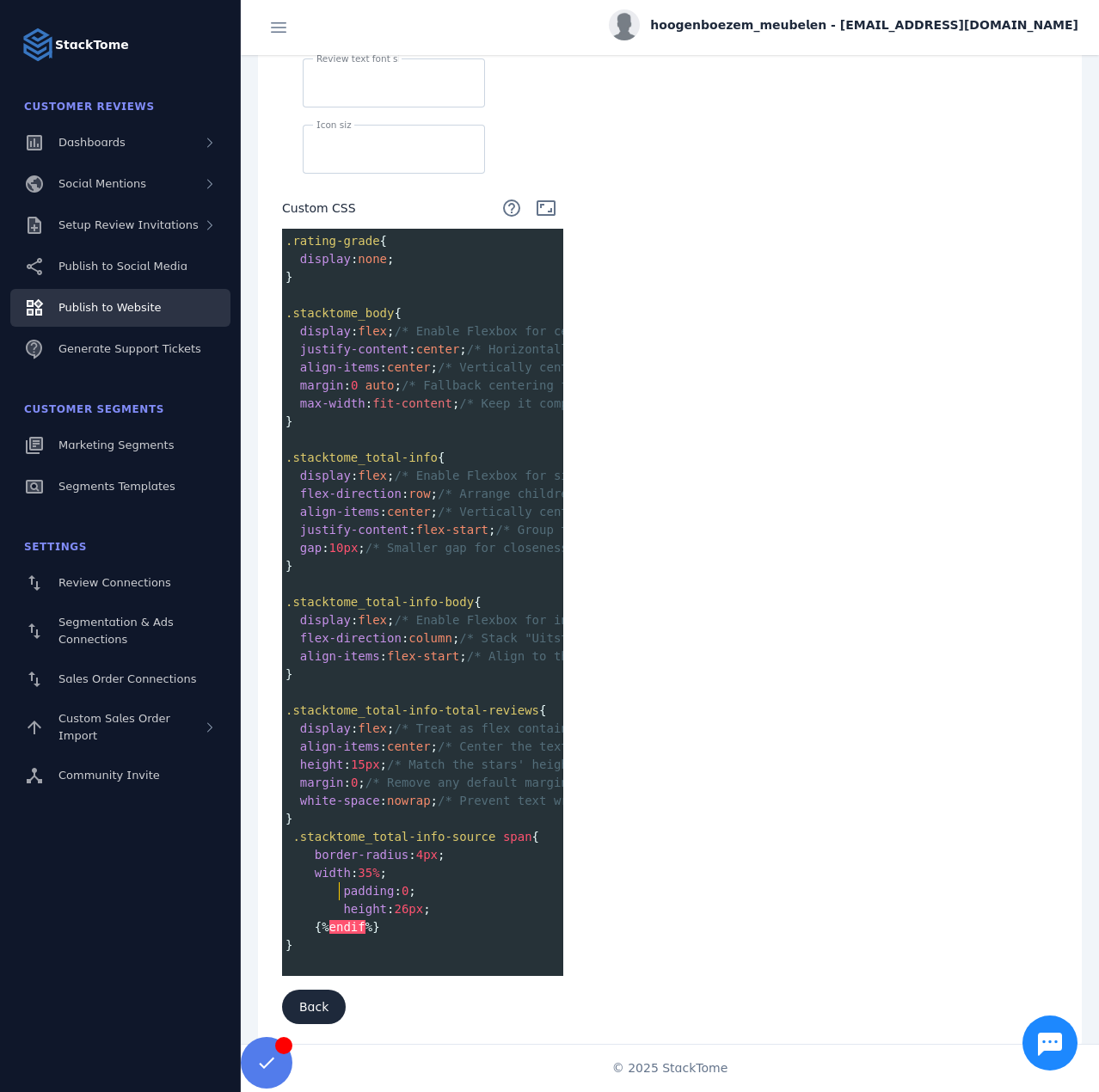
click at [330, 883] on span at bounding box center [329, 892] width 30 height 18
click at [339, 906] on pre "height : 26px ;" at bounding box center [721, 909] width 880 height 18
type textarea "**********"
drag, startPoint x: 396, startPoint y: 919, endPoint x: 272, endPoint y: 917, distance: 124.0
click at [272, 917] on div "**********" at bounding box center [422, 285] width 322 height 1521
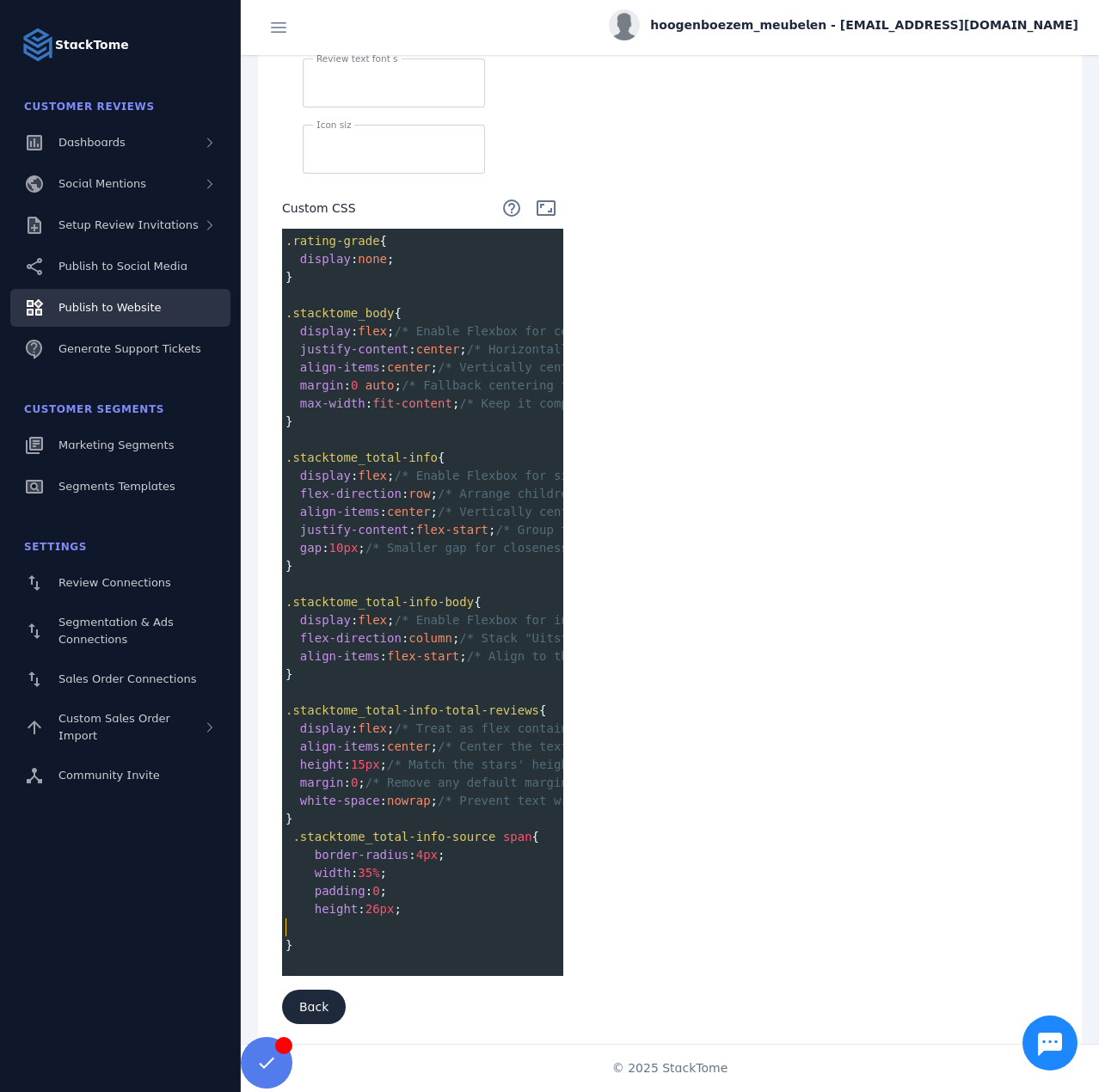
scroll to position [722, 0]
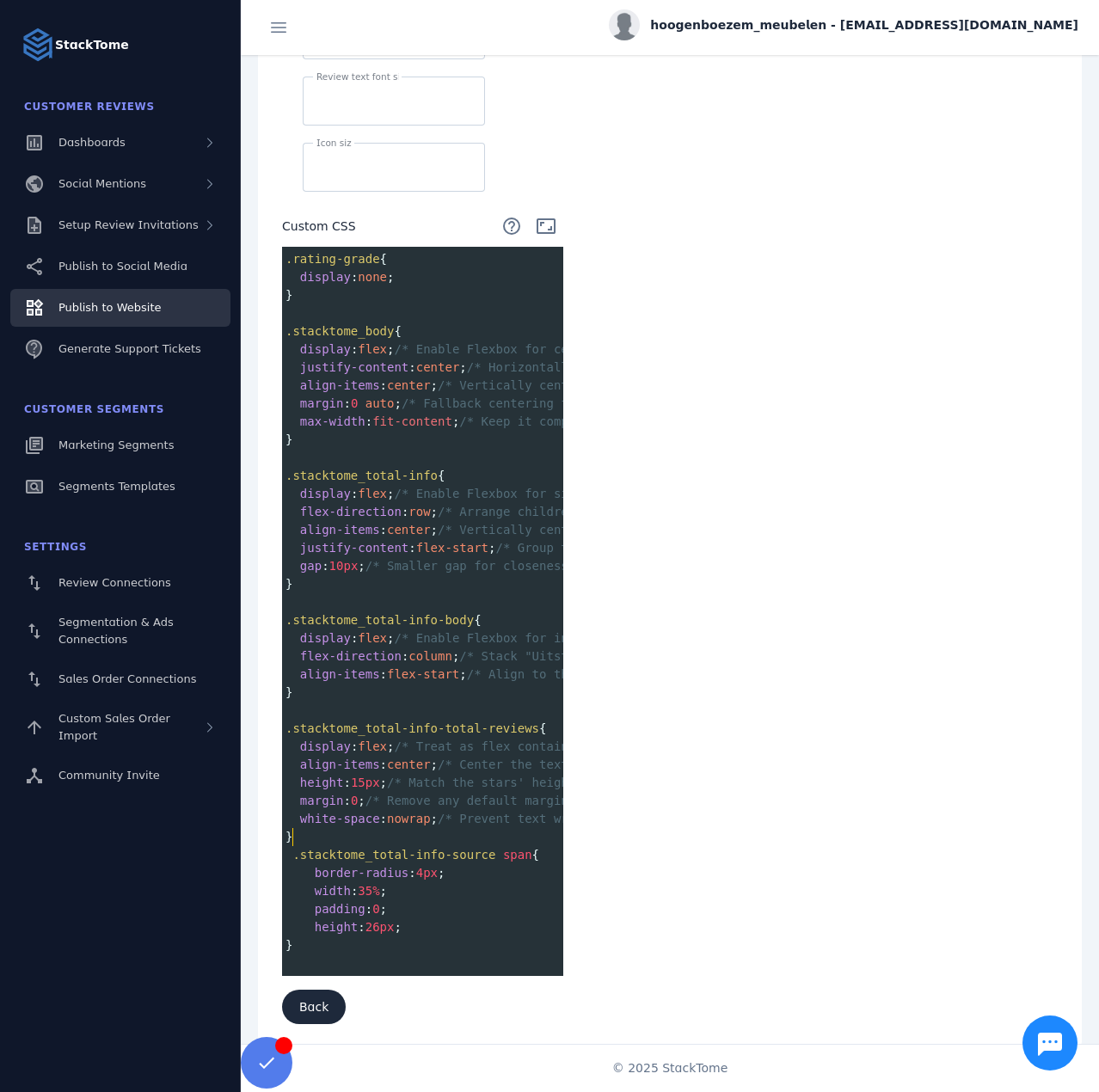
click at [315, 828] on pre "}" at bounding box center [721, 837] width 880 height 18
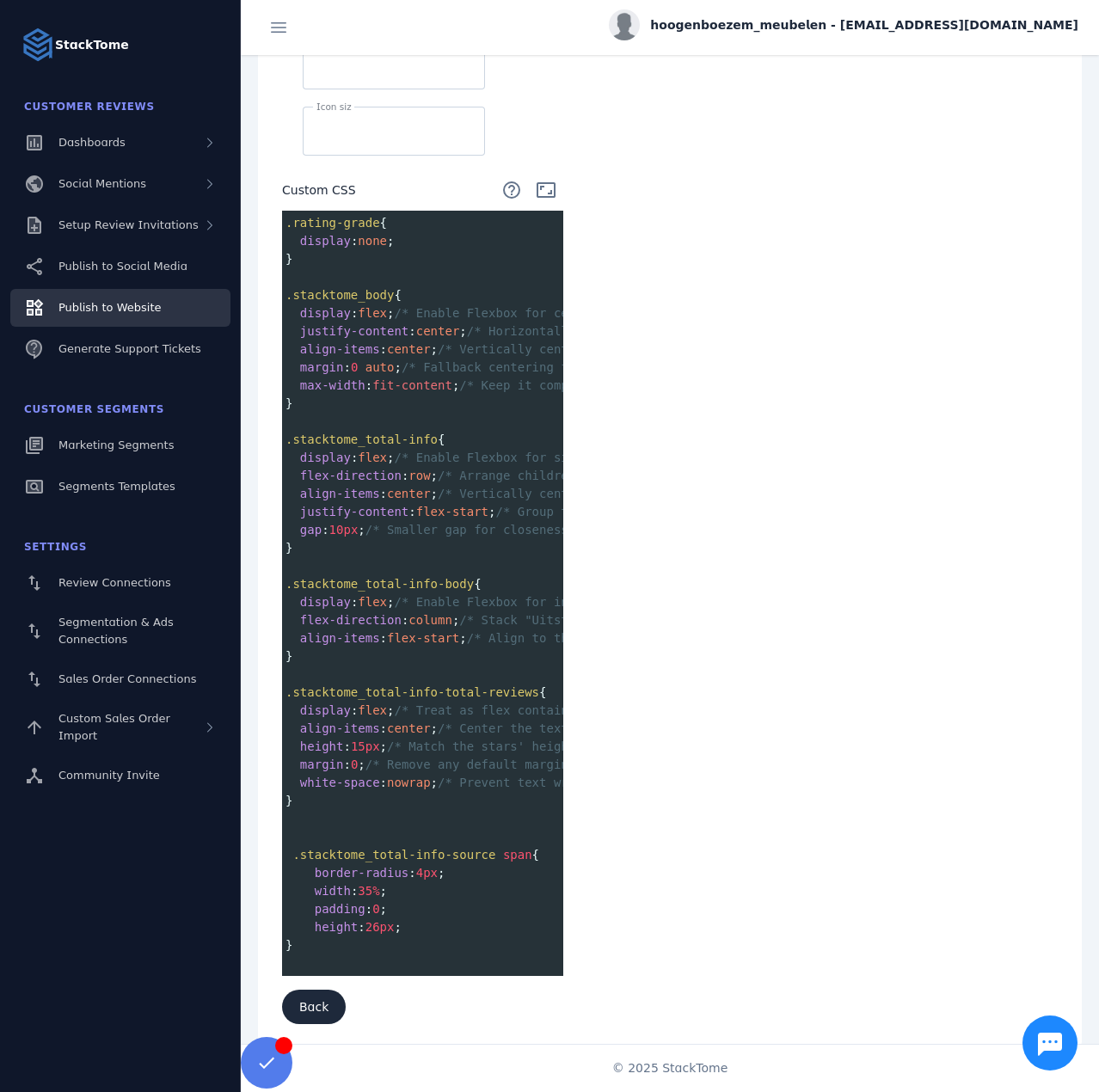
scroll to position [777, 0]
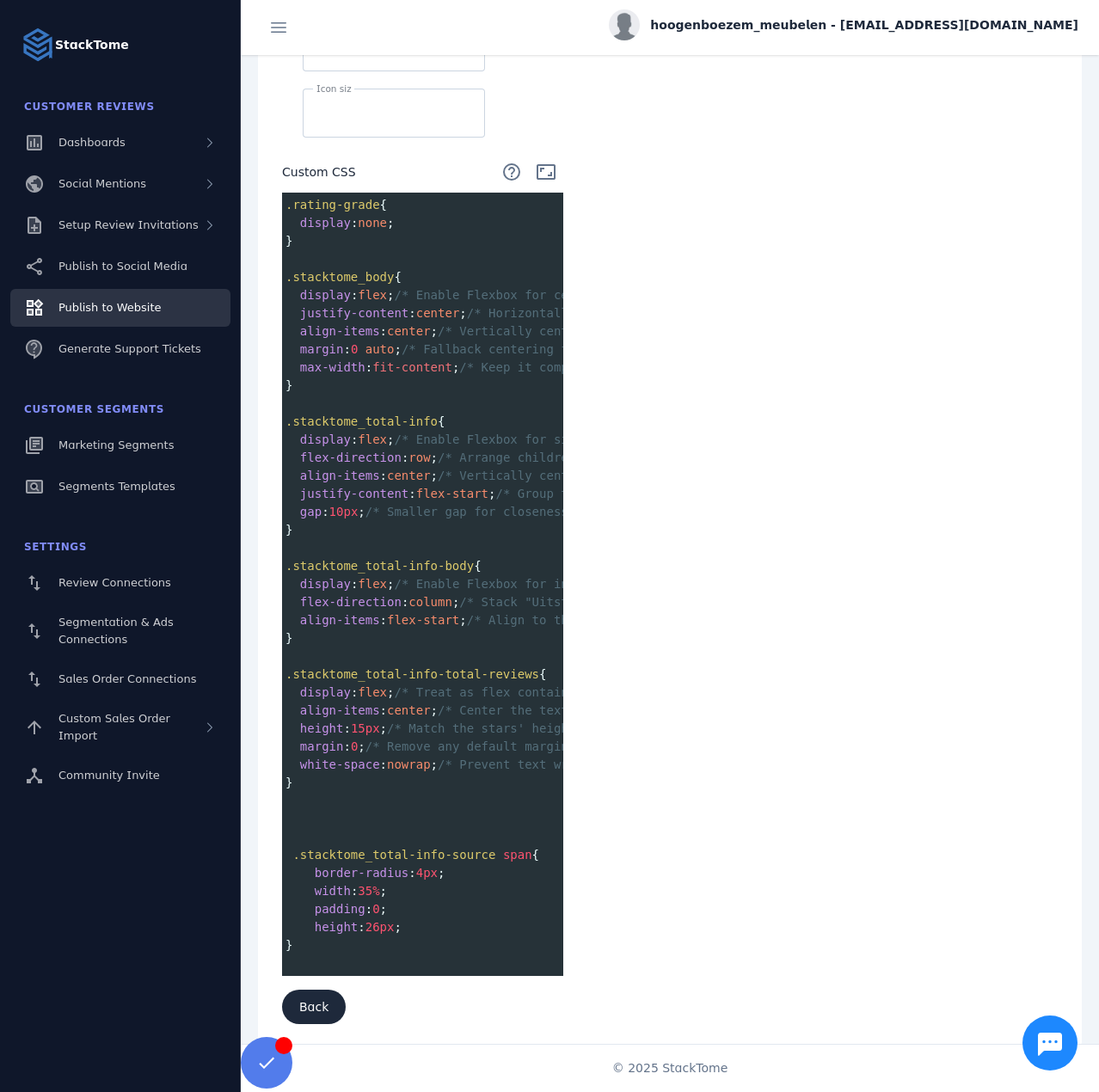
click at [314, 942] on pre "}" at bounding box center [721, 945] width 880 height 18
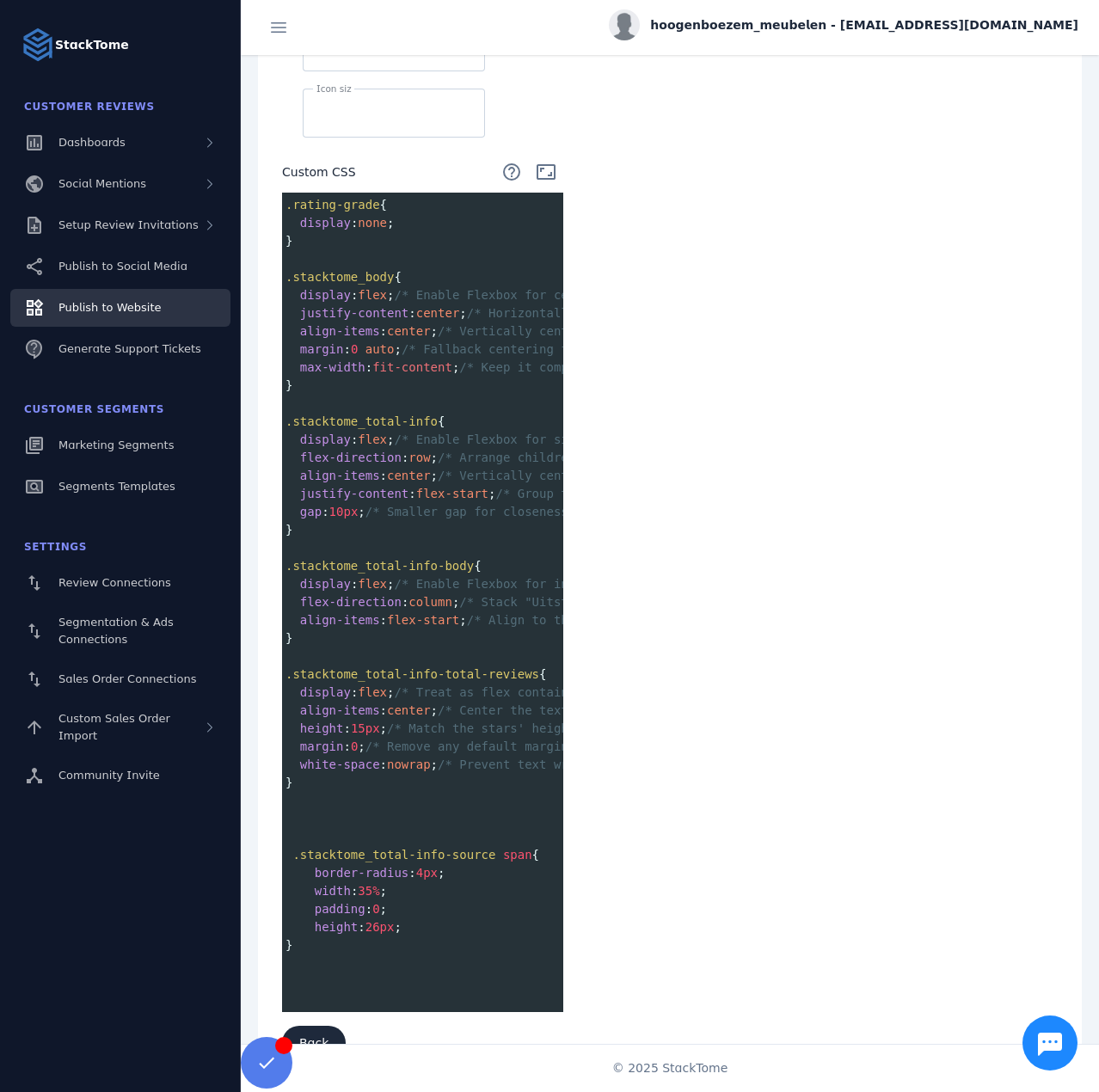
paste textarea "*"
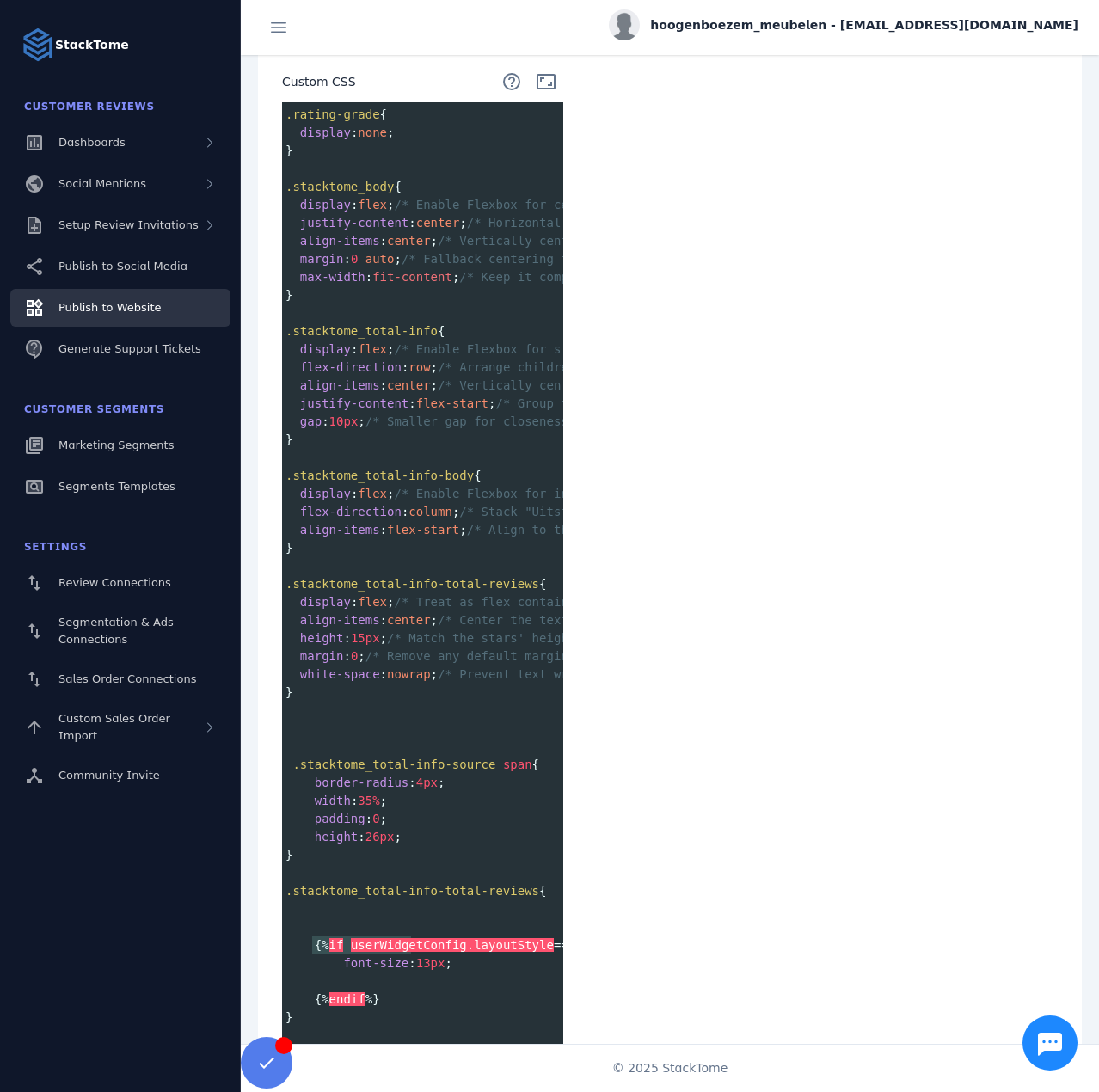
scroll to position [0, 342]
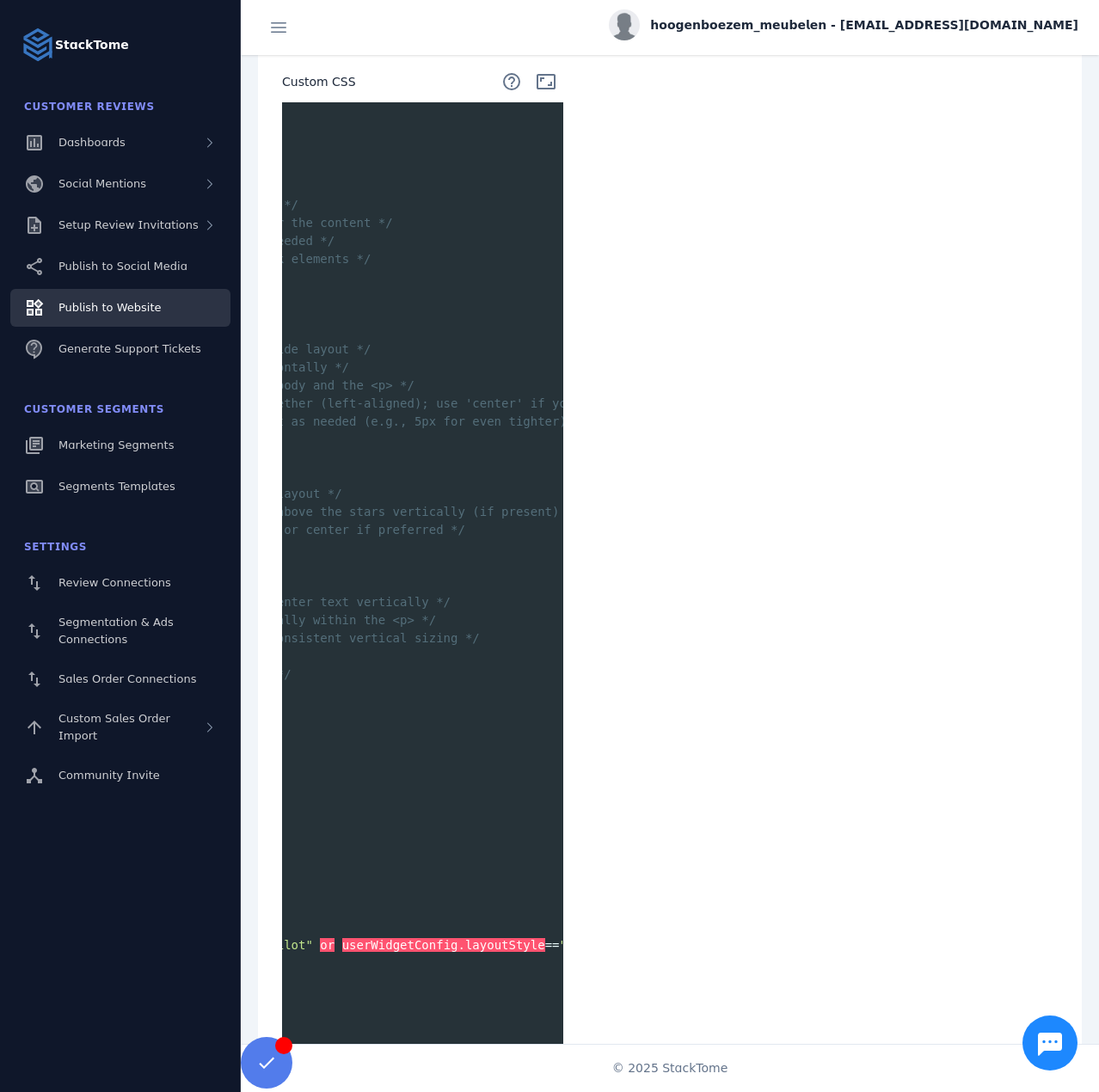
type textarea "**********"
drag, startPoint x: 313, startPoint y: 934, endPoint x: 626, endPoint y: 931, distance: 313.0
click at [626, 931] on div "**********" at bounding box center [669, 226] width 824 height 1788
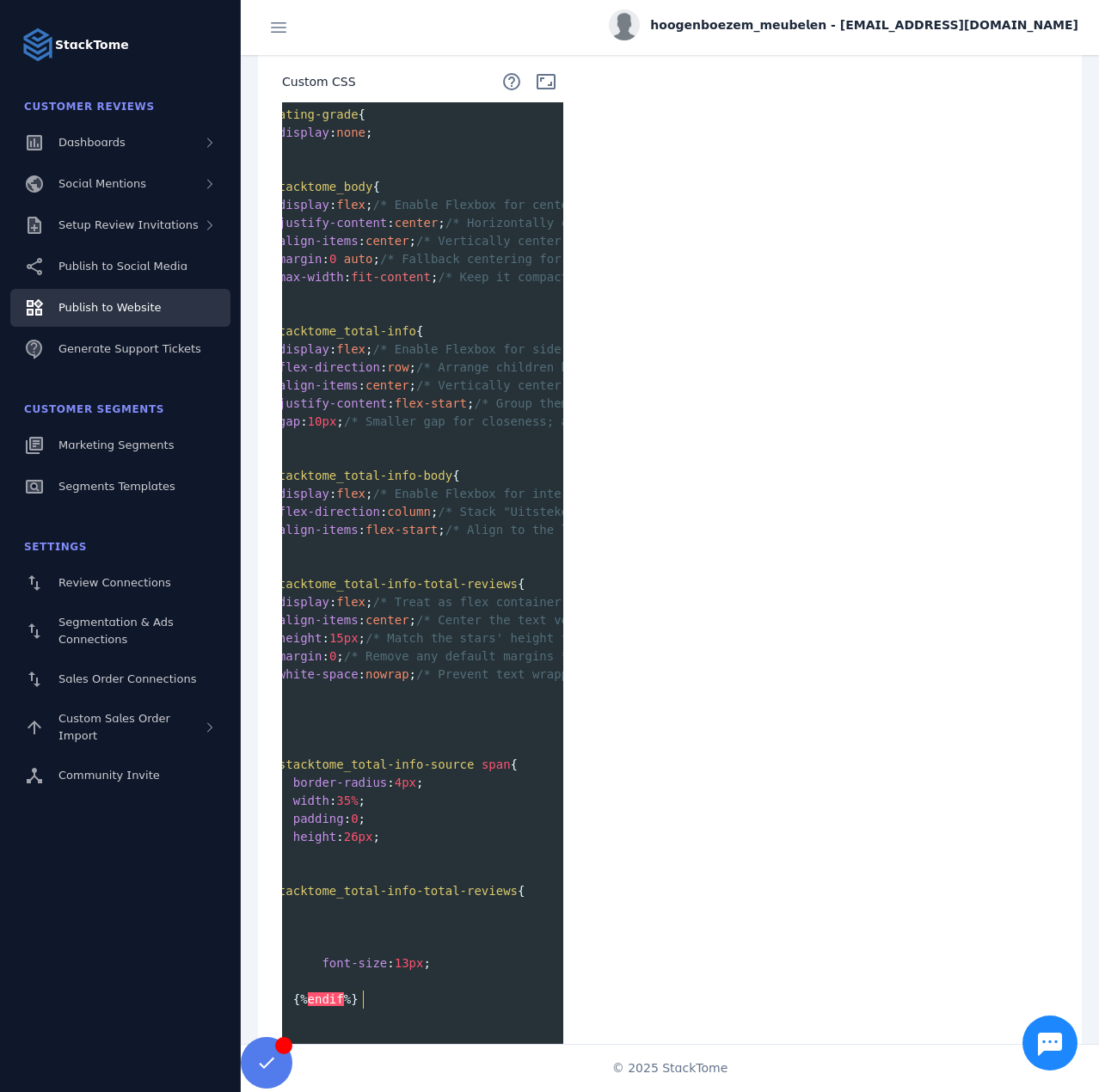
type textarea "**********"
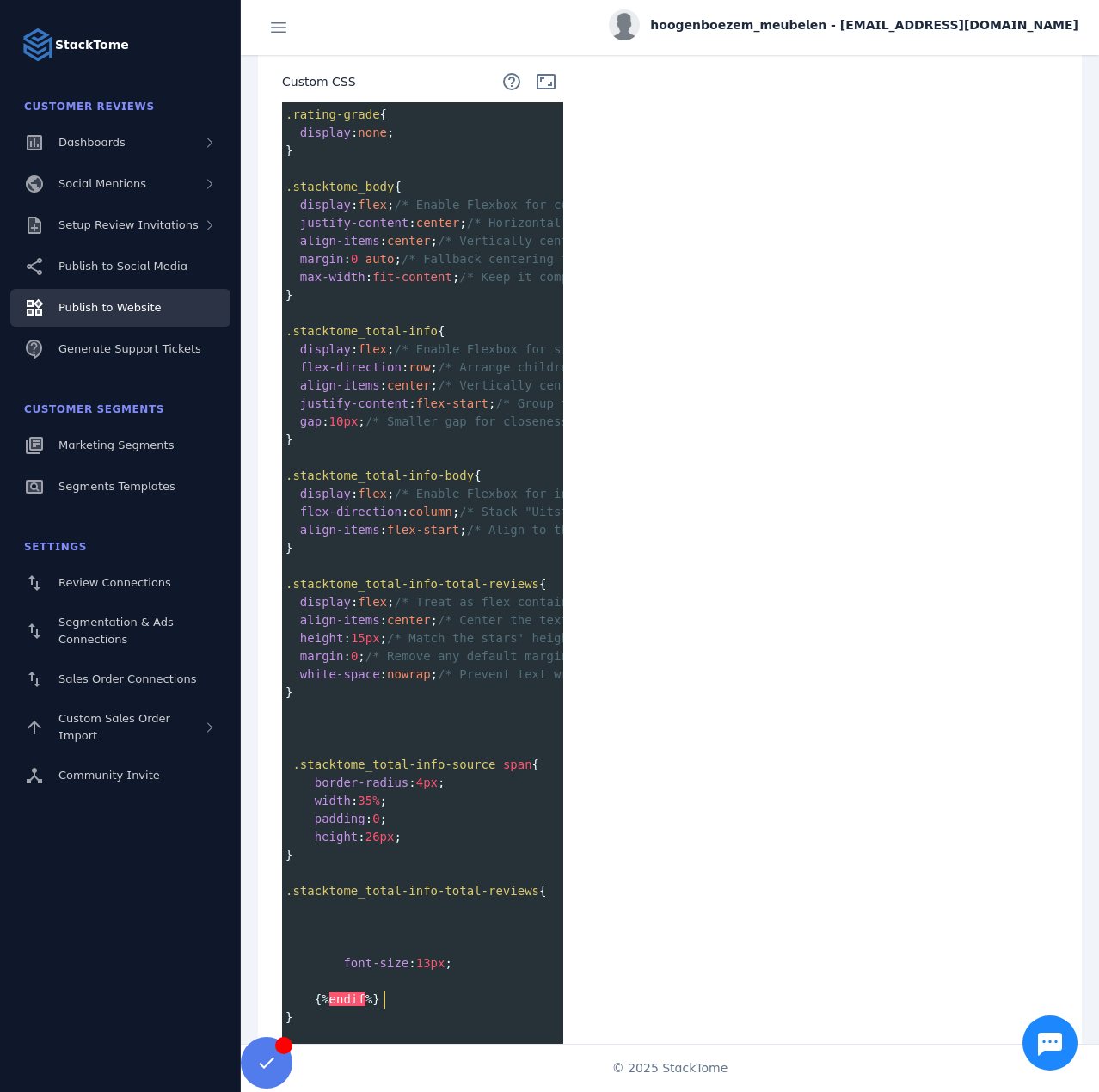
drag, startPoint x: 363, startPoint y: 985, endPoint x: 276, endPoint y: 989, distance: 87.1
click at [276, 989] on div "**********" at bounding box center [422, 257] width 322 height 1719
click at [346, 937] on pre at bounding box center [721, 945] width 880 height 18
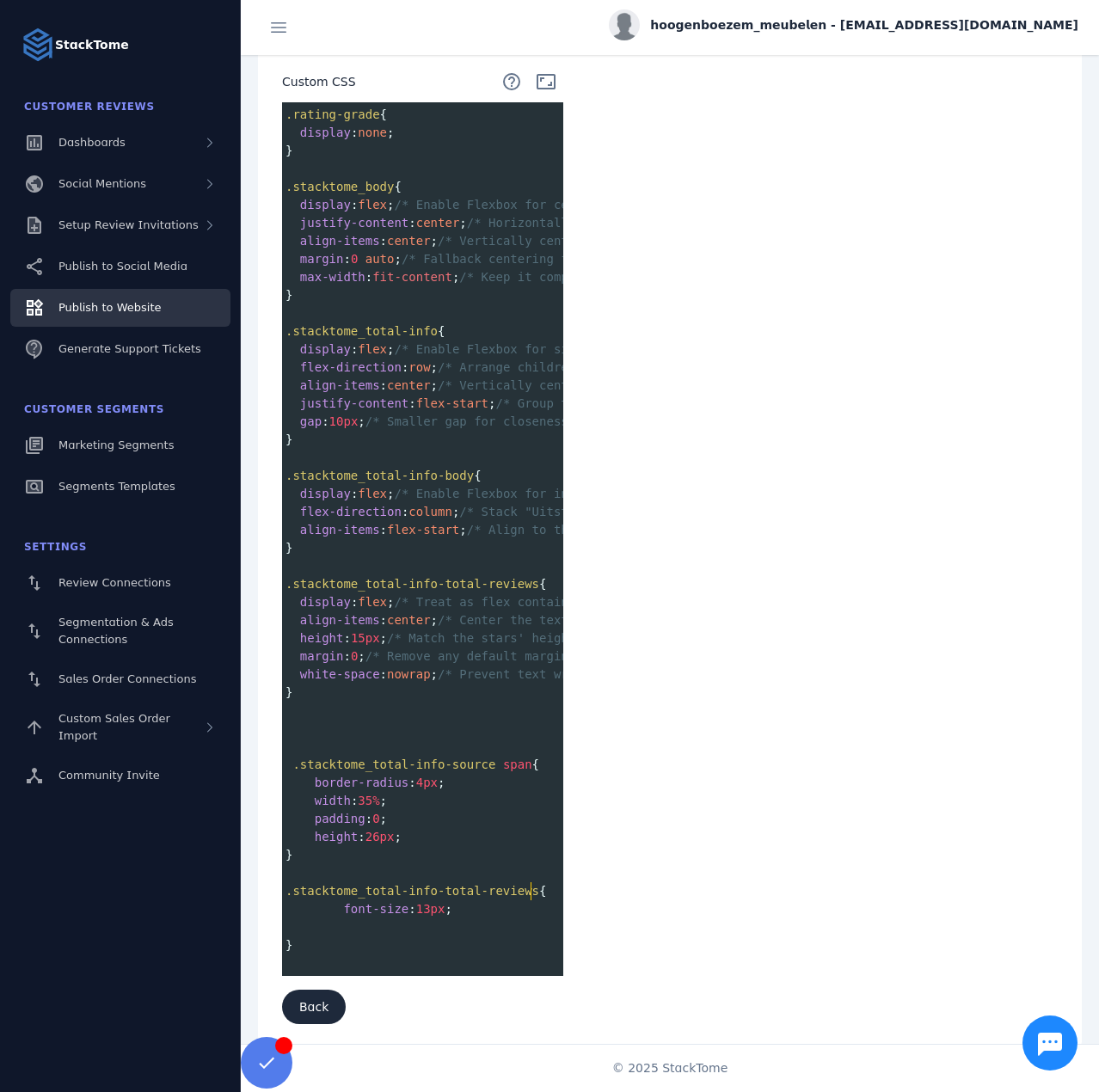
click at [311, 918] on span at bounding box center [300, 927] width 30 height 18
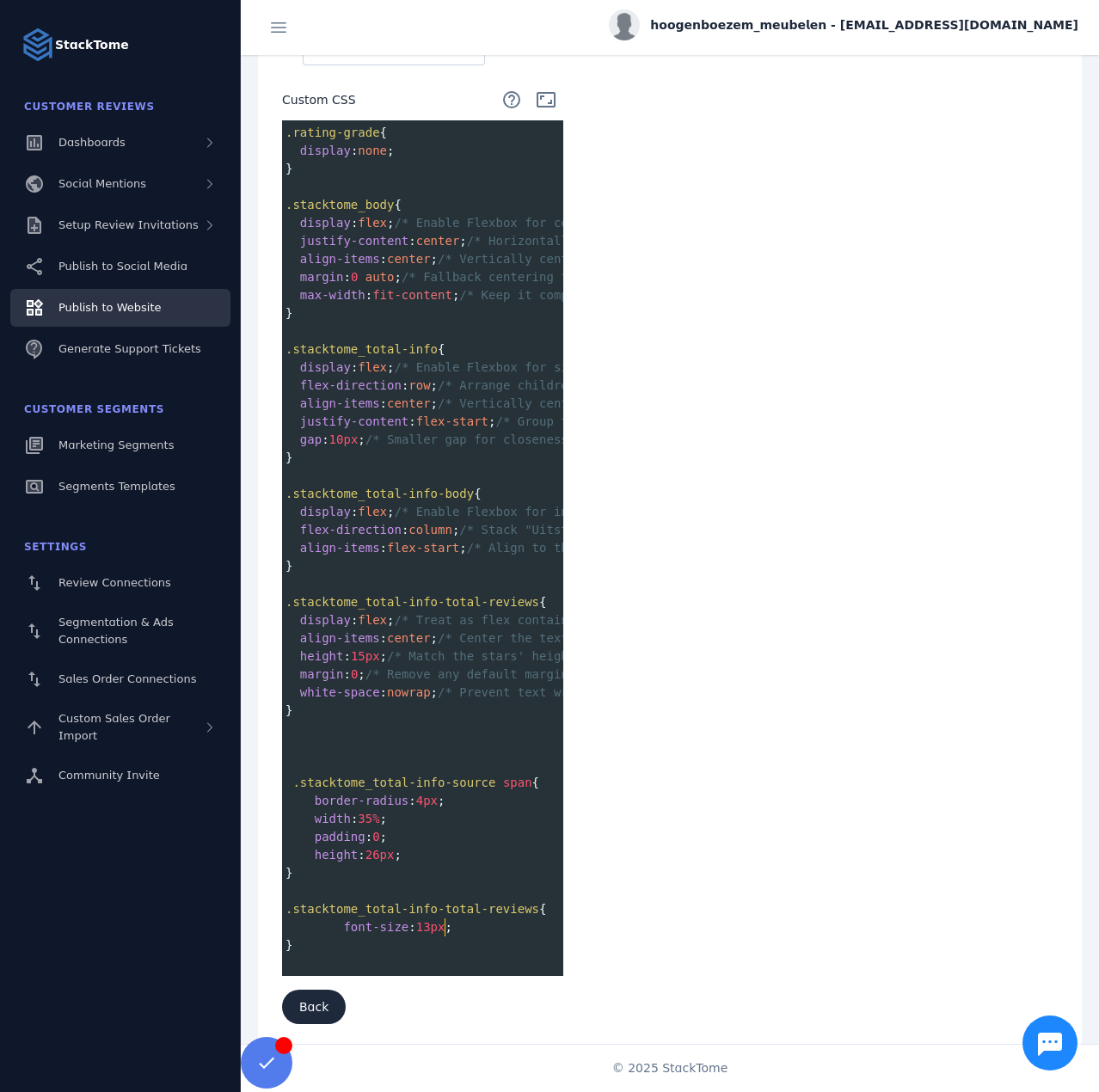
click at [345, 936] on pre "}" at bounding box center [721, 945] width 880 height 18
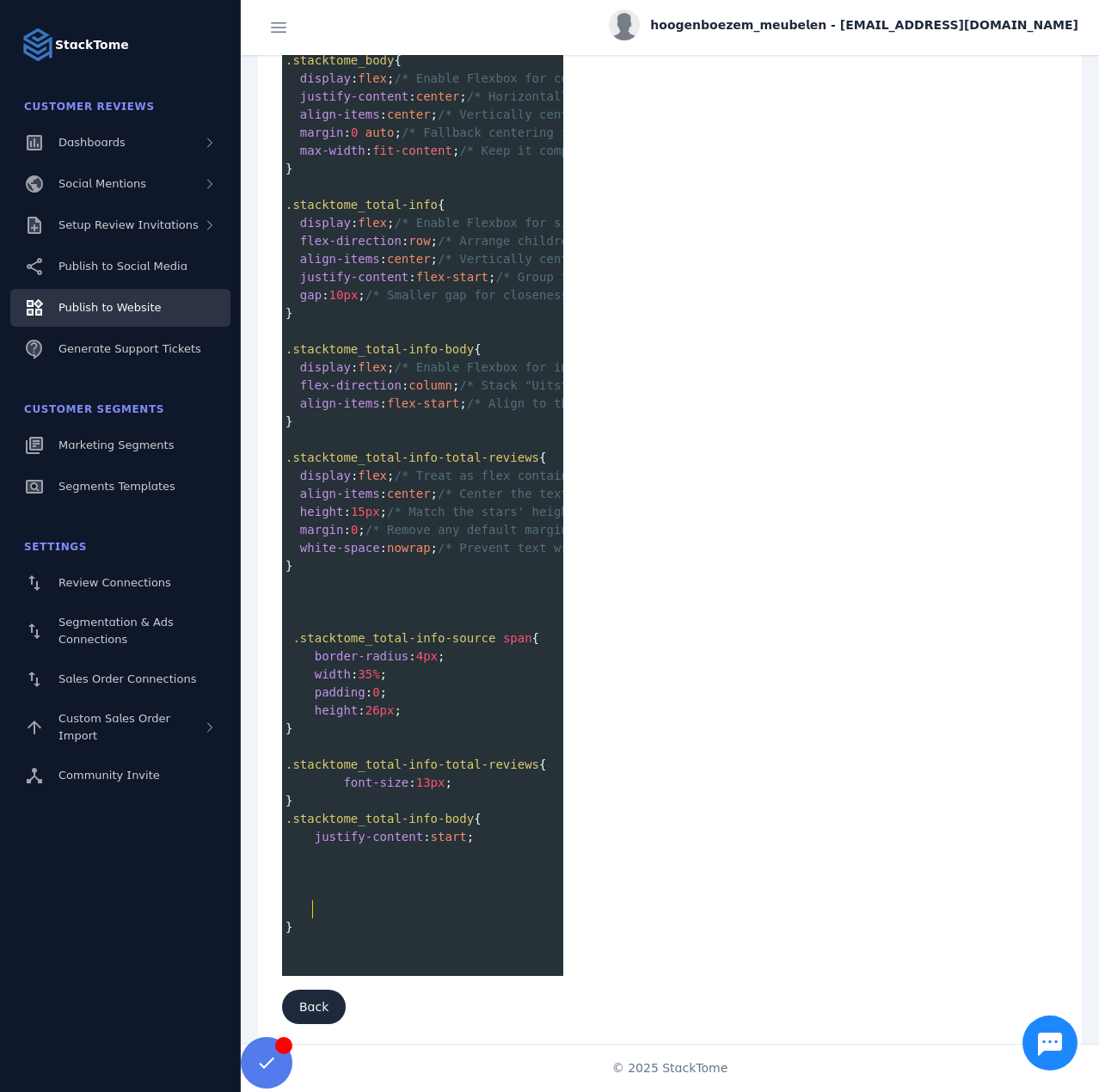
click at [314, 900] on pre at bounding box center [721, 909] width 880 height 18
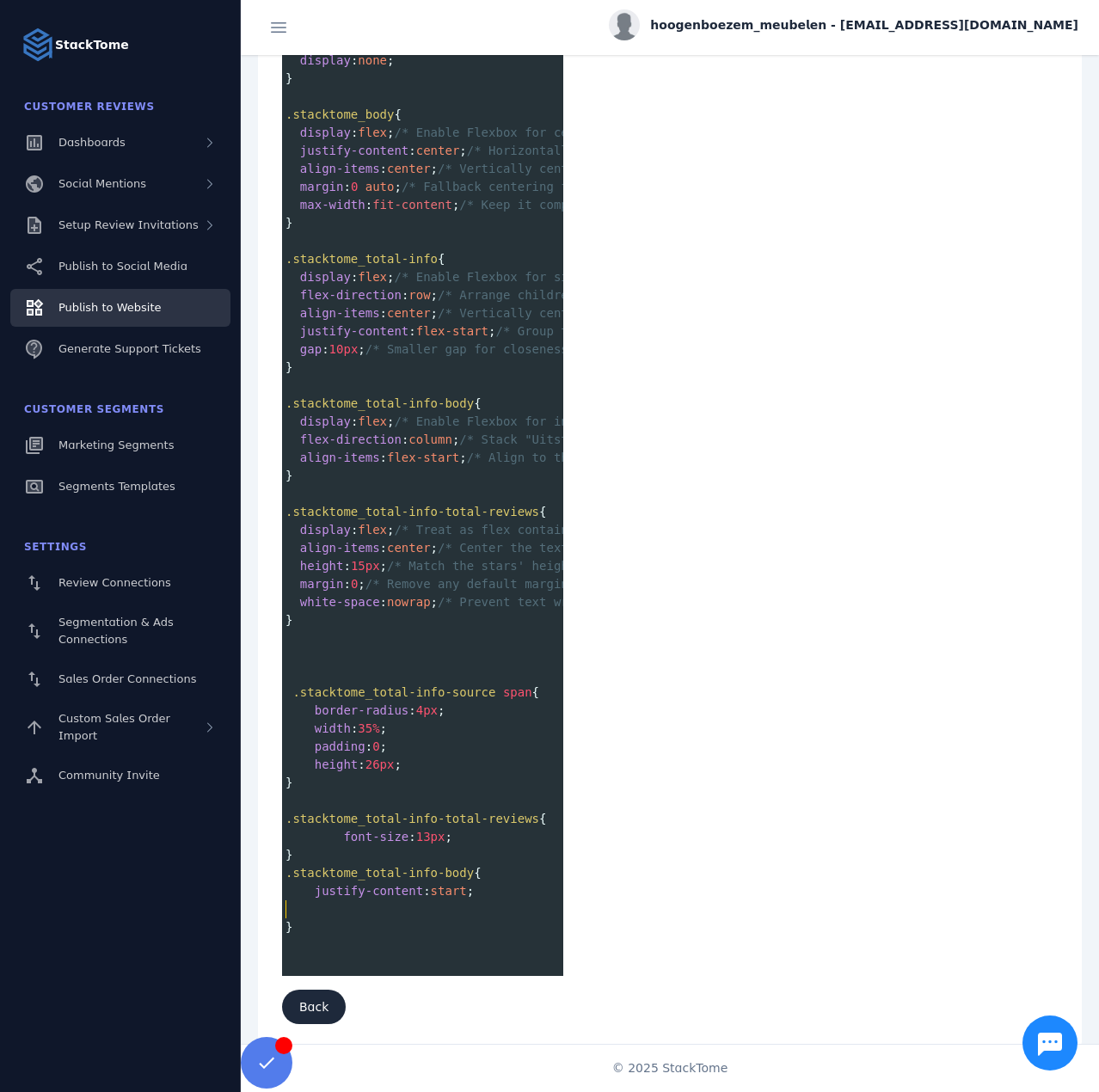
scroll to position [921, 0]
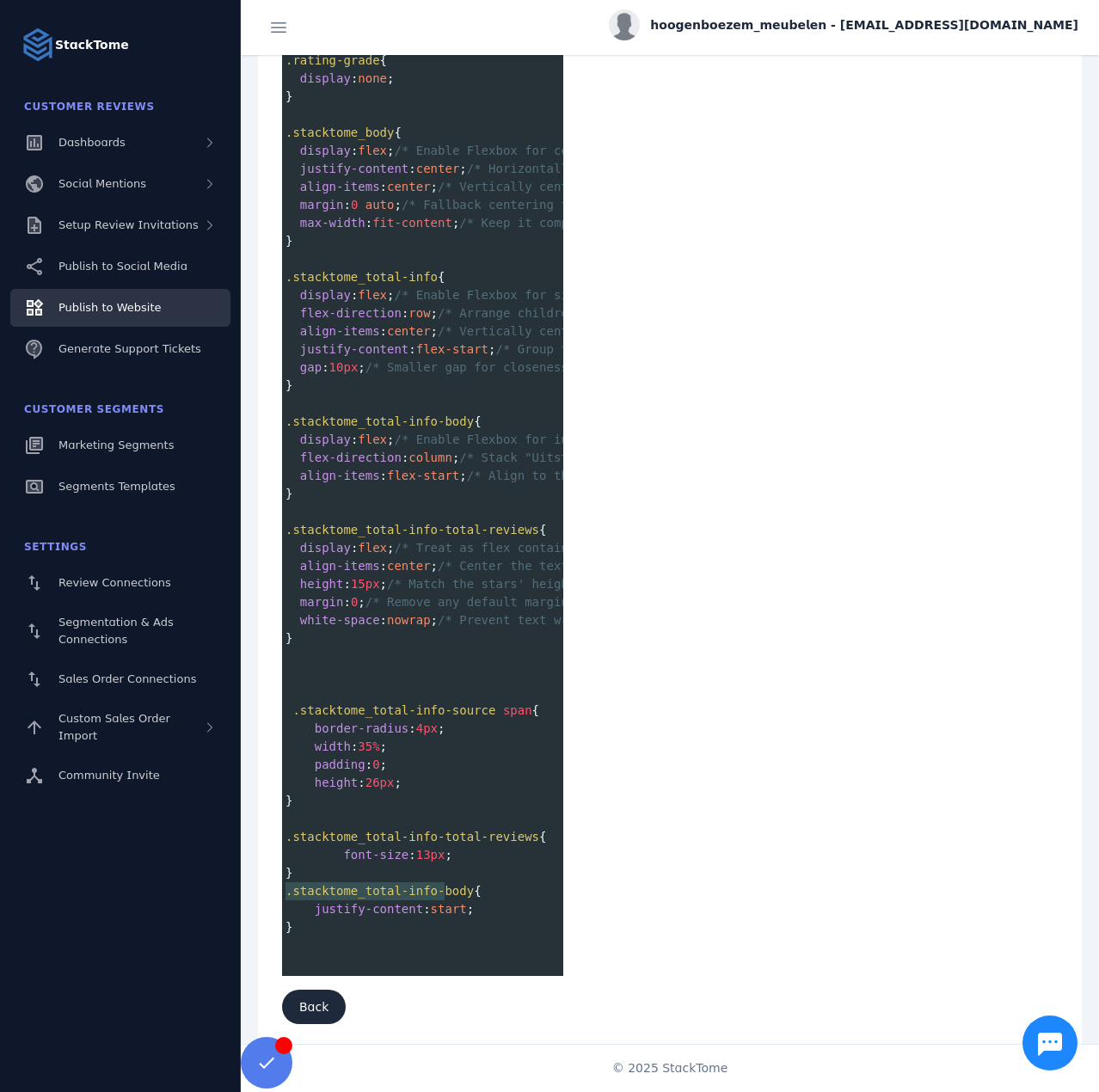
type textarea "**********"
drag, startPoint x: 285, startPoint y: 883, endPoint x: 456, endPoint y: 879, distance: 171.0
click at [456, 883] on pre ".stacktome_total-info-body {" at bounding box center [721, 892] width 880 height 18
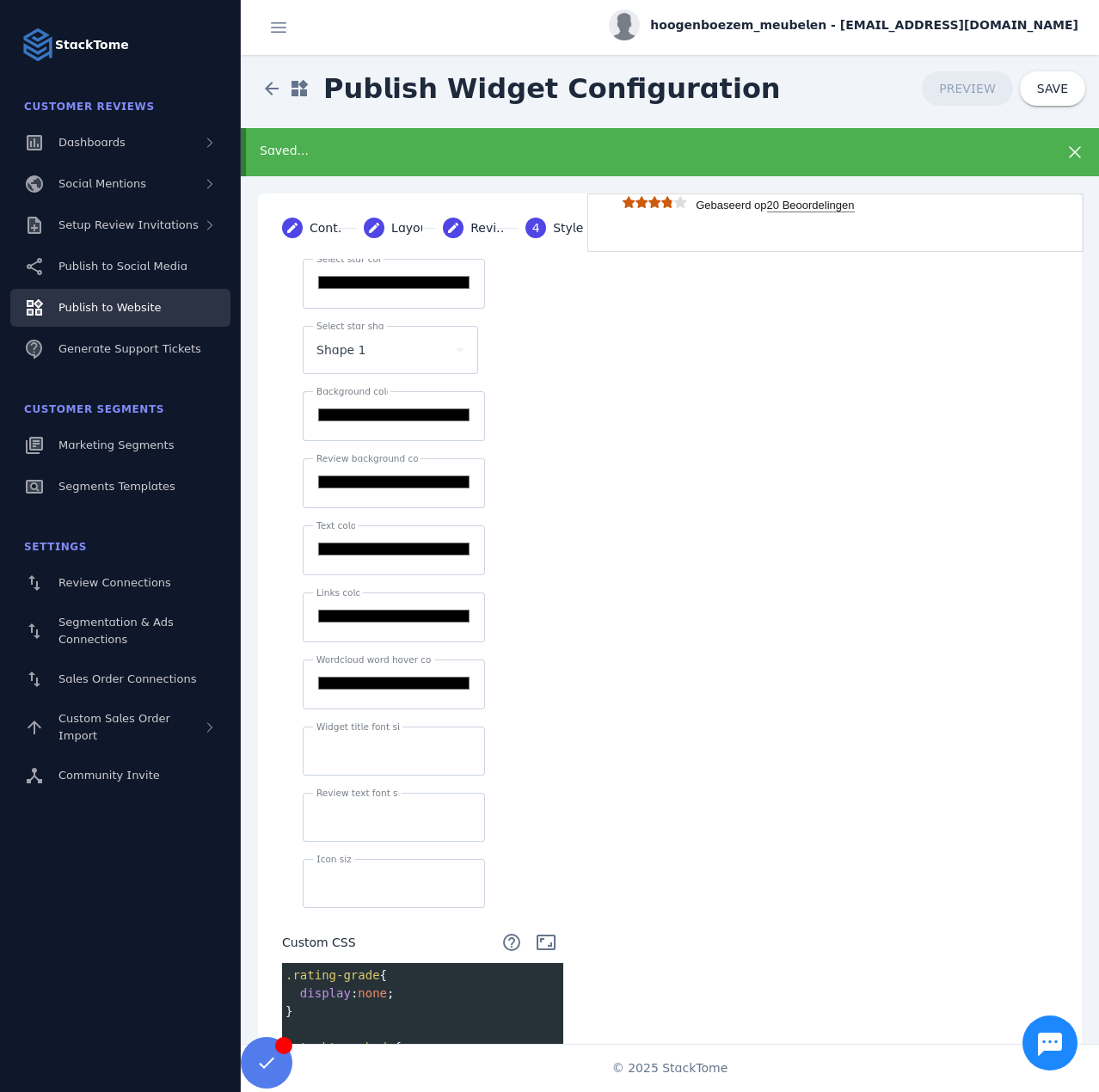
scroll to position [0, 0]
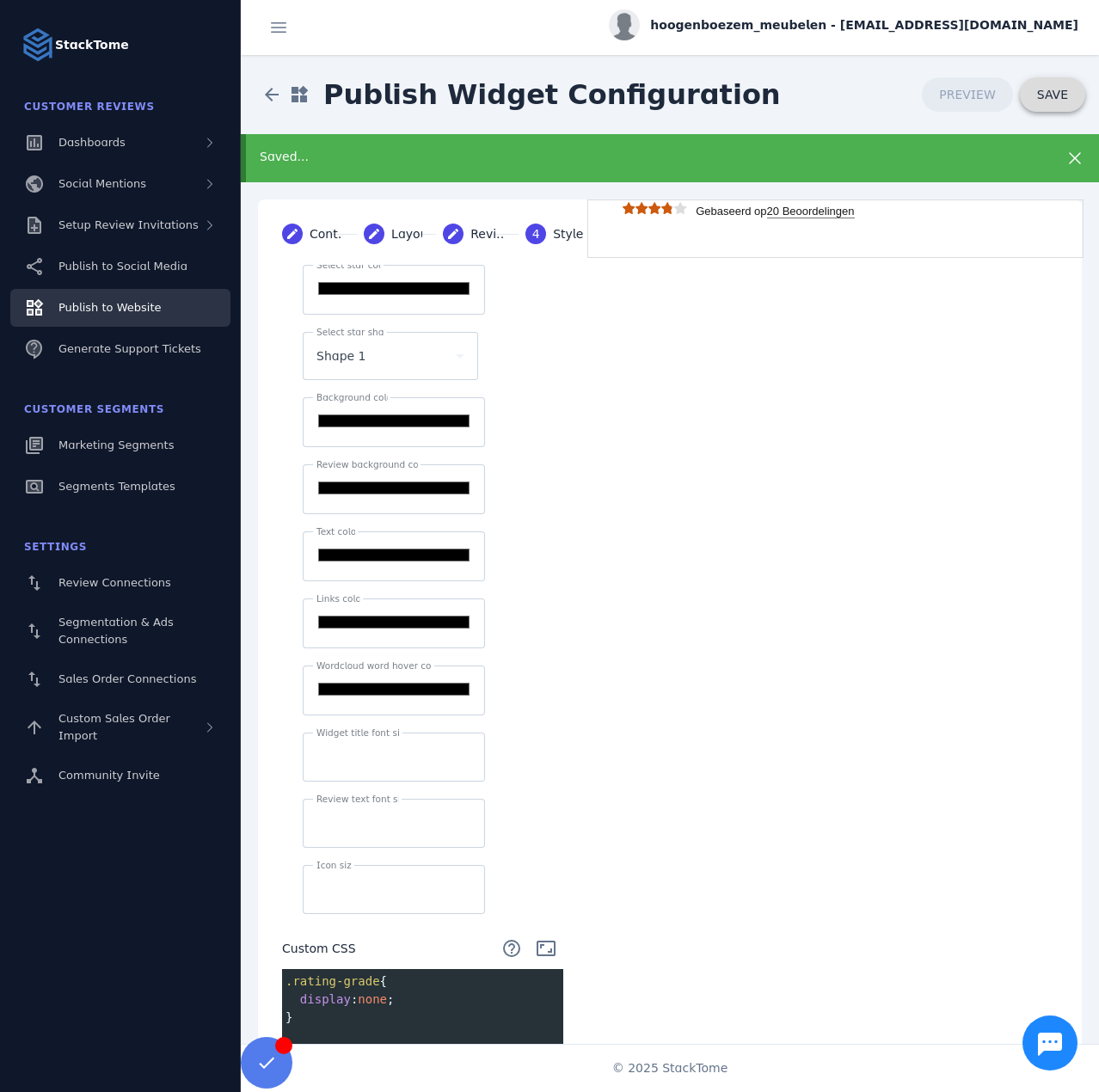
click at [1025, 98] on span at bounding box center [1052, 95] width 65 height 41
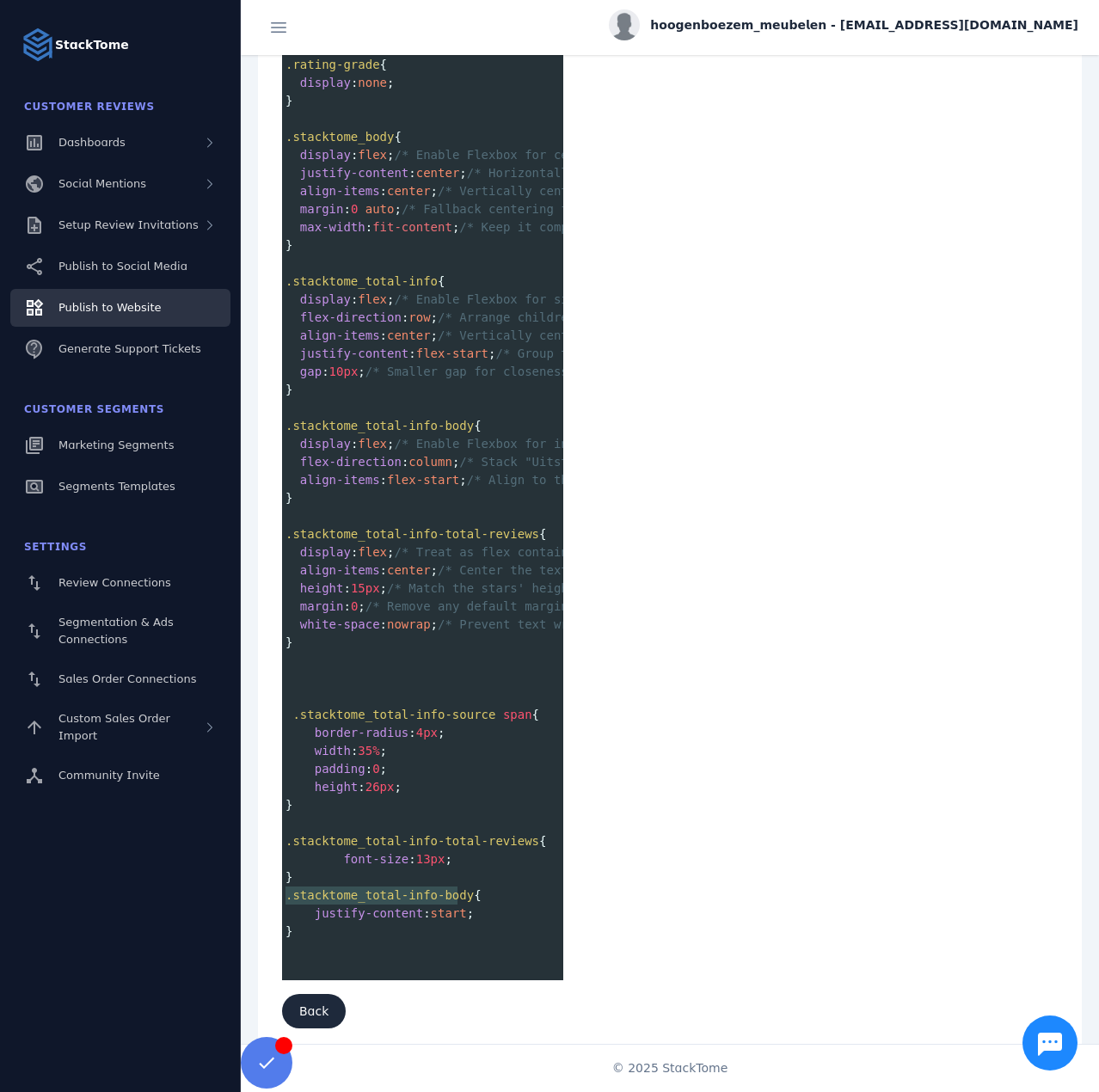
scroll to position [921, 0]
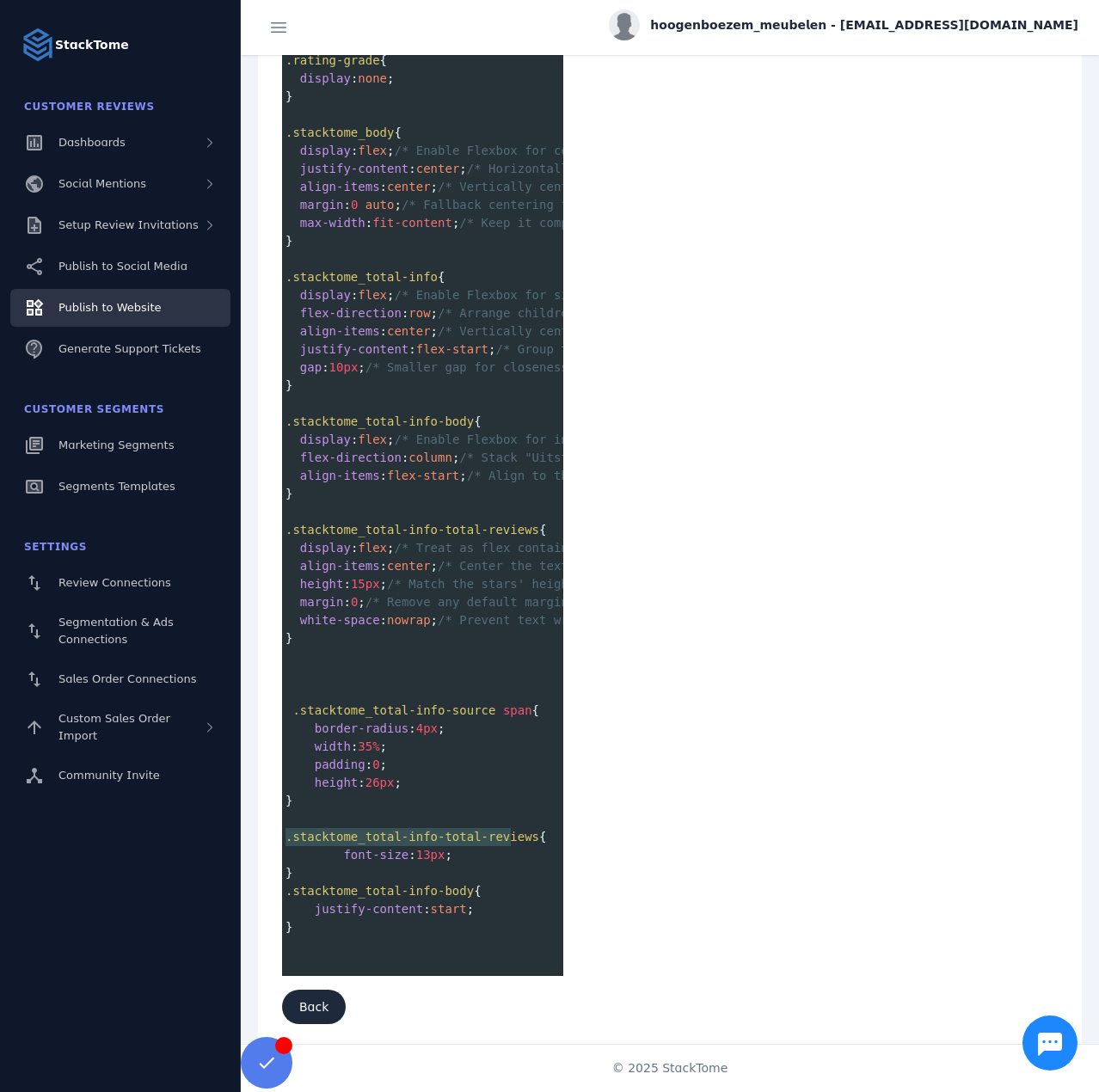
type textarea "**********"
drag, startPoint x: 286, startPoint y: 826, endPoint x: 515, endPoint y: 823, distance: 229.0
click at [515, 830] on span ".stacktome_total-info-total-reviews" at bounding box center [412, 836] width 253 height 13
type textarea "**********"
drag, startPoint x: 288, startPoint y: 699, endPoint x: 511, endPoint y: 698, distance: 223.0
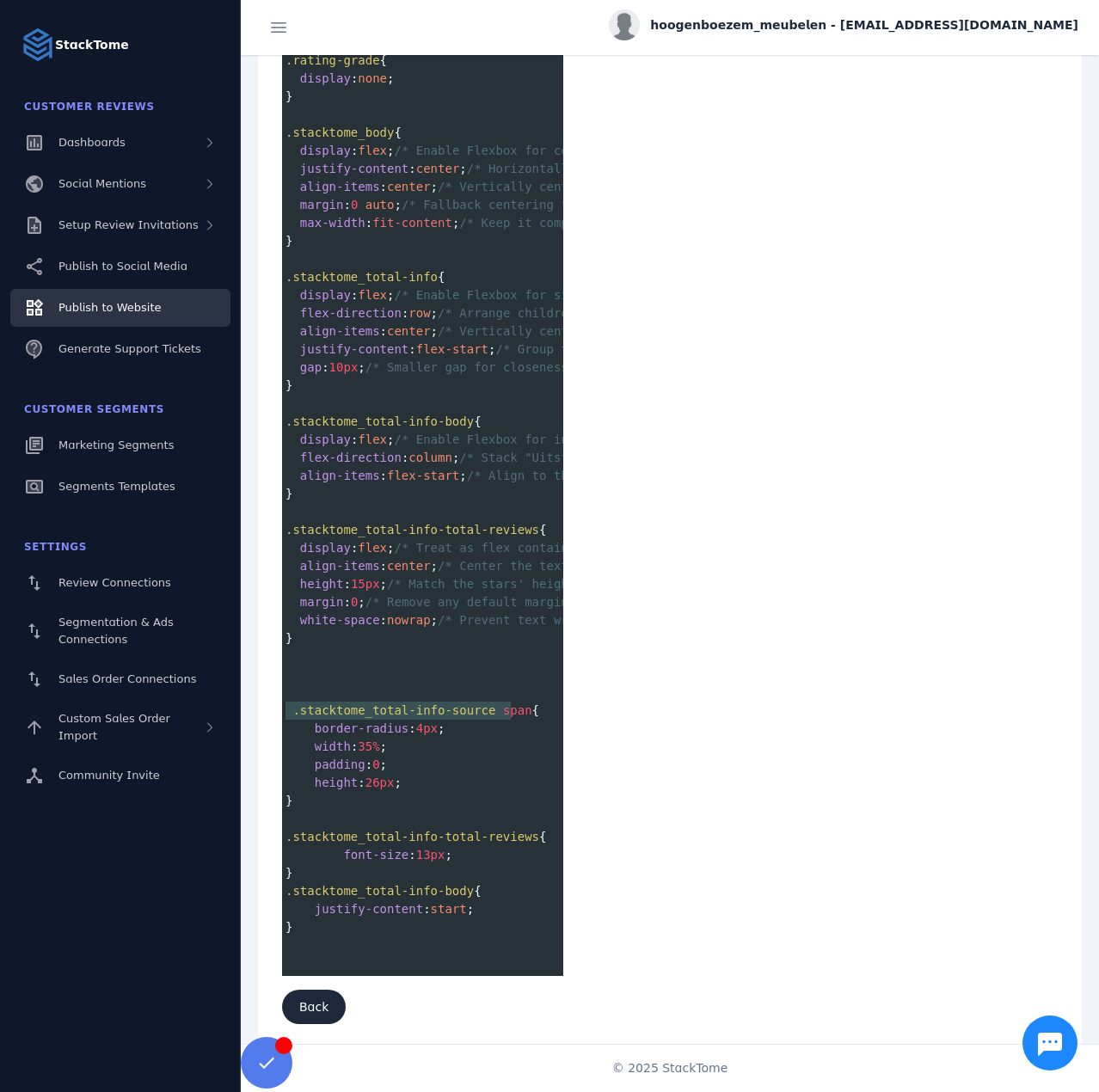
click at [511, 704] on span ".stacktome_total-info-source span {" at bounding box center [412, 710] width 253 height 13
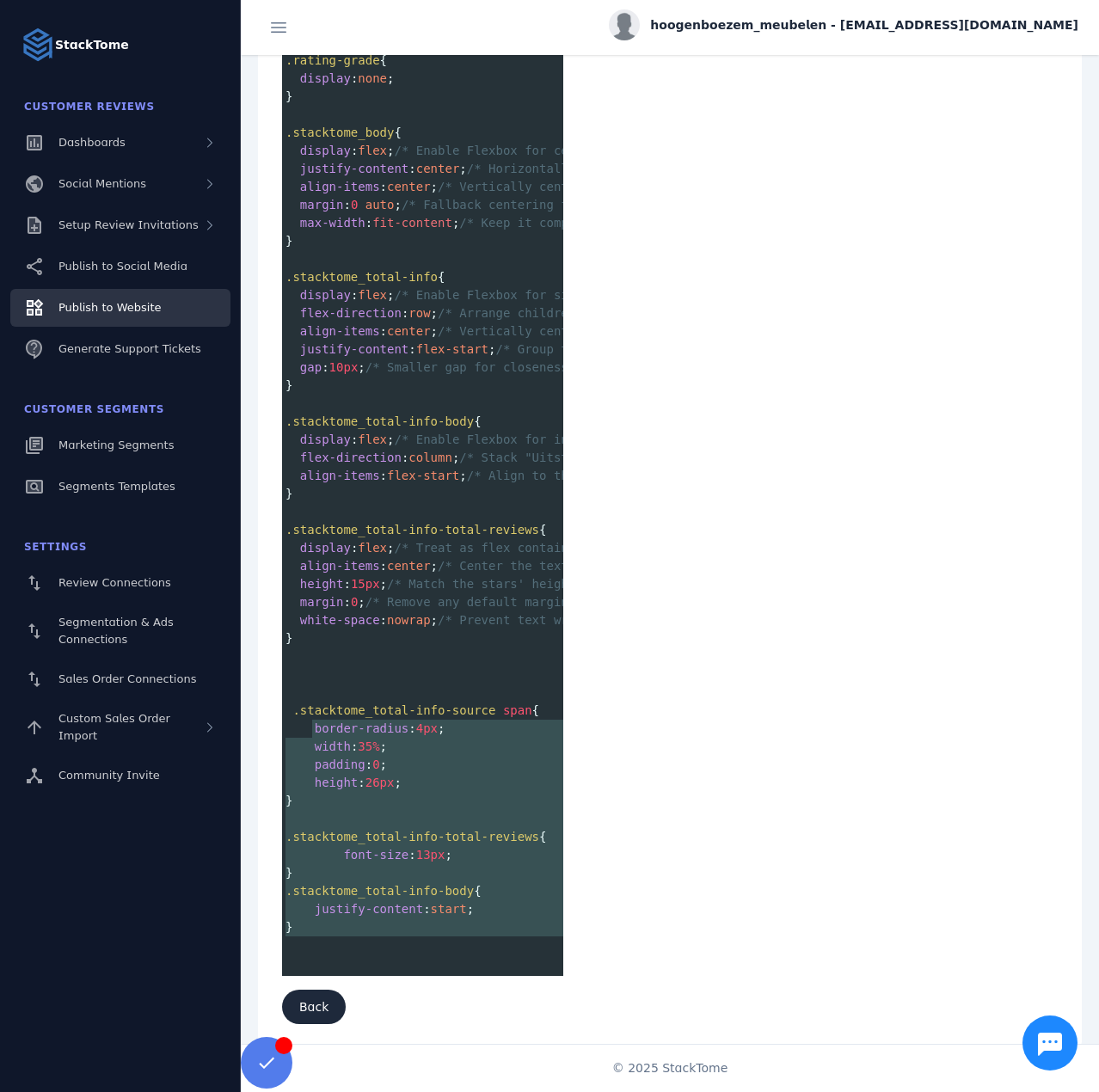
type textarea "**********"
drag, startPoint x: 296, startPoint y: 868, endPoint x: 285, endPoint y: 692, distance: 176.3
click at [285, 692] on div ".rating-grade { display : none ; } ​ .stacktome_body { display : flex ; /* Enab…" at bounding box center [721, 512] width 880 height 921
click at [325, 704] on span ".stacktome_total-info-source" at bounding box center [394, 710] width 203 height 13
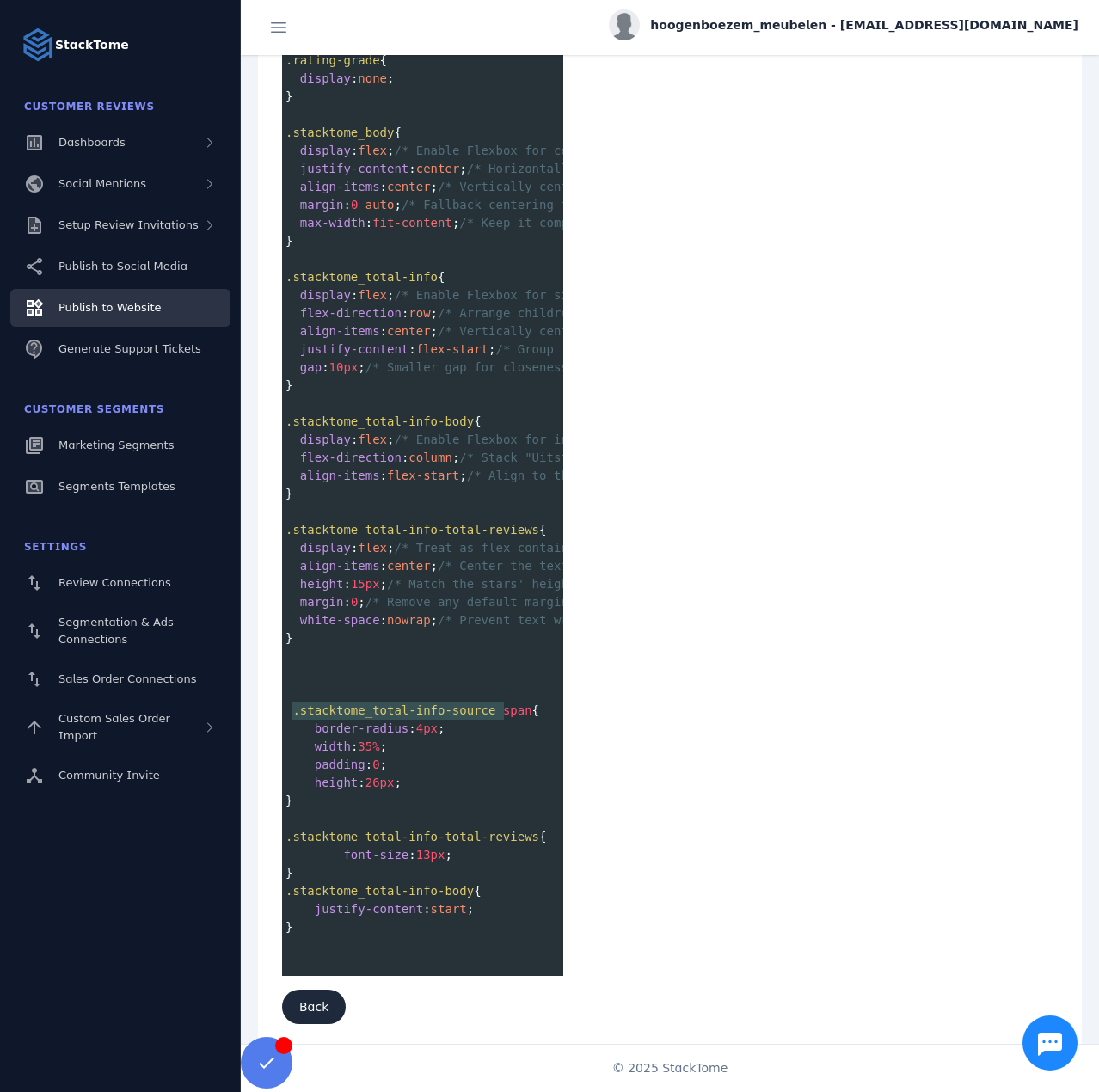
type textarea "**********"
drag, startPoint x: 294, startPoint y: 701, endPoint x: 508, endPoint y: 705, distance: 214.0
click at [508, 705] on span ".stacktome_total-info-source span {" at bounding box center [412, 710] width 253 height 13
click at [310, 684] on pre "​" at bounding box center [721, 693] width 880 height 18
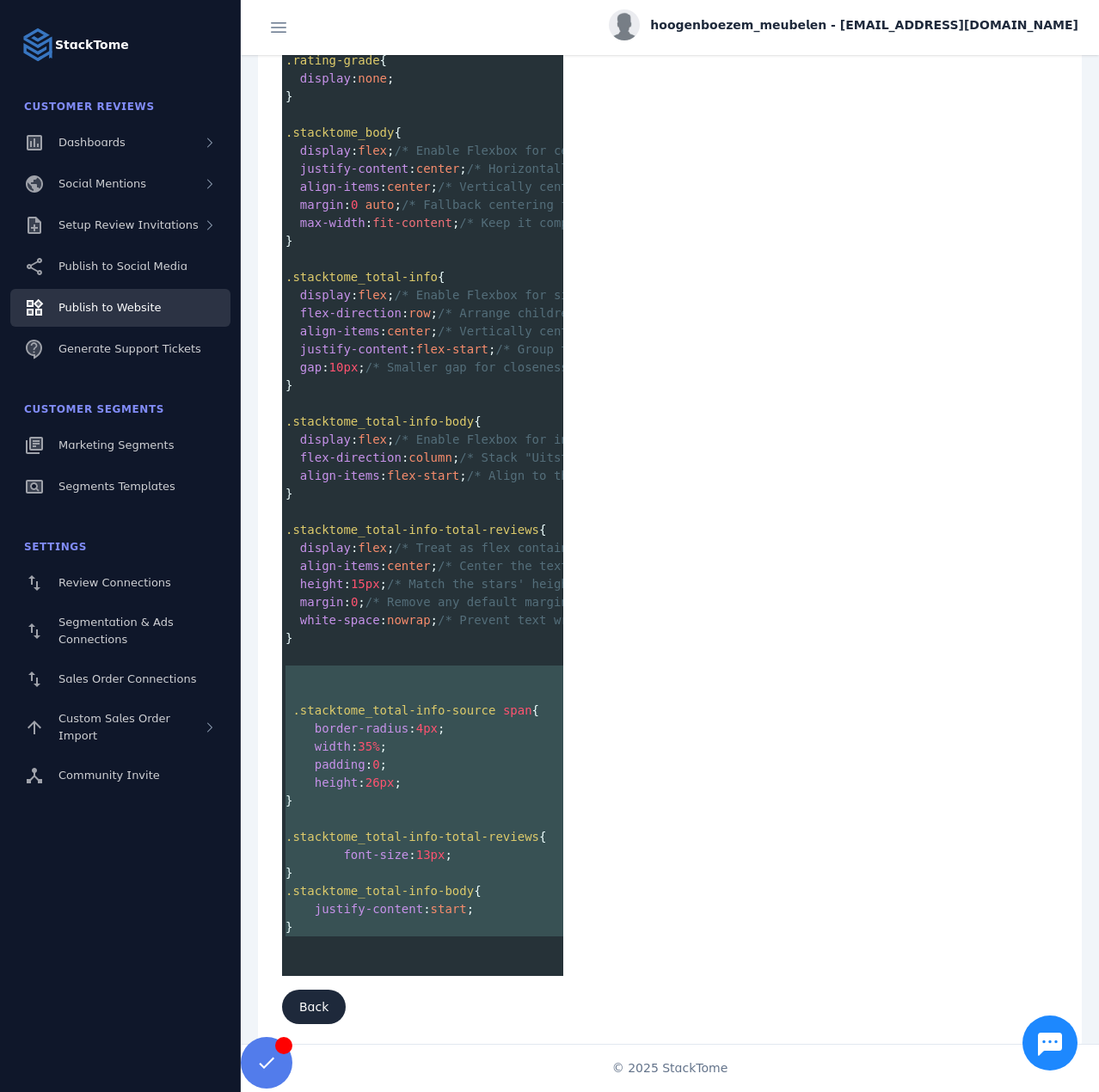
type textarea "**********"
drag, startPoint x: 310, startPoint y: 915, endPoint x: 284, endPoint y: 651, distance: 265.3
click at [284, 651] on div ".rating-grade { display : none ; } ​ .stacktome_body { display : flex ; /* Enab…" at bounding box center [721, 512] width 880 height 921
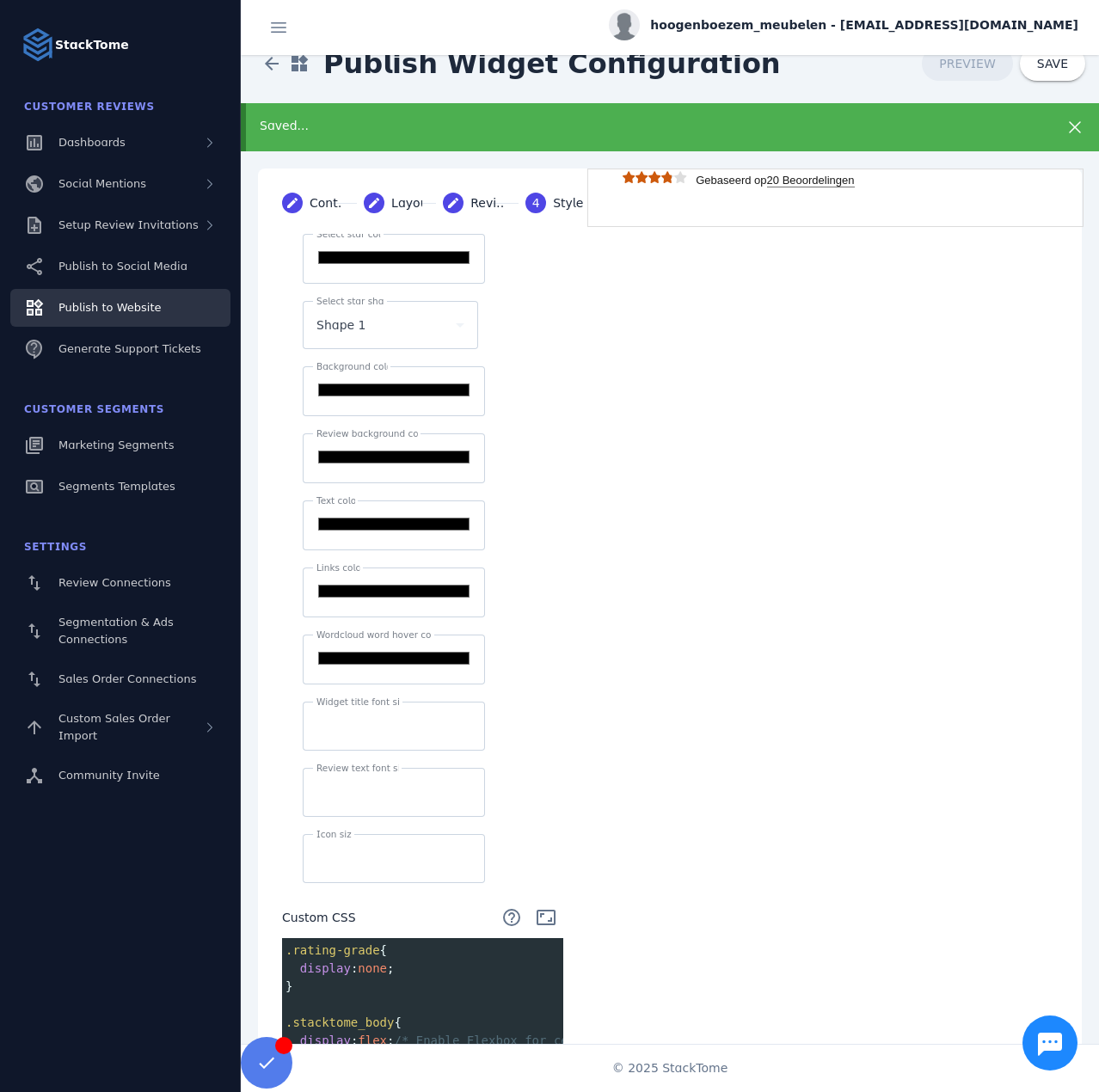
scroll to position [0, 0]
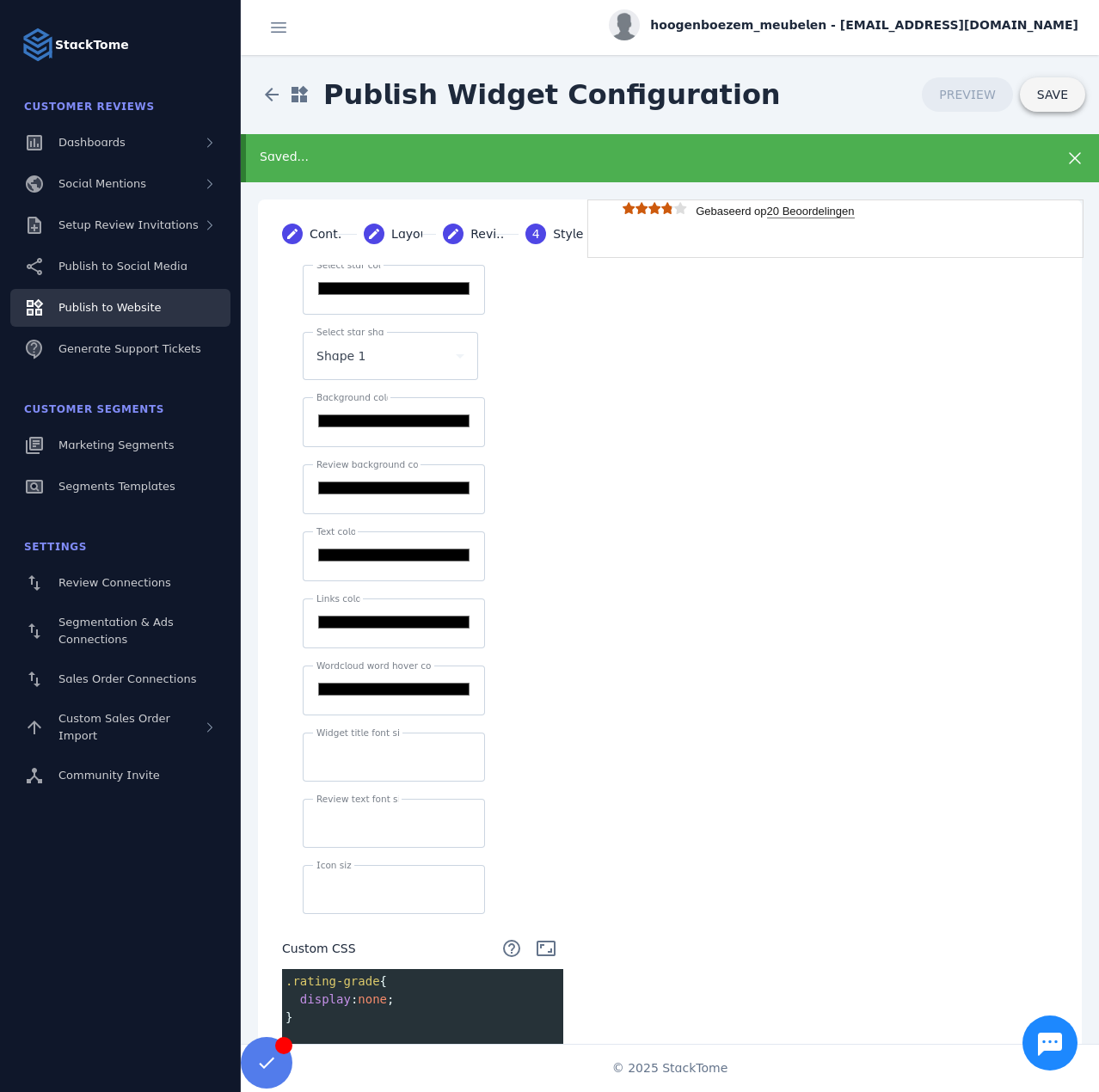
click at [1037, 94] on span "SAVE" at bounding box center [1052, 94] width 31 height 13
click at [933, 22] on span "hoogenboezem_meubelen - [EMAIL_ADDRESS][DOMAIN_NAME]" at bounding box center [864, 25] width 429 height 18
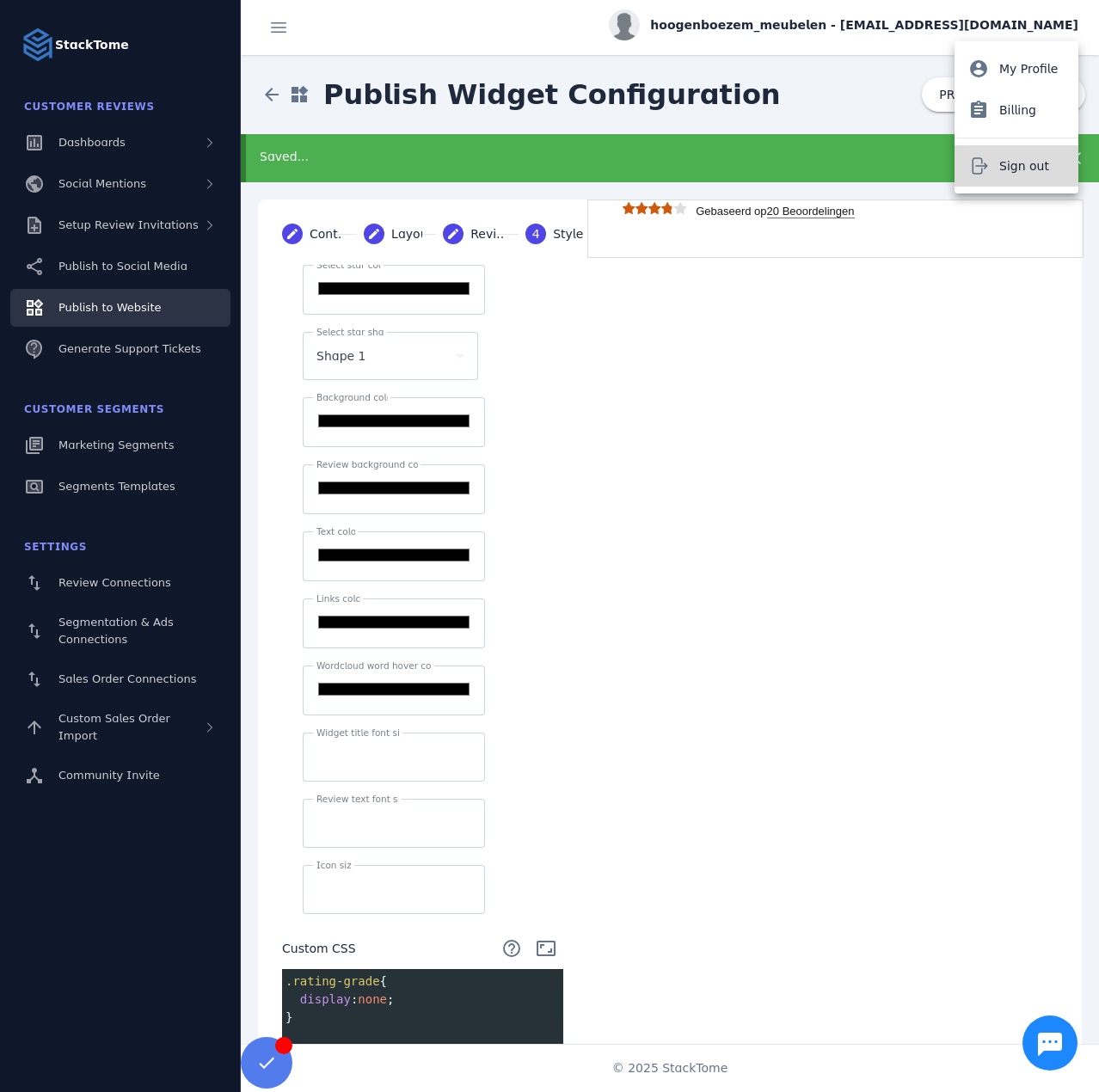
click at [986, 172] on icon at bounding box center [978, 166] width 21 height 21
